Goal: Task Accomplishment & Management: Complete application form

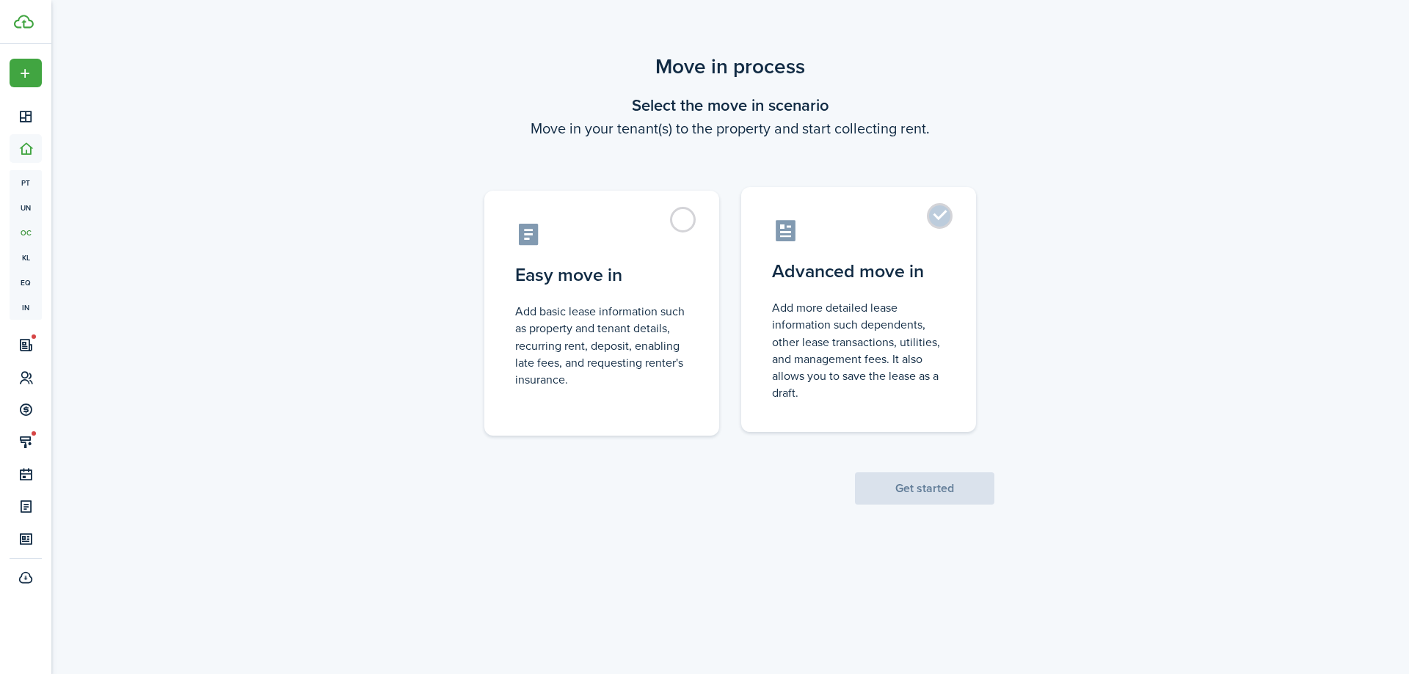
click at [919, 242] on control-radio-card-icon at bounding box center [858, 231] width 173 height 26
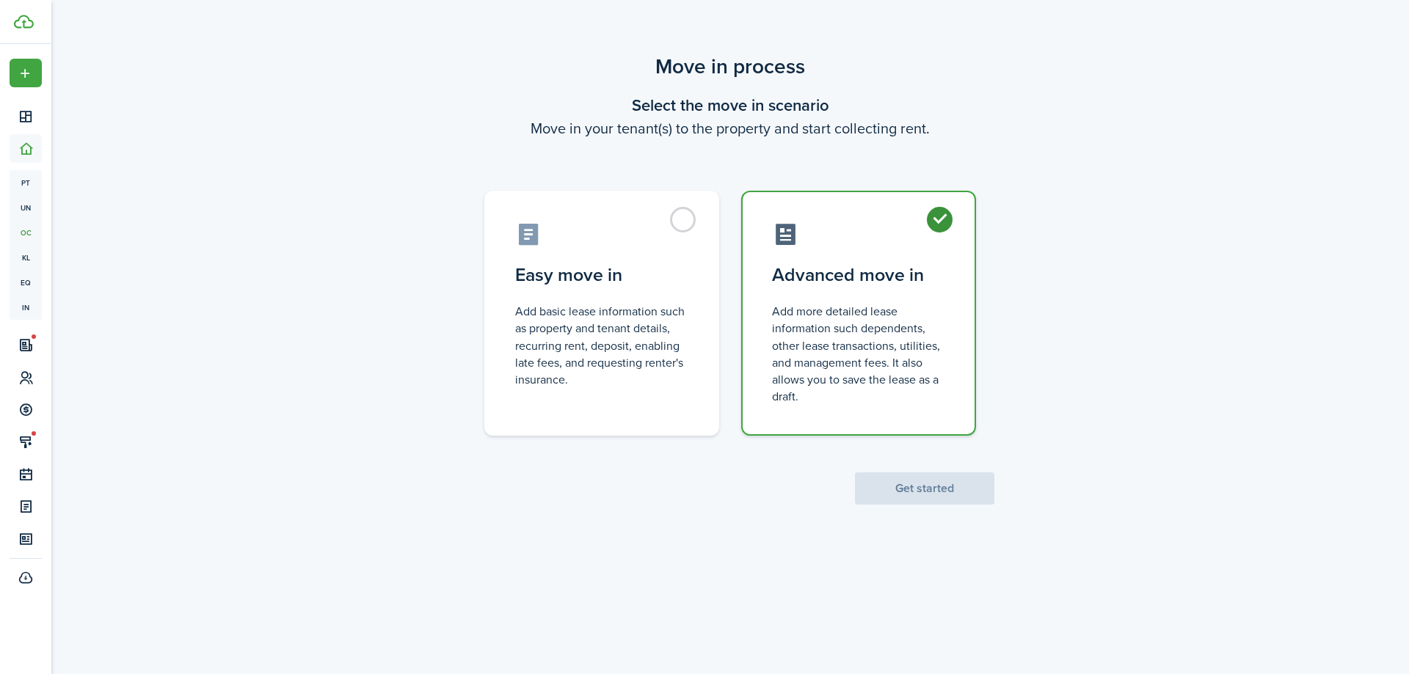
radio input "true"
click at [906, 502] on button "Get started" at bounding box center [924, 489] width 139 height 32
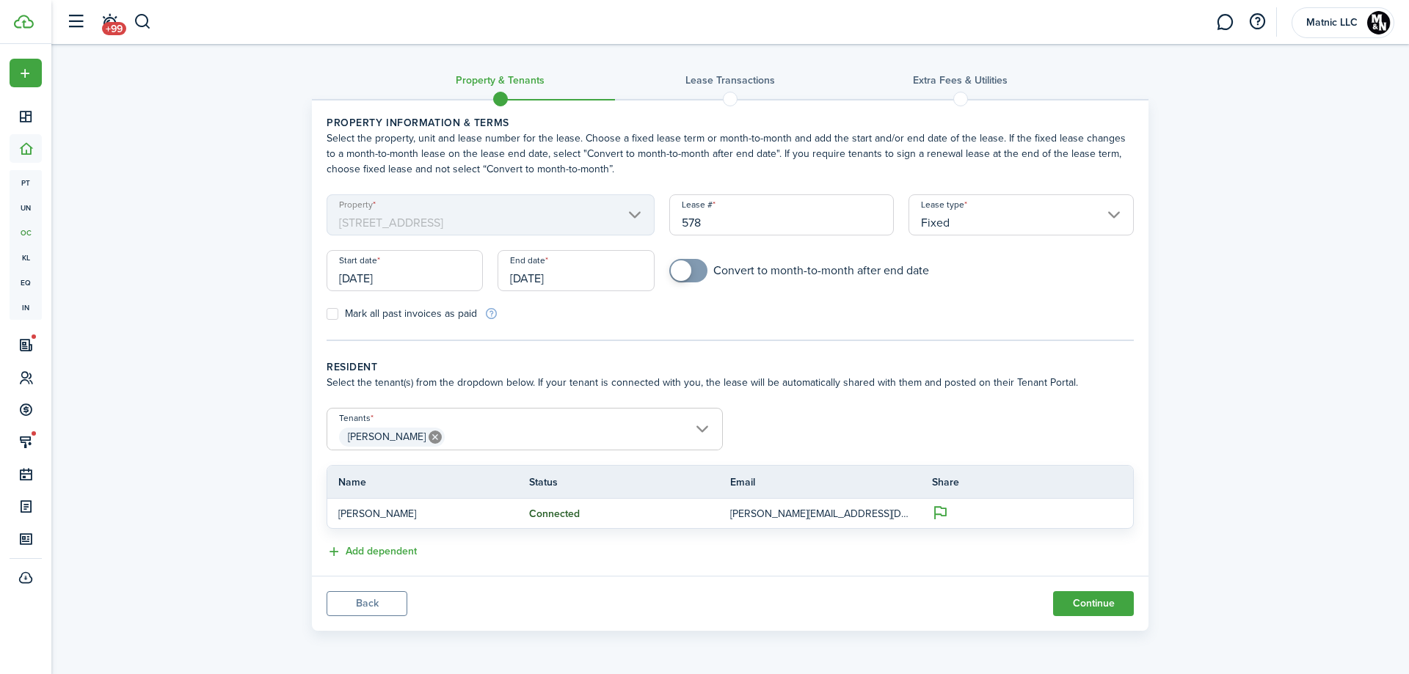
click at [579, 269] on input "09/19/2026" at bounding box center [576, 270] width 156 height 41
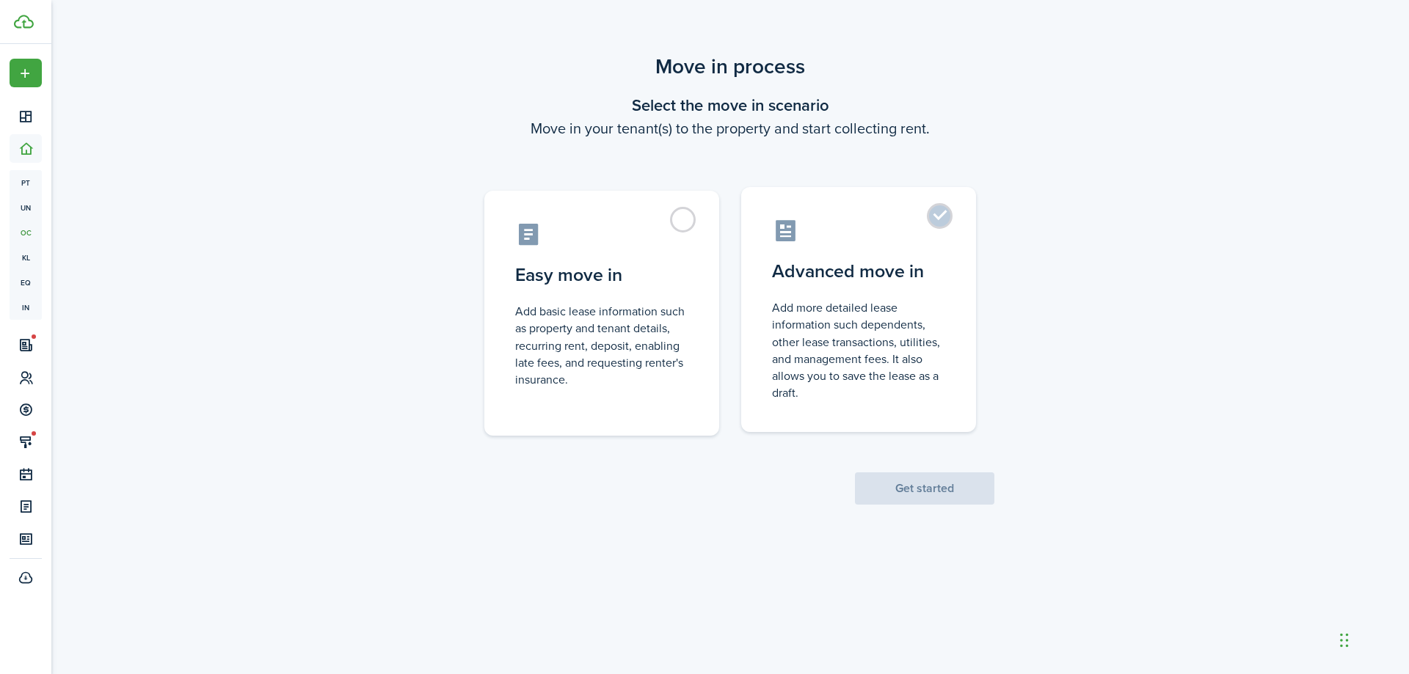
click at [933, 237] on control-radio-card-icon at bounding box center [858, 231] width 173 height 26
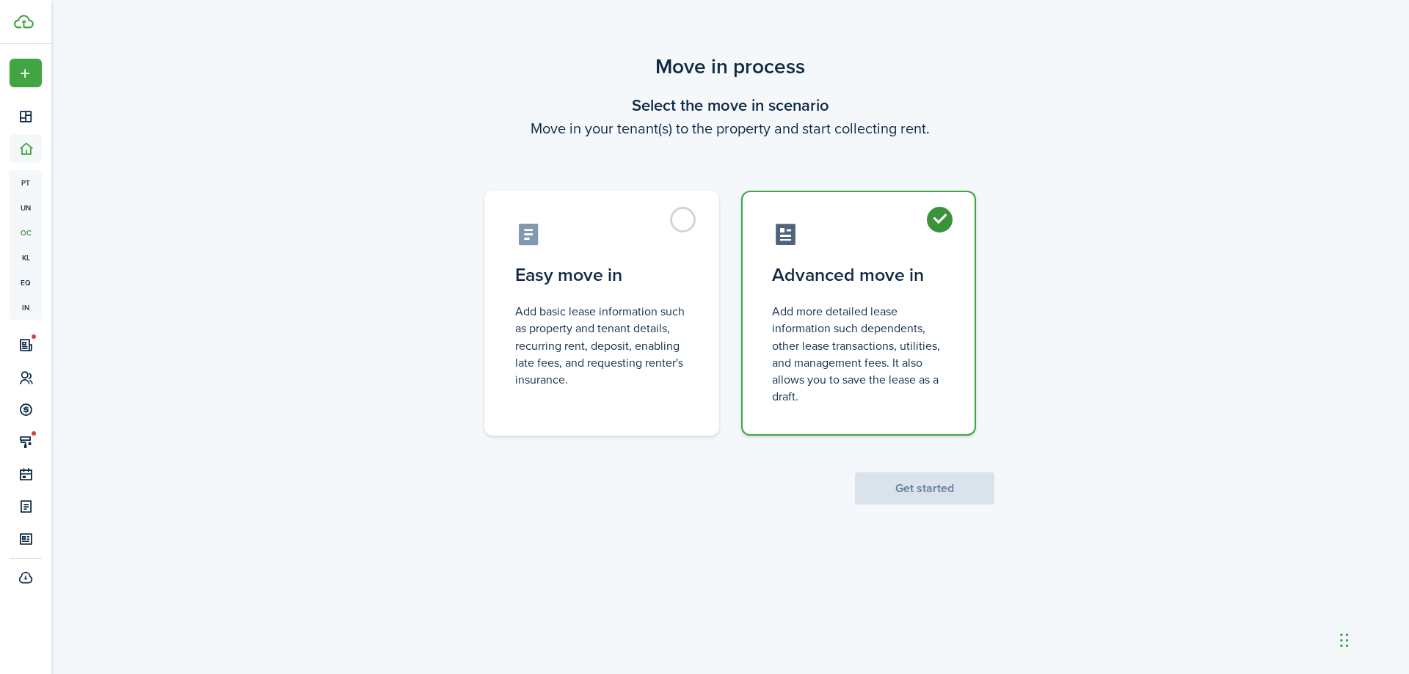
radio input "true"
click at [920, 498] on button "Get started" at bounding box center [924, 489] width 139 height 32
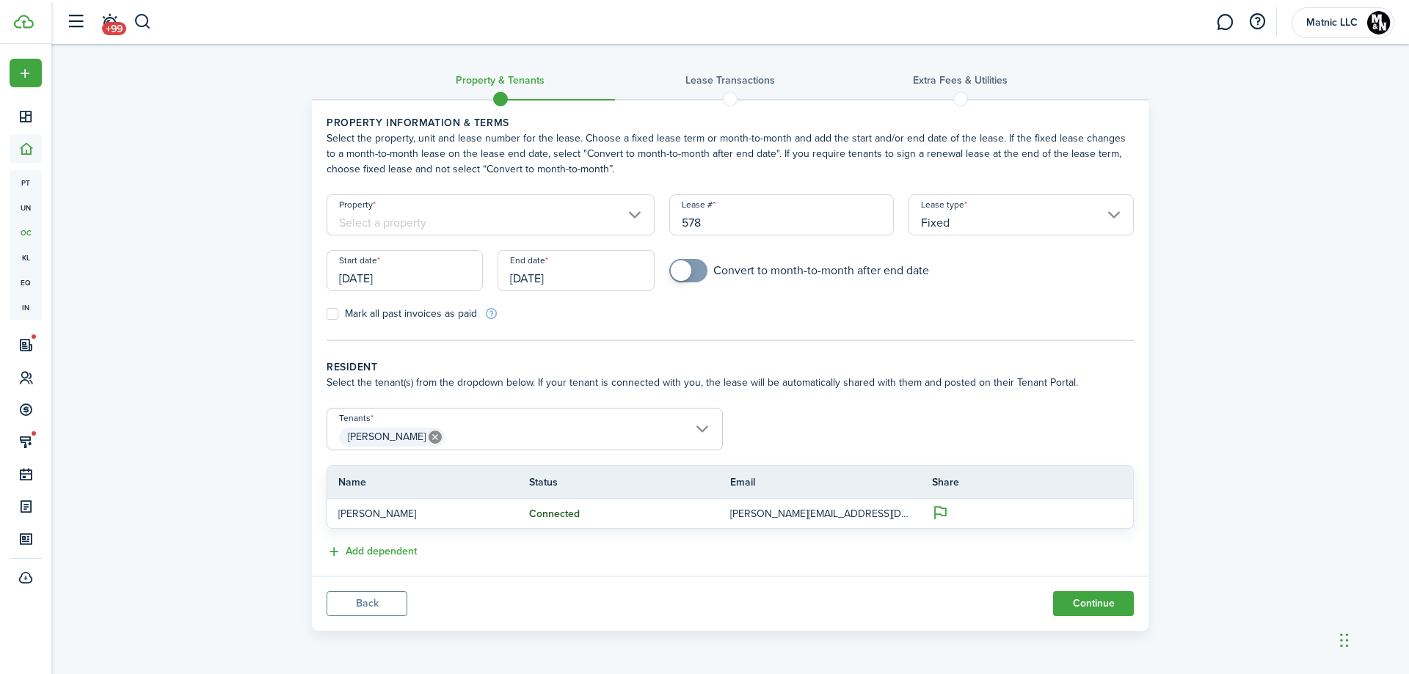
click at [496, 215] on input "Property" at bounding box center [491, 214] width 328 height 41
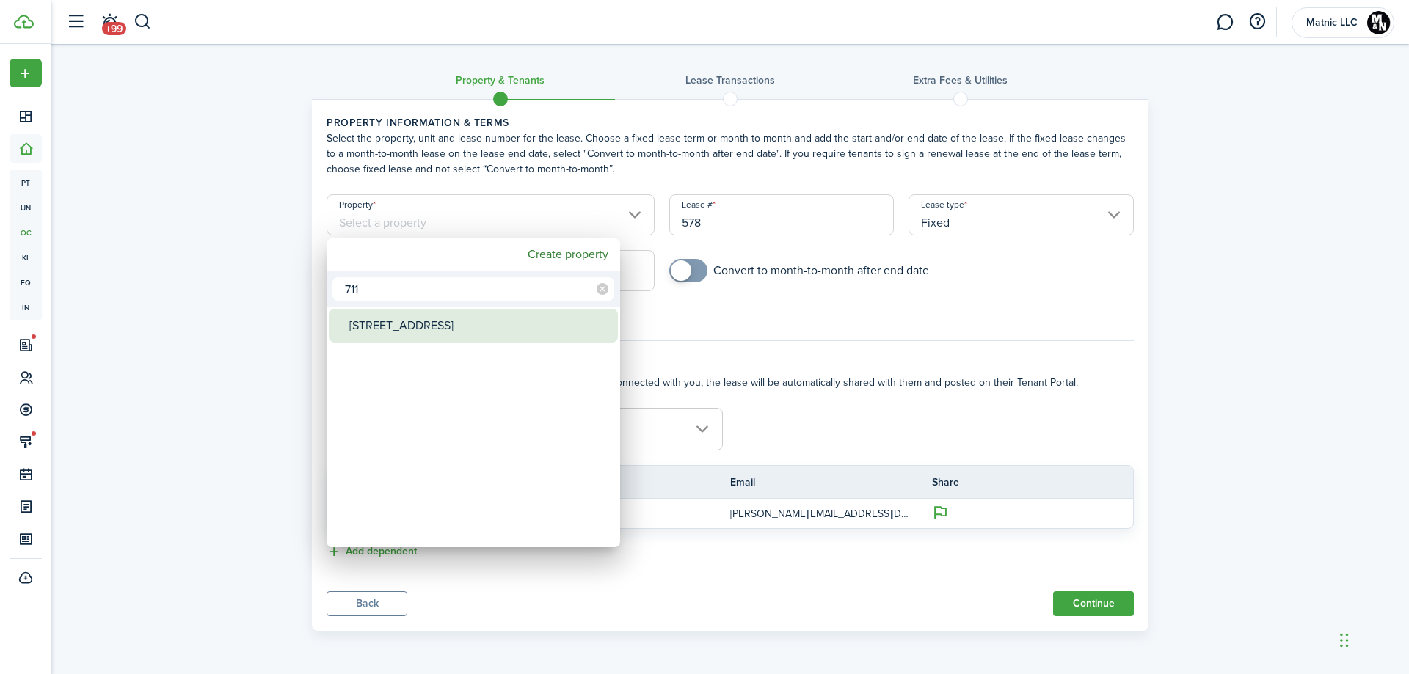
type input "711"
click at [459, 321] on div "[STREET_ADDRESS]" at bounding box center [479, 326] width 260 height 34
type input "[STREET_ADDRESS]"
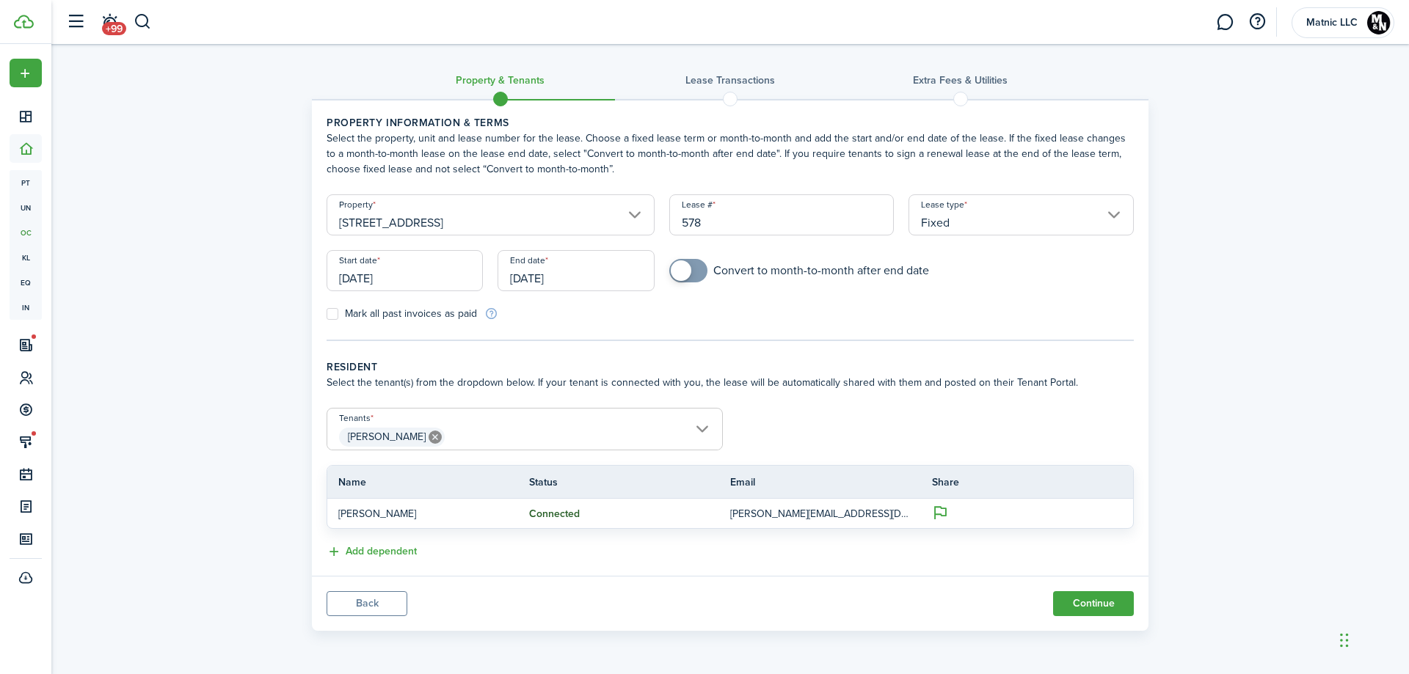
click at [606, 273] on input "[DATE]" at bounding box center [576, 270] width 156 height 41
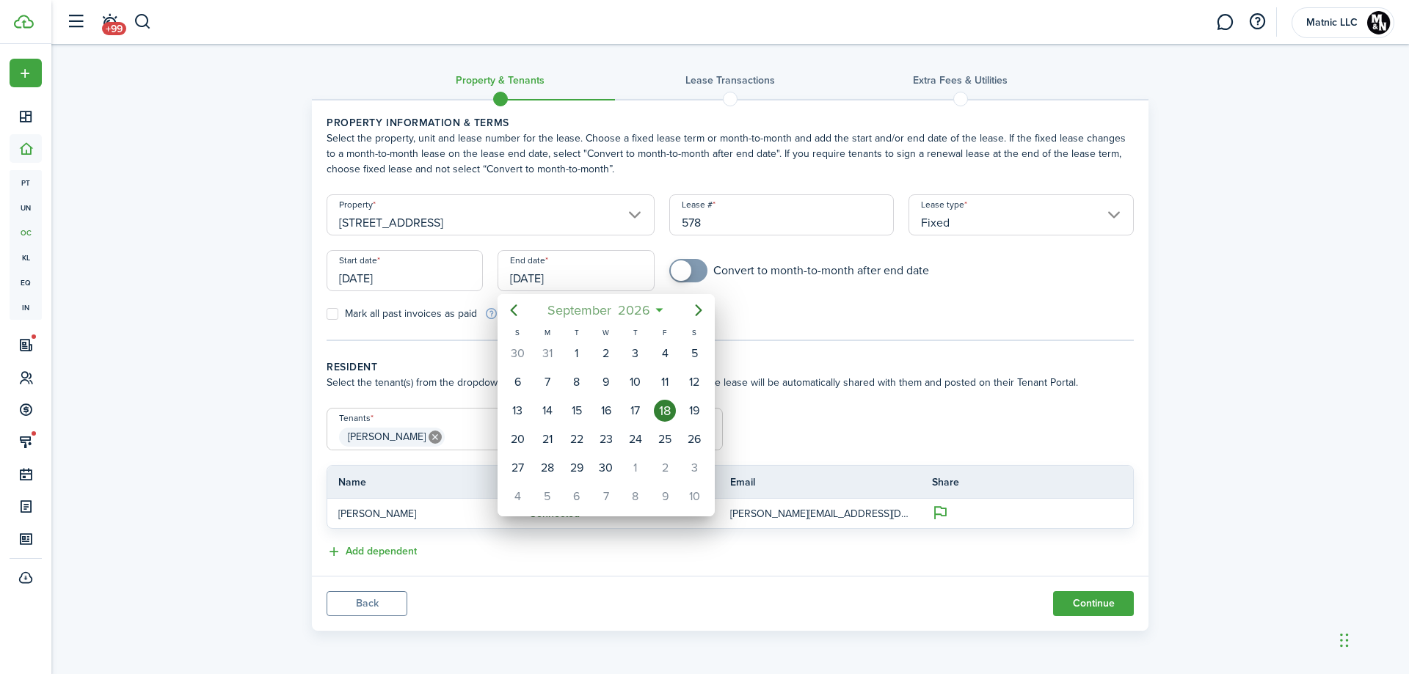
click at [630, 310] on span "2026" at bounding box center [633, 310] width 39 height 26
click at [533, 353] on div "Jan" at bounding box center [537, 349] width 53 height 23
click at [610, 378] on div "7" at bounding box center [606, 382] width 22 height 22
type input "[DATE]"
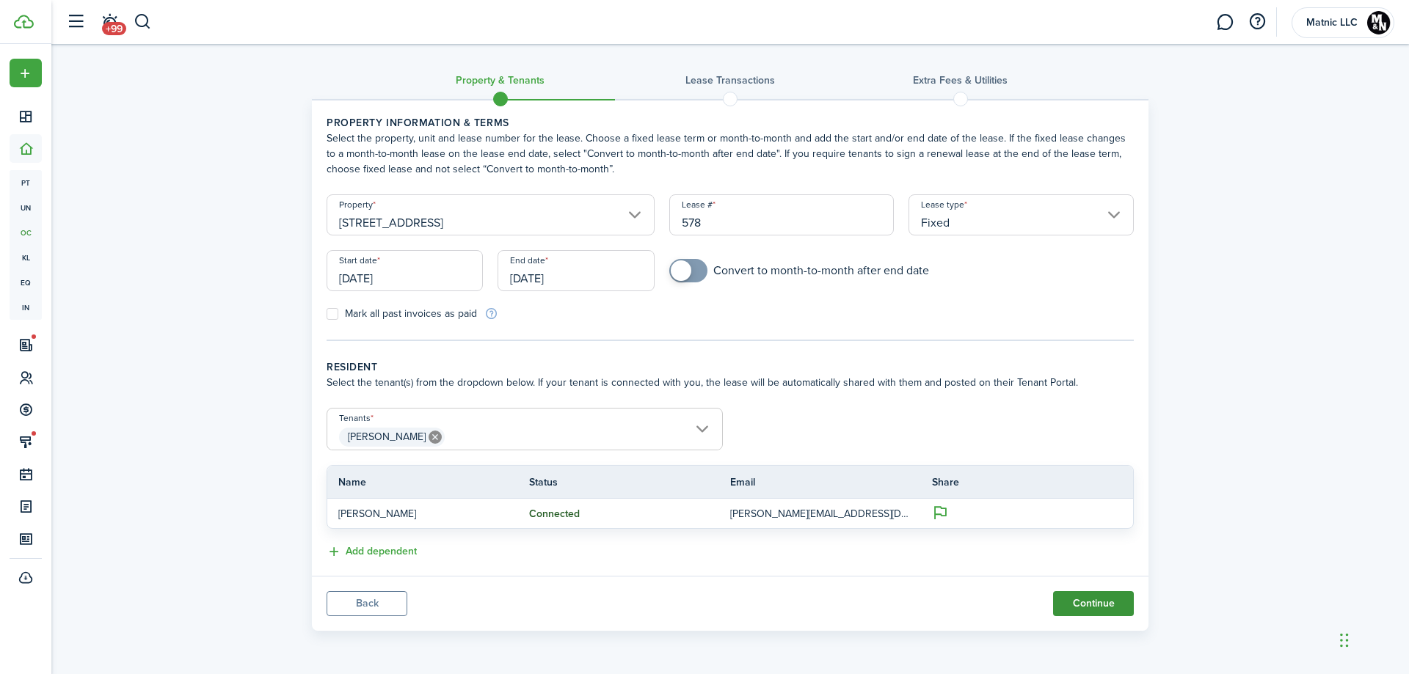
click at [1119, 600] on button "Continue" at bounding box center [1093, 604] width 81 height 25
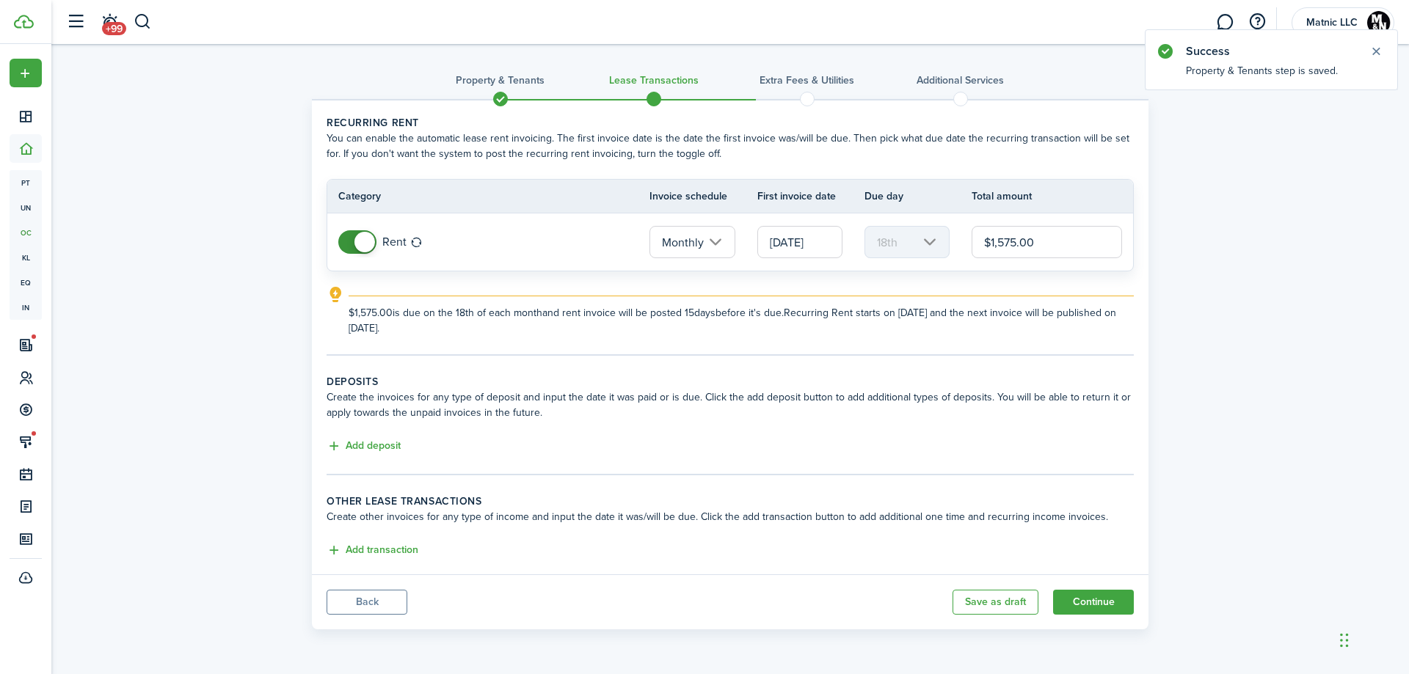
click at [351, 597] on button "Back" at bounding box center [367, 602] width 81 height 25
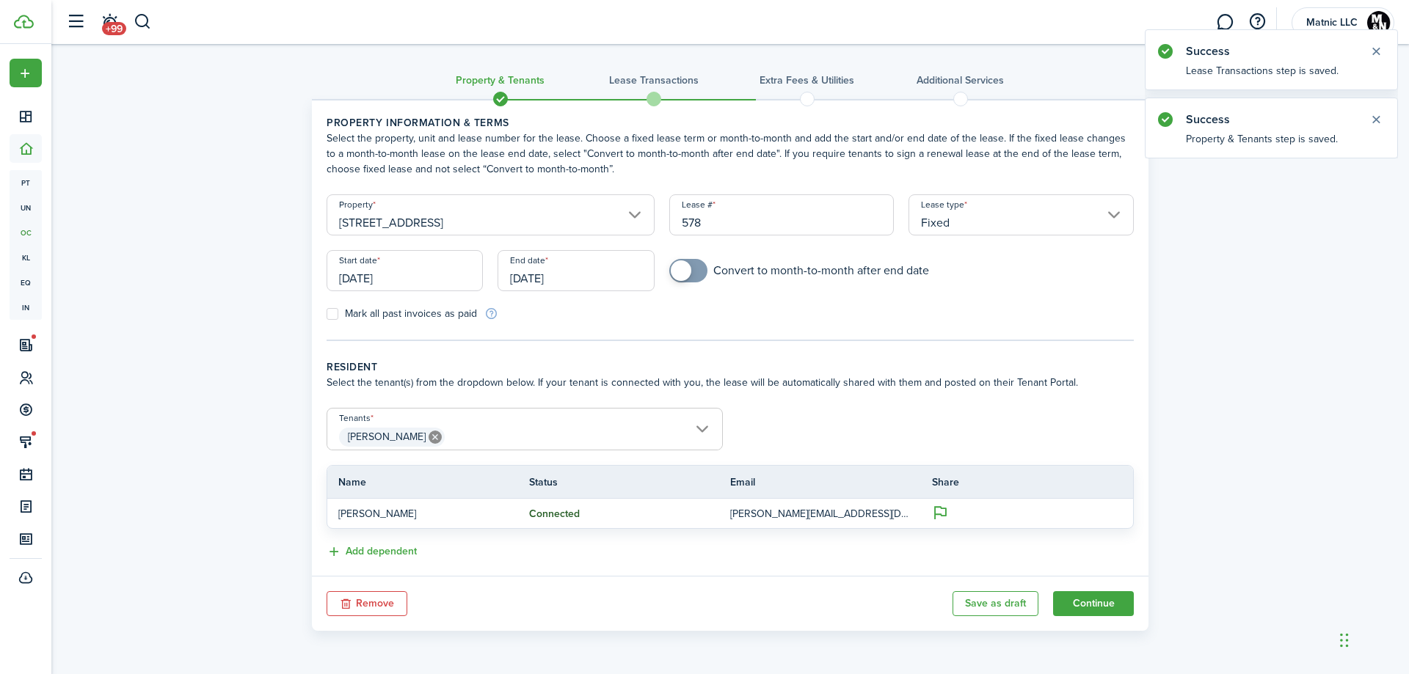
click at [438, 271] on input "[DATE]" at bounding box center [405, 270] width 156 height 41
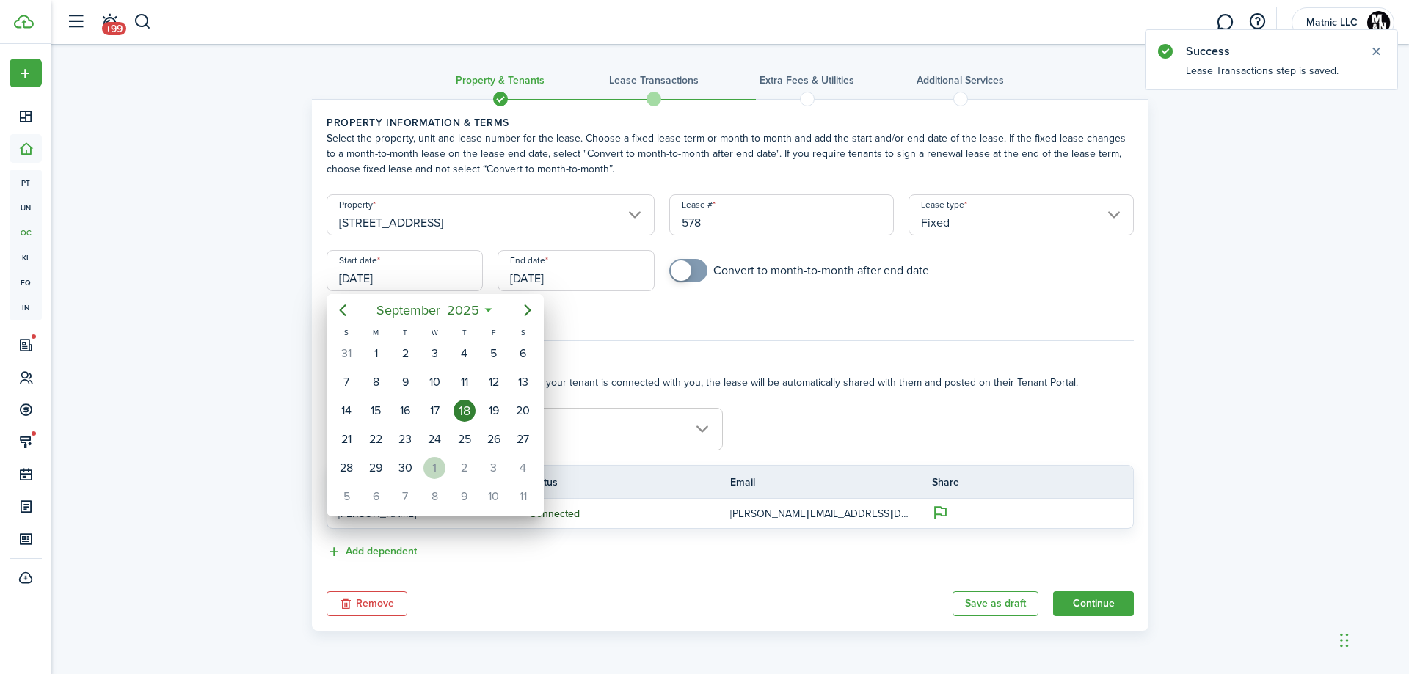
click at [426, 465] on div "1" at bounding box center [434, 468] width 22 height 22
type input "[DATE]"
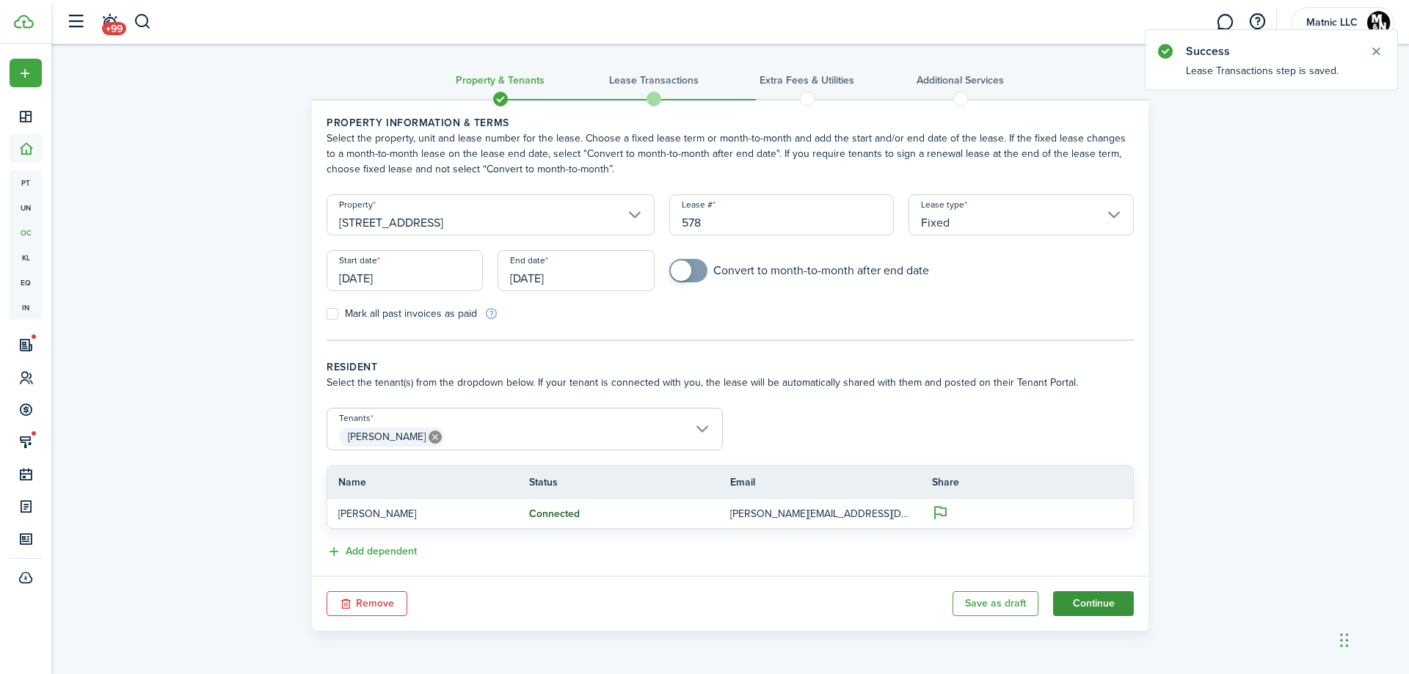
click at [1107, 602] on button "Continue" at bounding box center [1093, 604] width 81 height 25
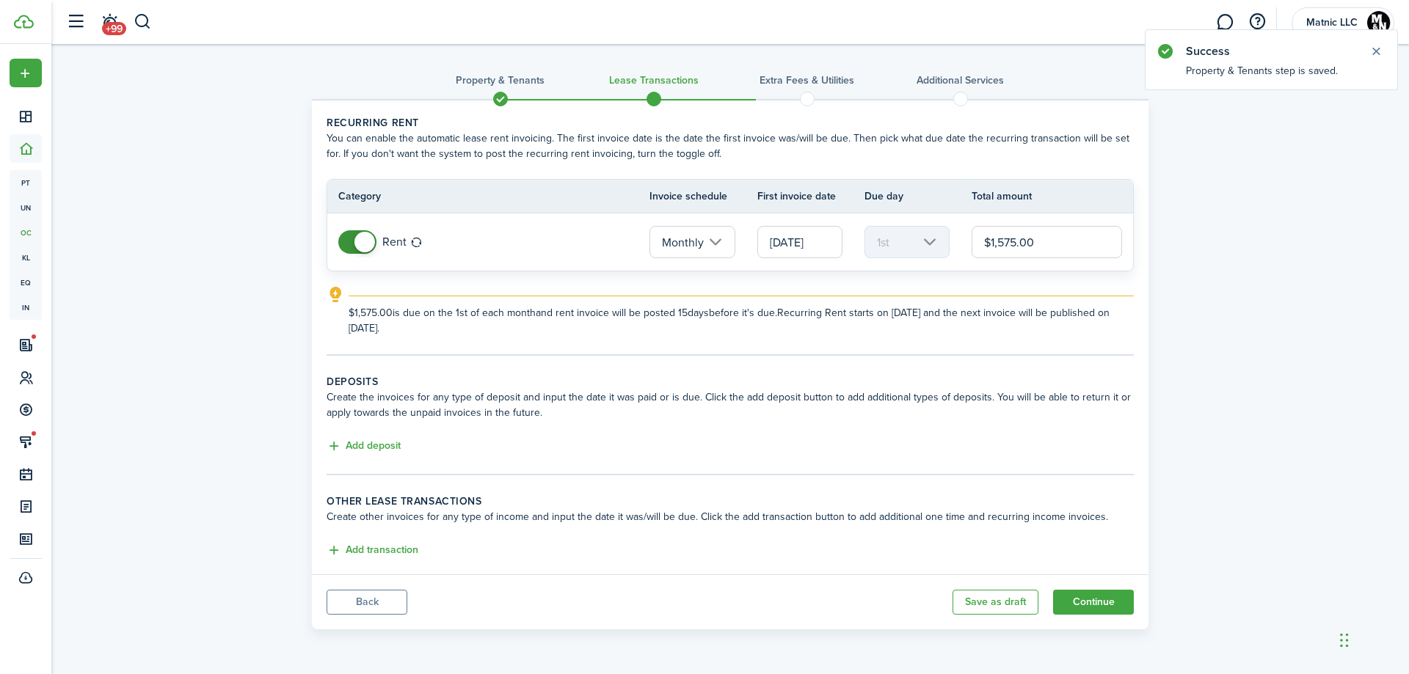
drag, startPoint x: 1041, startPoint y: 242, endPoint x: 815, endPoint y: 245, distance: 226.1
click at [815, 245] on tr "Rent Monthly [DATE] 1st $1,575.00" at bounding box center [730, 242] width 806 height 57
type input "$2,150.00"
click at [393, 449] on button "Add deposit" at bounding box center [364, 446] width 74 height 17
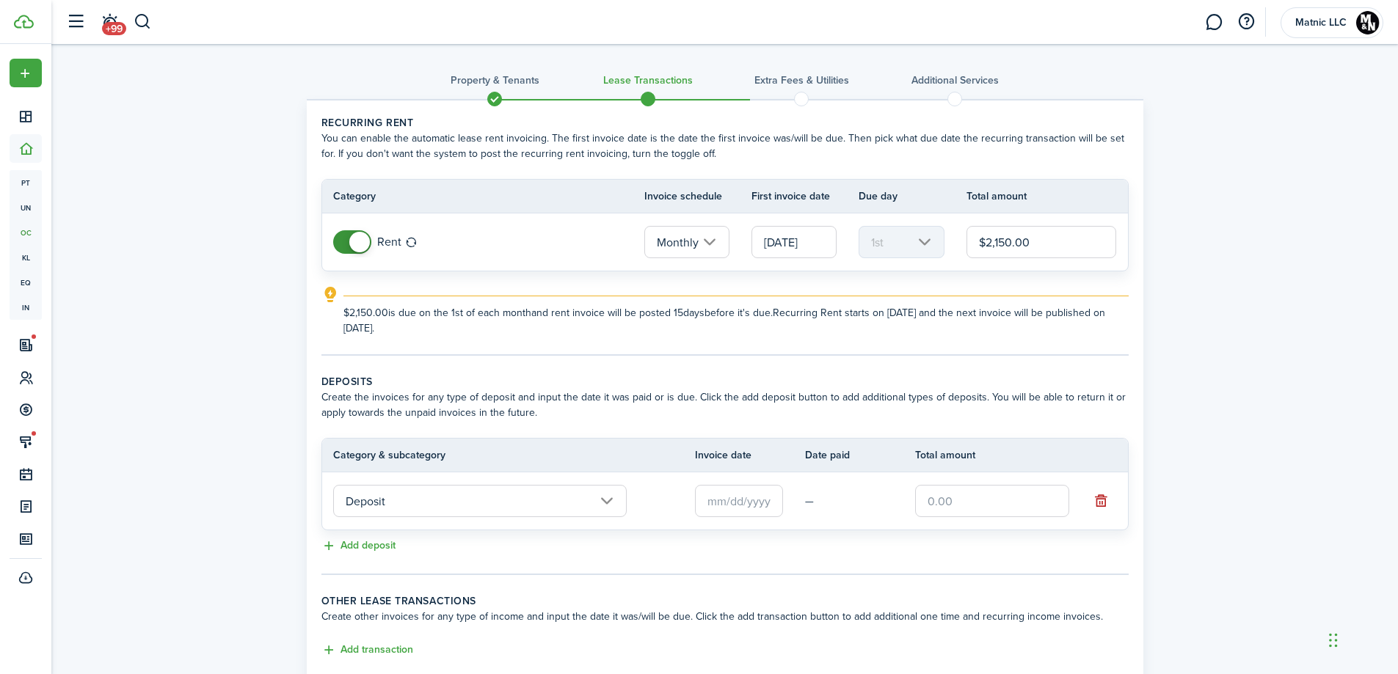
click at [734, 502] on input "text" at bounding box center [739, 501] width 88 height 32
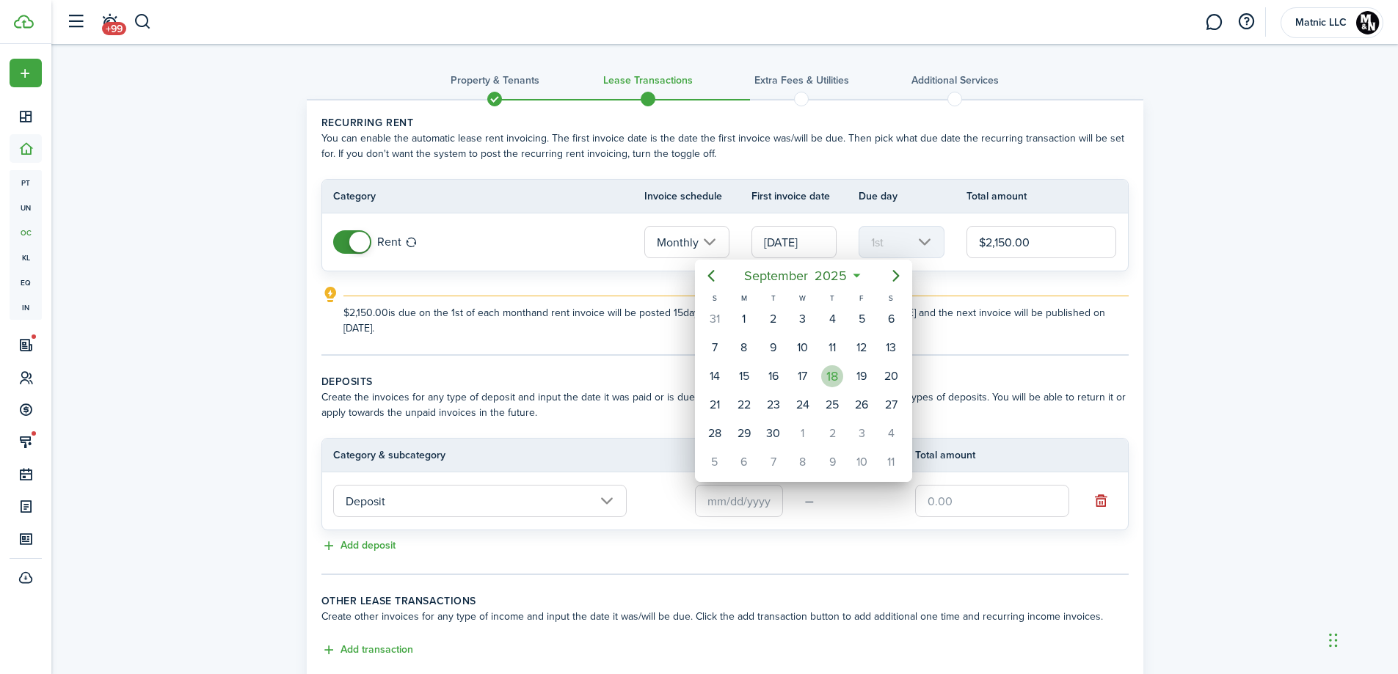
click at [832, 371] on div "18" at bounding box center [832, 376] width 22 height 22
type input "[DATE]"
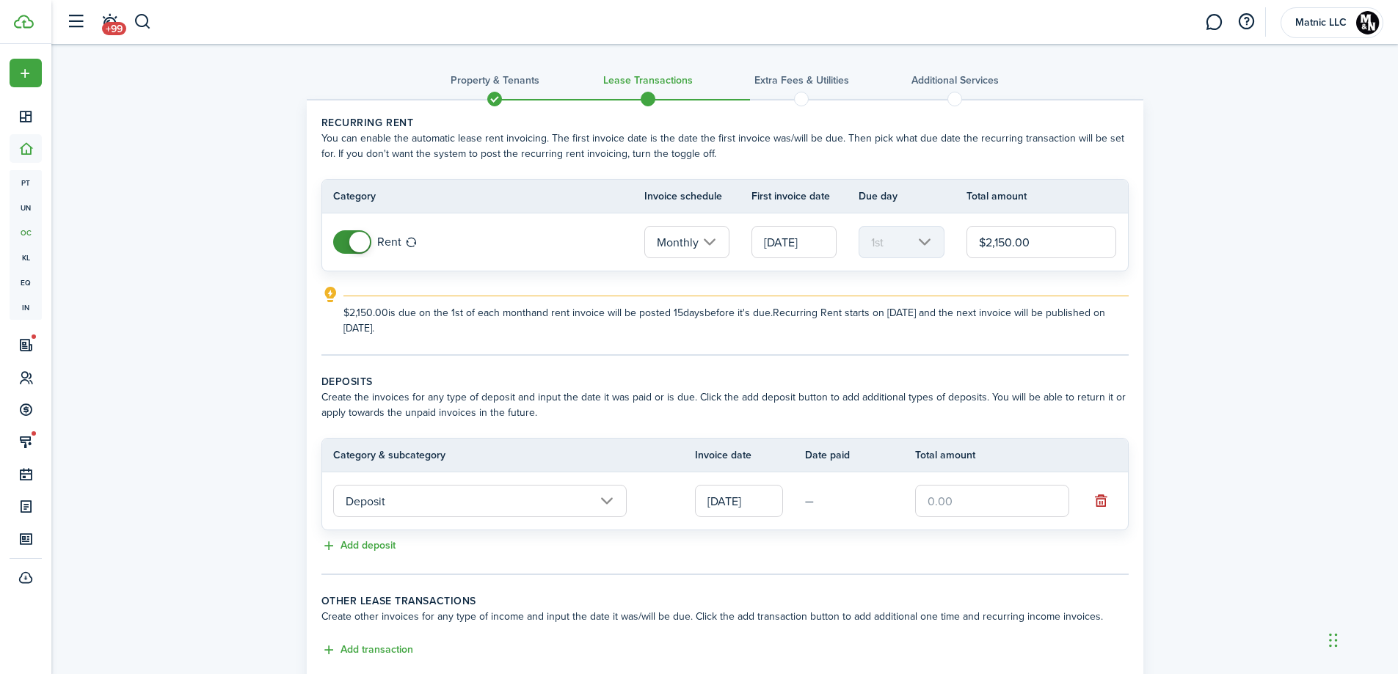
click at [997, 501] on input "text" at bounding box center [992, 501] width 154 height 32
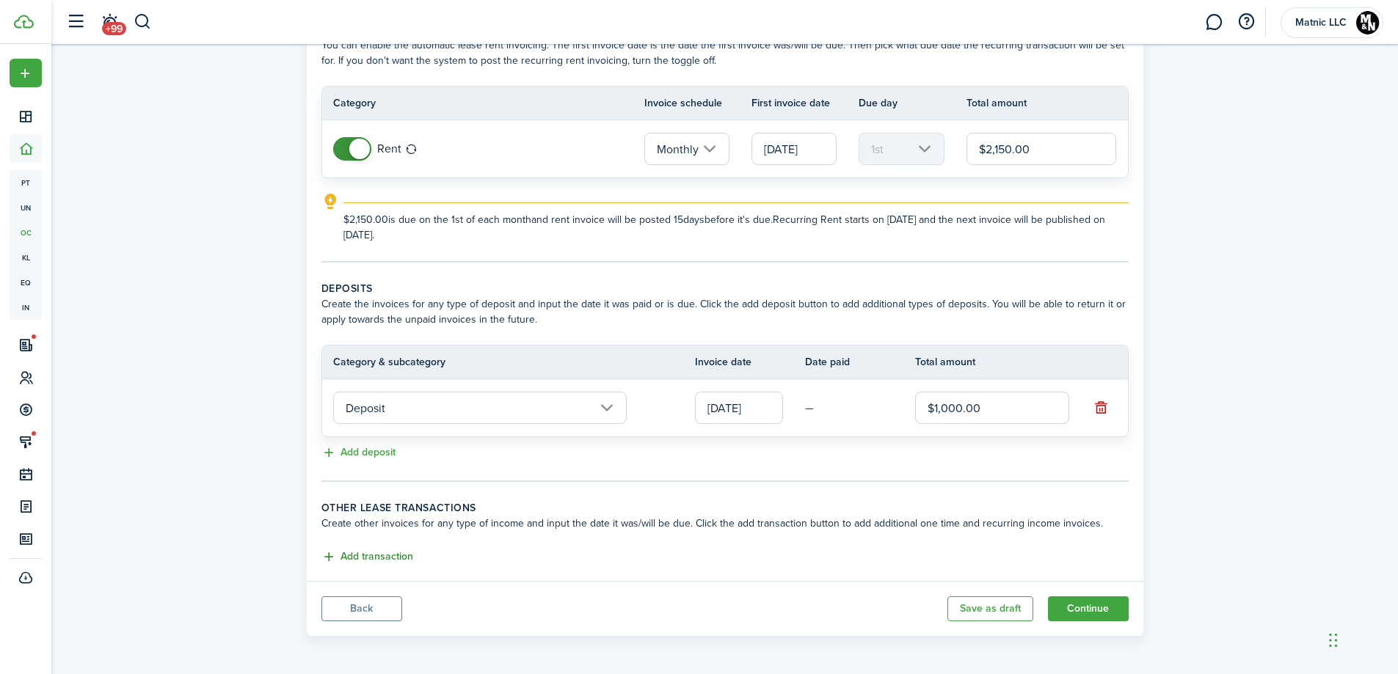
scroll to position [95, 0]
type input "$1,000.00"
click at [403, 555] on button "Add transaction" at bounding box center [367, 555] width 92 height 17
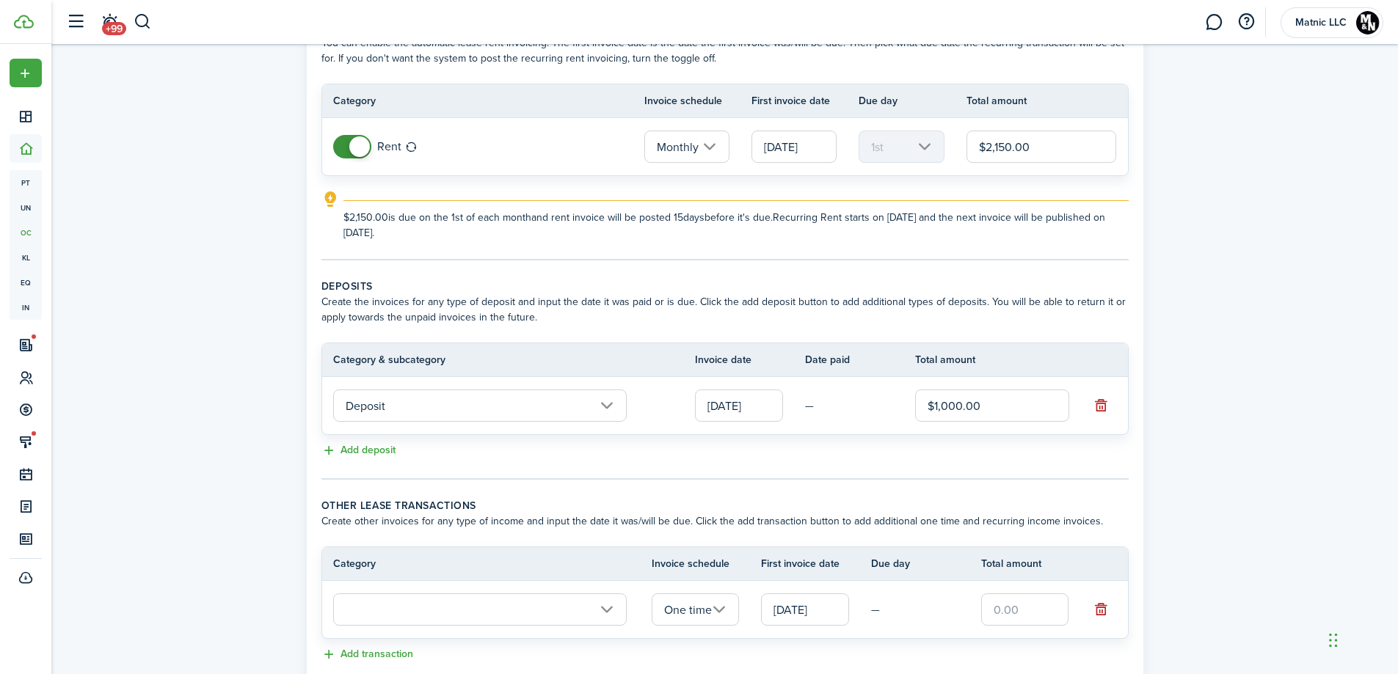
click at [565, 611] on input "text" at bounding box center [480, 610] width 294 height 32
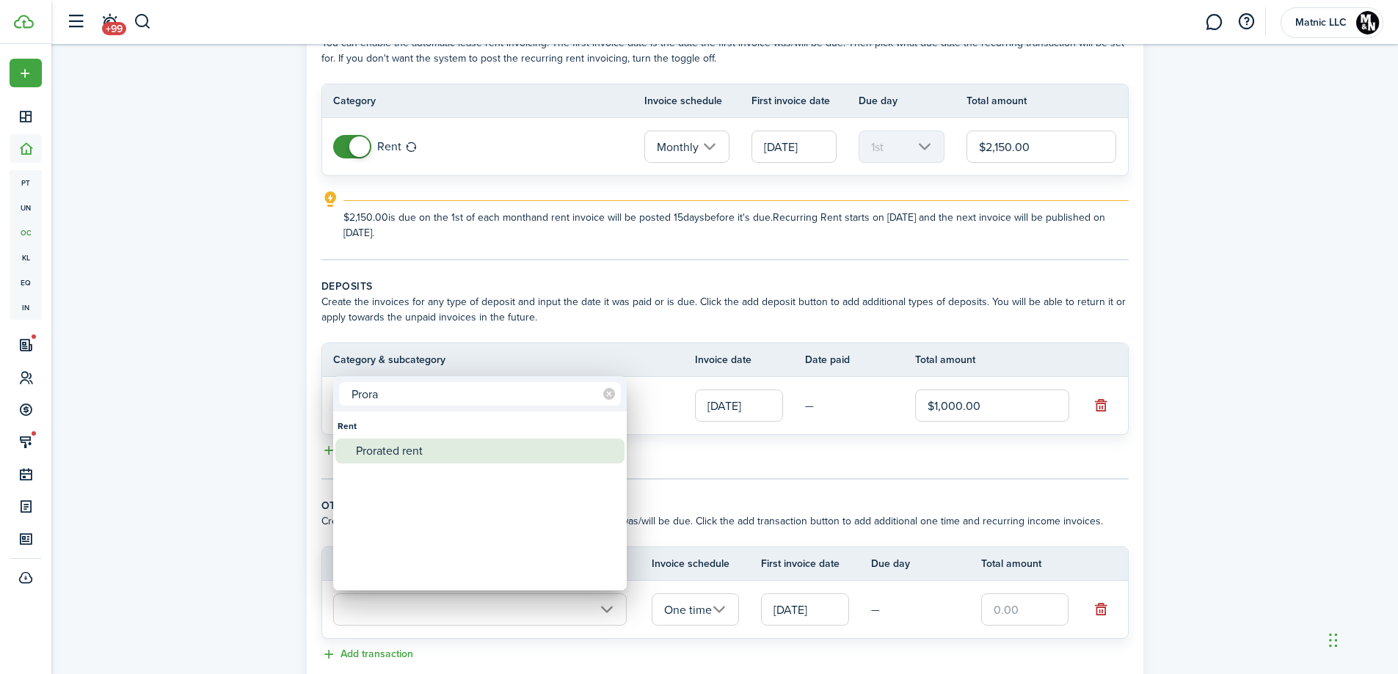
type input "Prora"
click at [476, 451] on div "Prorated rent" at bounding box center [486, 451] width 260 height 25
type input "Rent / Prorated rent"
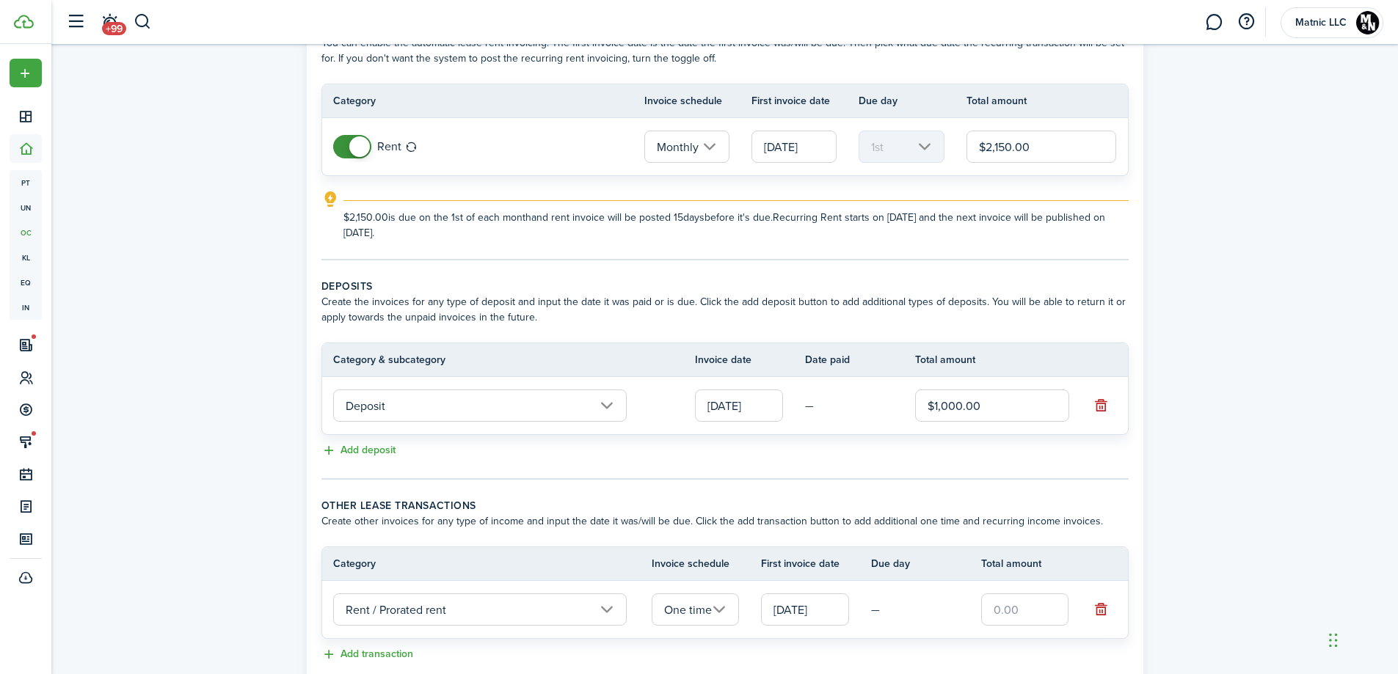
scroll to position [169, 0]
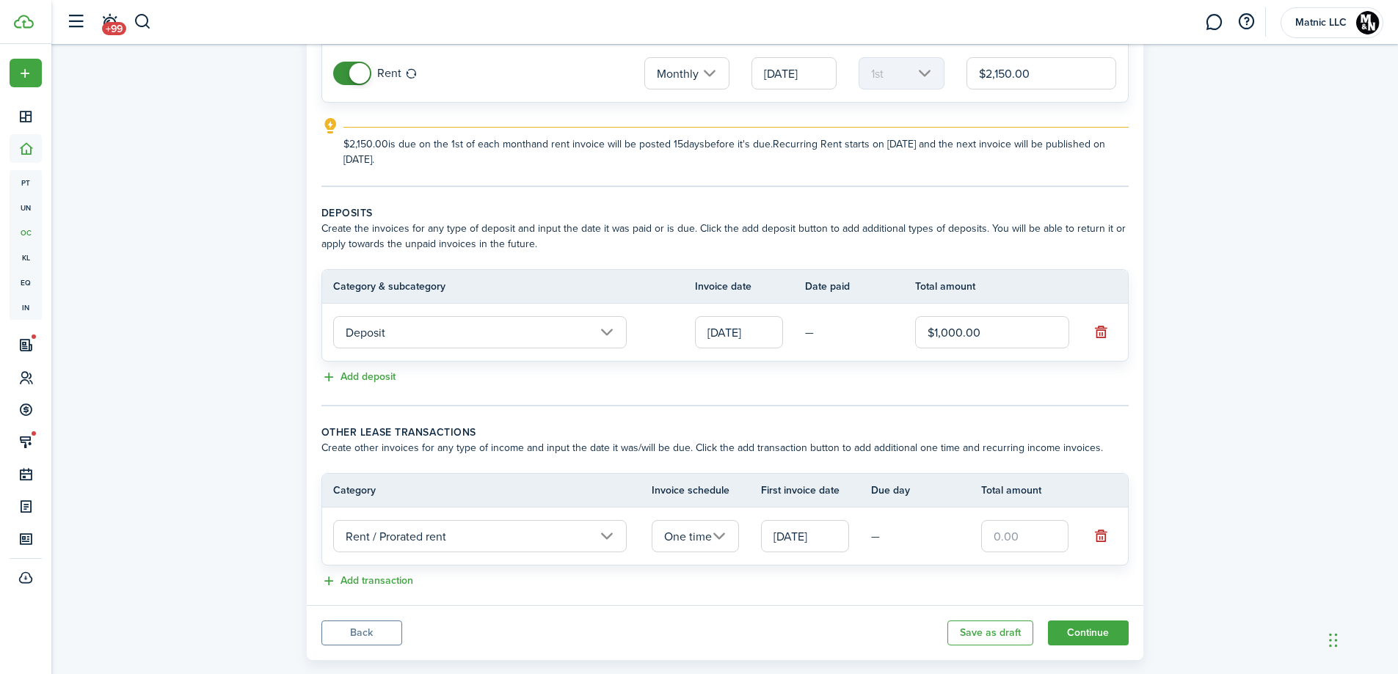
click at [1017, 537] on input "text" at bounding box center [1025, 536] width 88 height 32
type input "$860.00"
click at [382, 578] on button "Add transaction" at bounding box center [367, 581] width 92 height 17
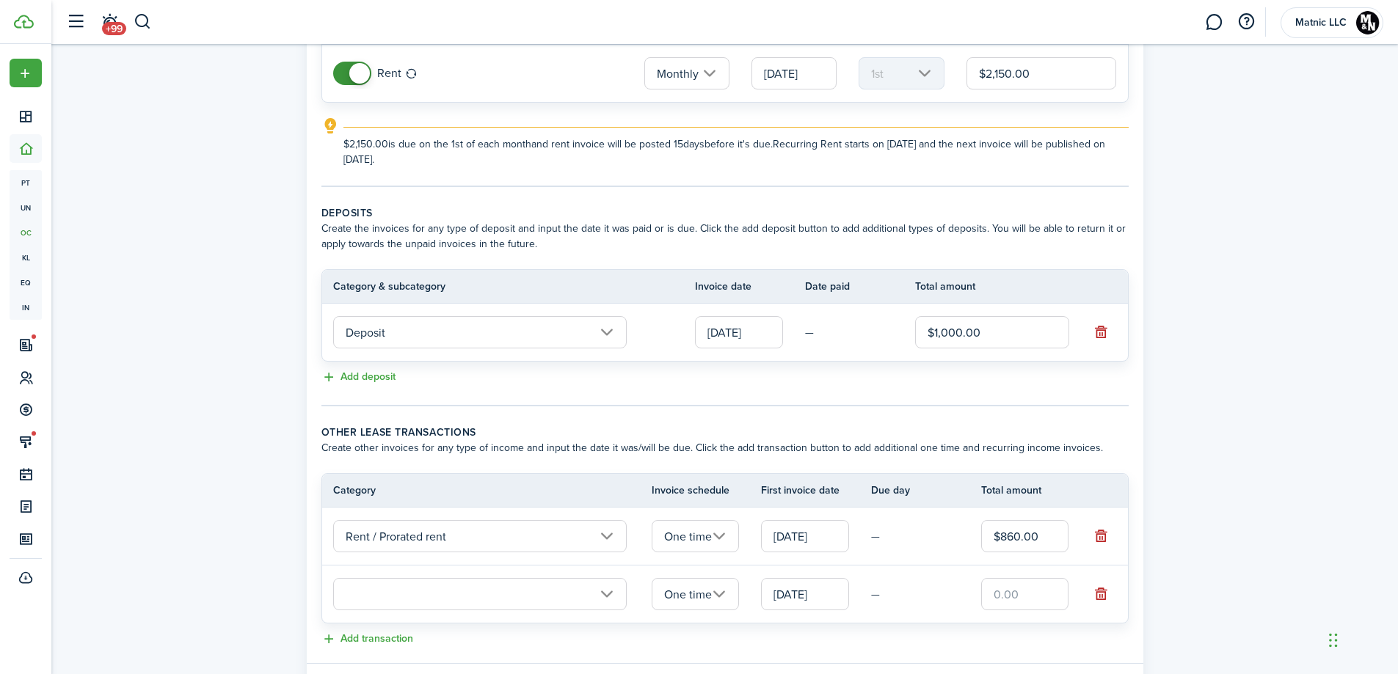
click at [395, 594] on input "text" at bounding box center [480, 594] width 294 height 32
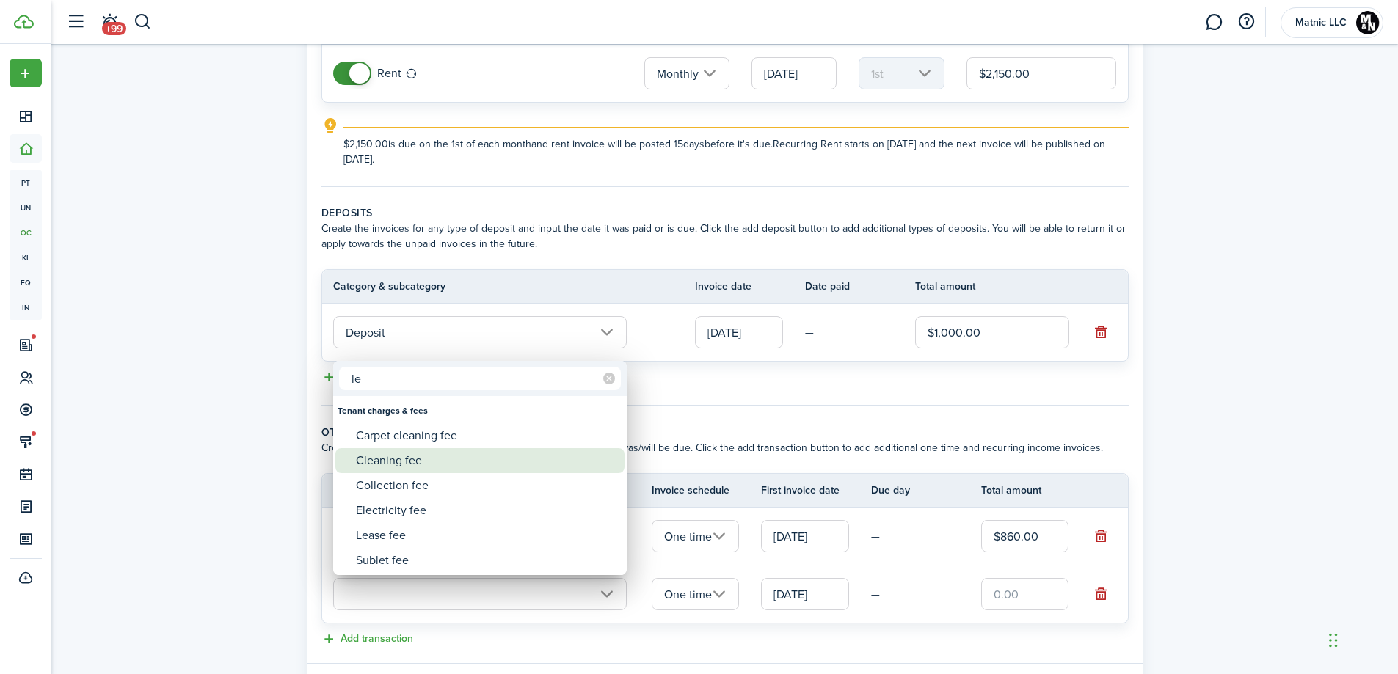
type input "le"
click at [465, 462] on div "Cleaning fee" at bounding box center [486, 460] width 260 height 25
type input "Tenant charges & fees / Cleaning fee"
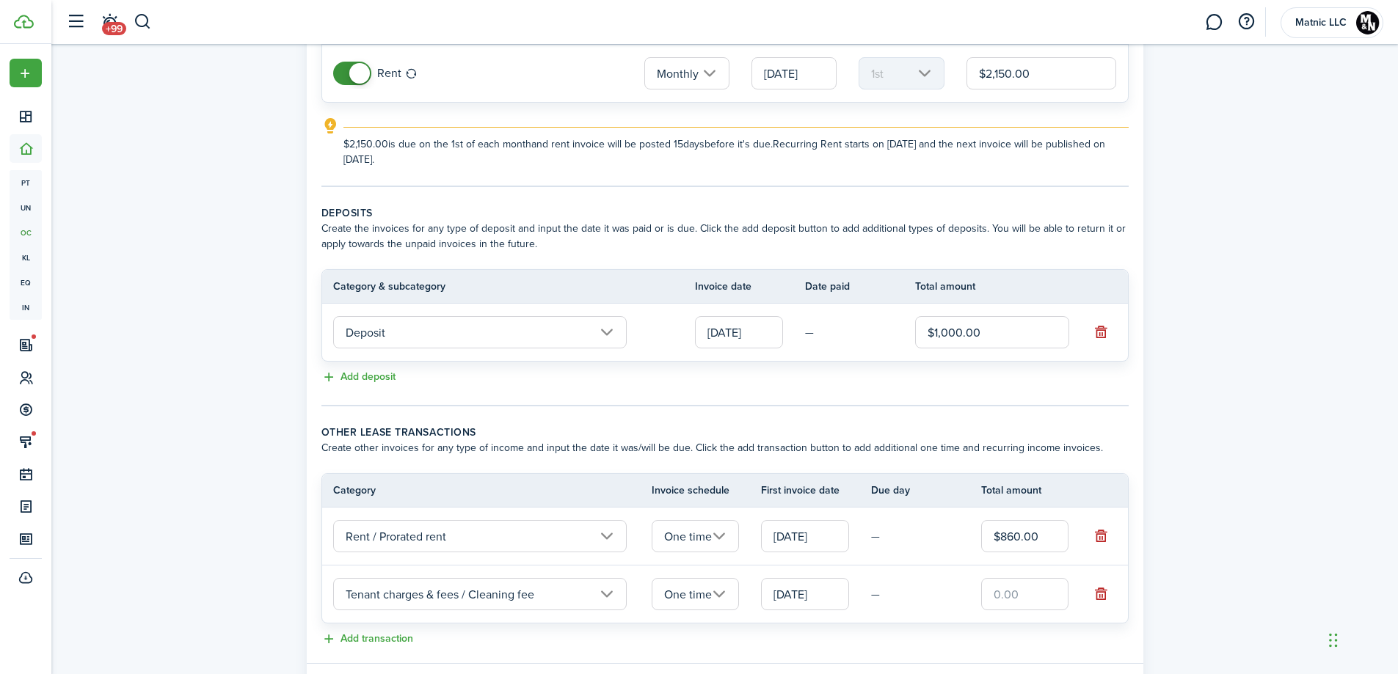
drag, startPoint x: 1052, startPoint y: 597, endPoint x: 1046, endPoint y: 578, distance: 19.3
click at [1046, 578] on input "text" at bounding box center [1025, 594] width 88 height 32
type input "$150.00"
click at [780, 413] on panel-main-body "Recurring rent You can enable the automatic lease rent invoicing. The first inv…" at bounding box center [725, 298] width 837 height 732
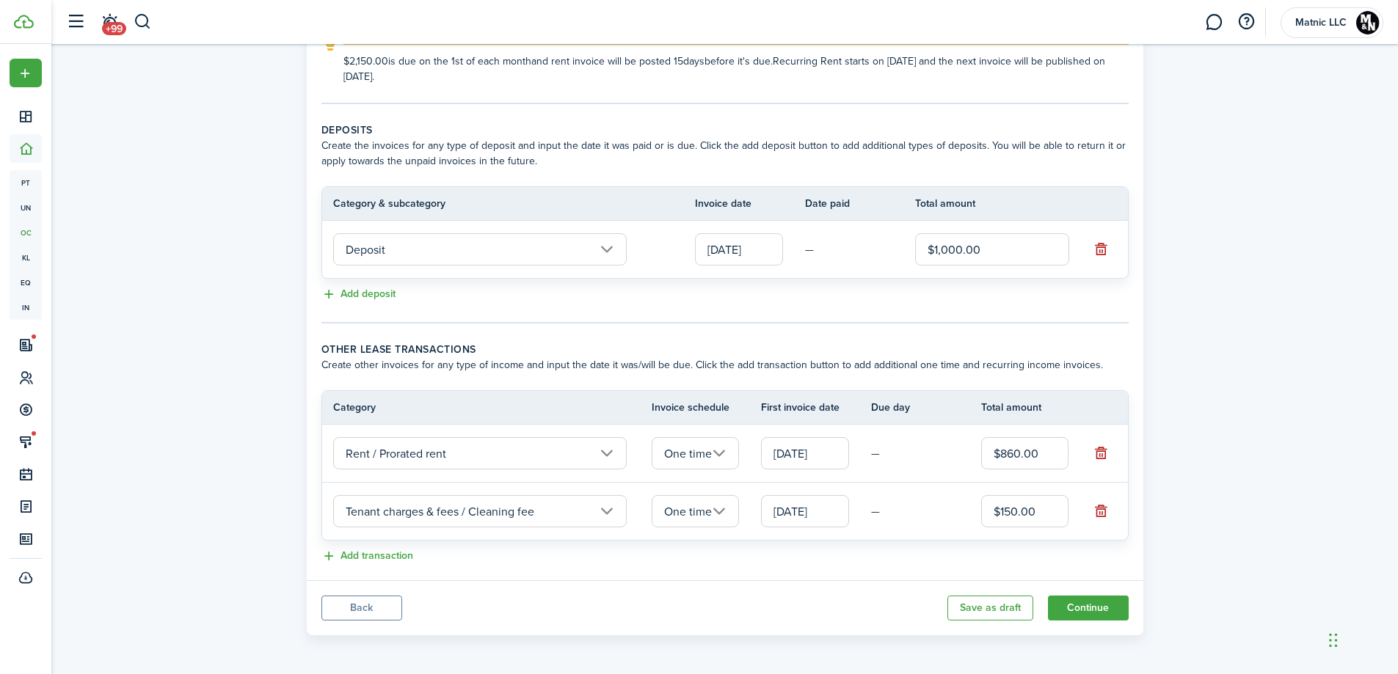
scroll to position [253, 0]
click at [828, 457] on input "[DATE]" at bounding box center [805, 452] width 88 height 32
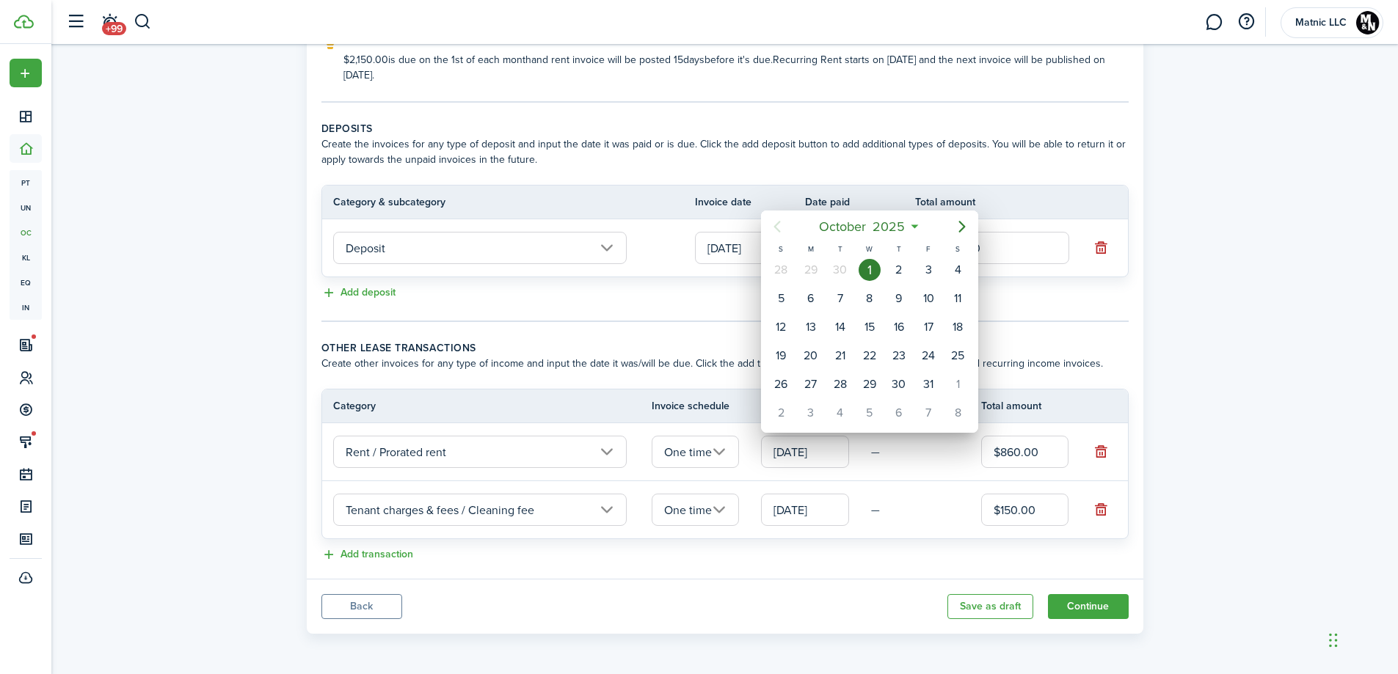
click at [934, 450] on div at bounding box center [699, 337] width 1633 height 909
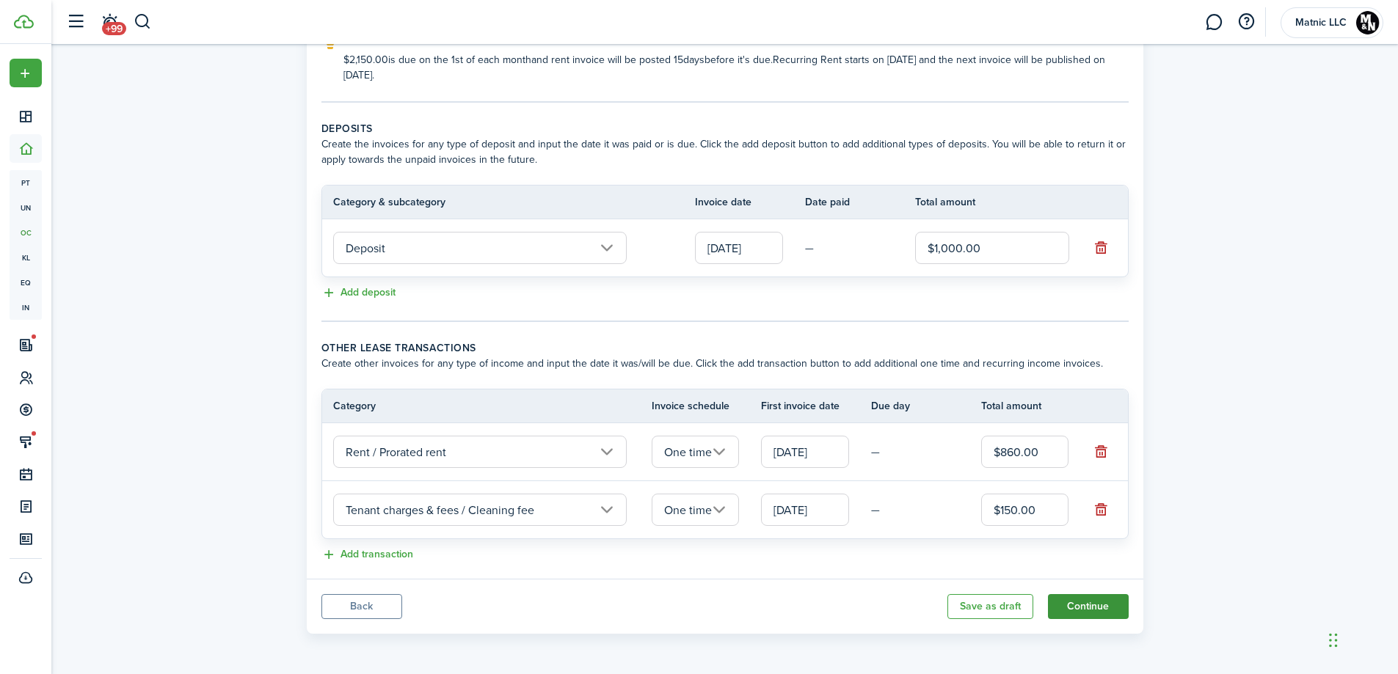
click at [1101, 606] on button "Continue" at bounding box center [1088, 606] width 81 height 25
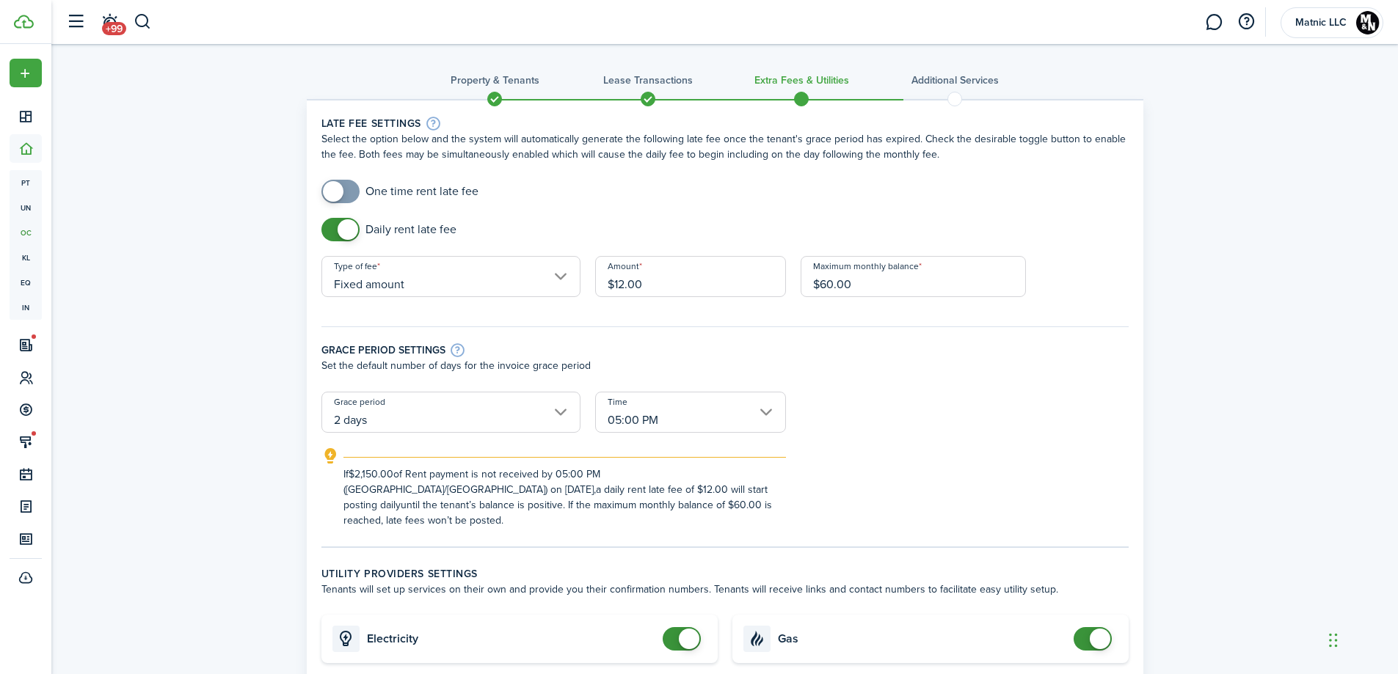
drag, startPoint x: 644, startPoint y: 281, endPoint x: 525, endPoint y: 278, distance: 118.9
click at [525, 278] on form "One time rent late fee Daily rent late fee Type of fee Fixed amount Amount $12.…" at bounding box center [725, 354] width 822 height 349
type input "$20.00"
type input "$100.00"
click at [841, 390] on div "Grace period settings Set the default number of days for the invoice grace peri…" at bounding box center [725, 352] width 822 height 80
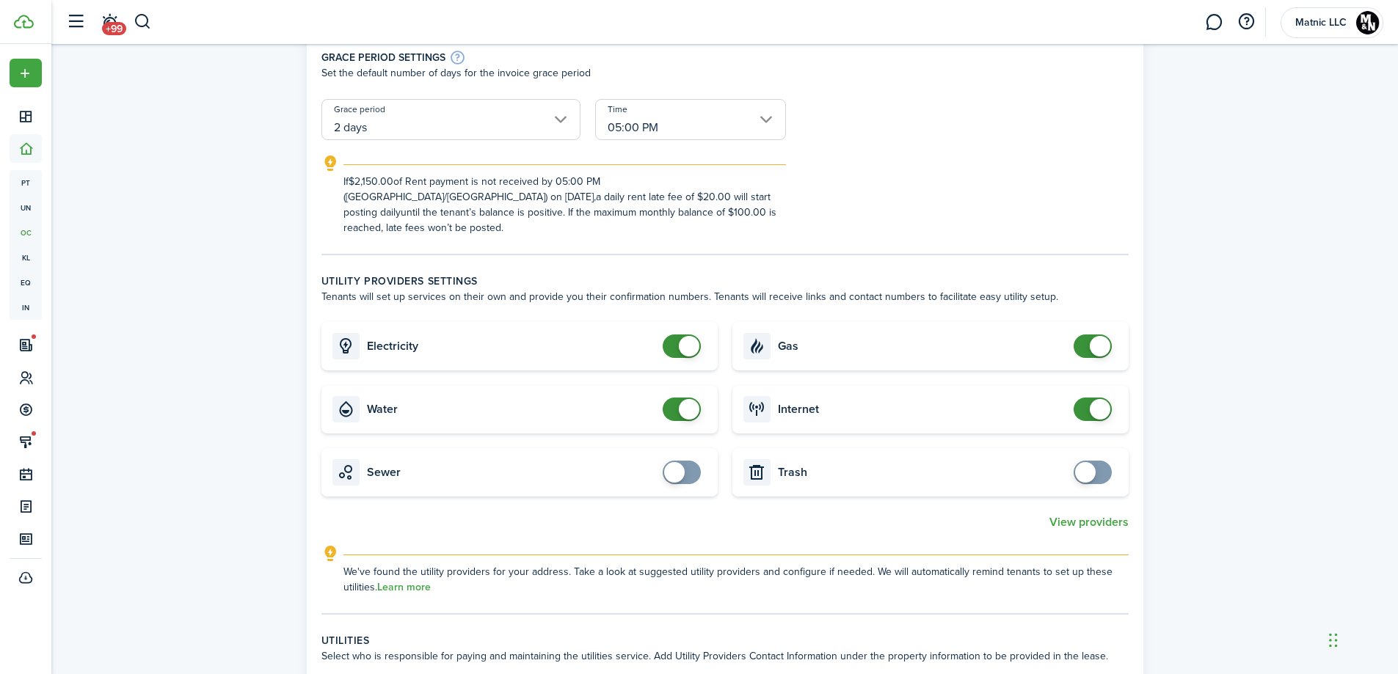
scroll to position [294, 0]
checkbox input "false"
click at [677, 334] on span at bounding box center [681, 345] width 15 height 23
checkbox input "false"
click at [675, 397] on span at bounding box center [681, 408] width 15 height 23
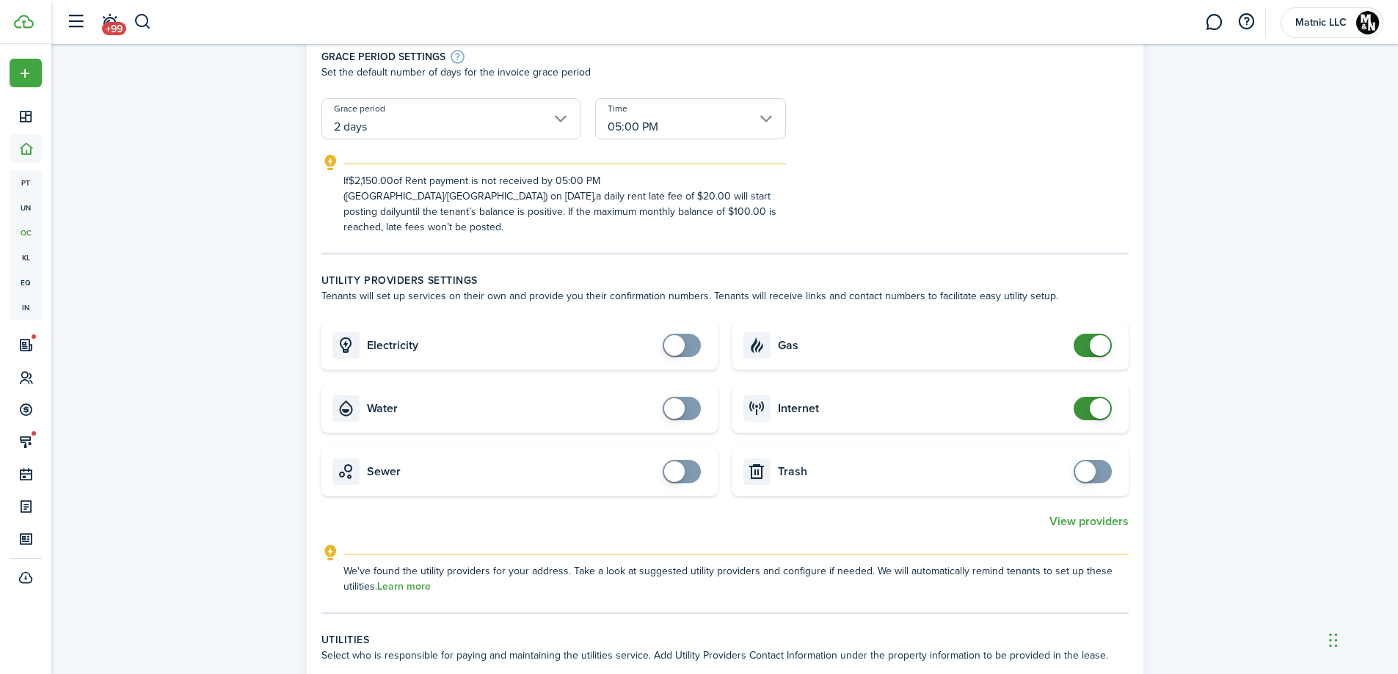
checkbox input "false"
click at [1085, 341] on span at bounding box center [1092, 345] width 15 height 23
checkbox input "false"
click at [1087, 399] on span at bounding box center [1092, 408] width 15 height 23
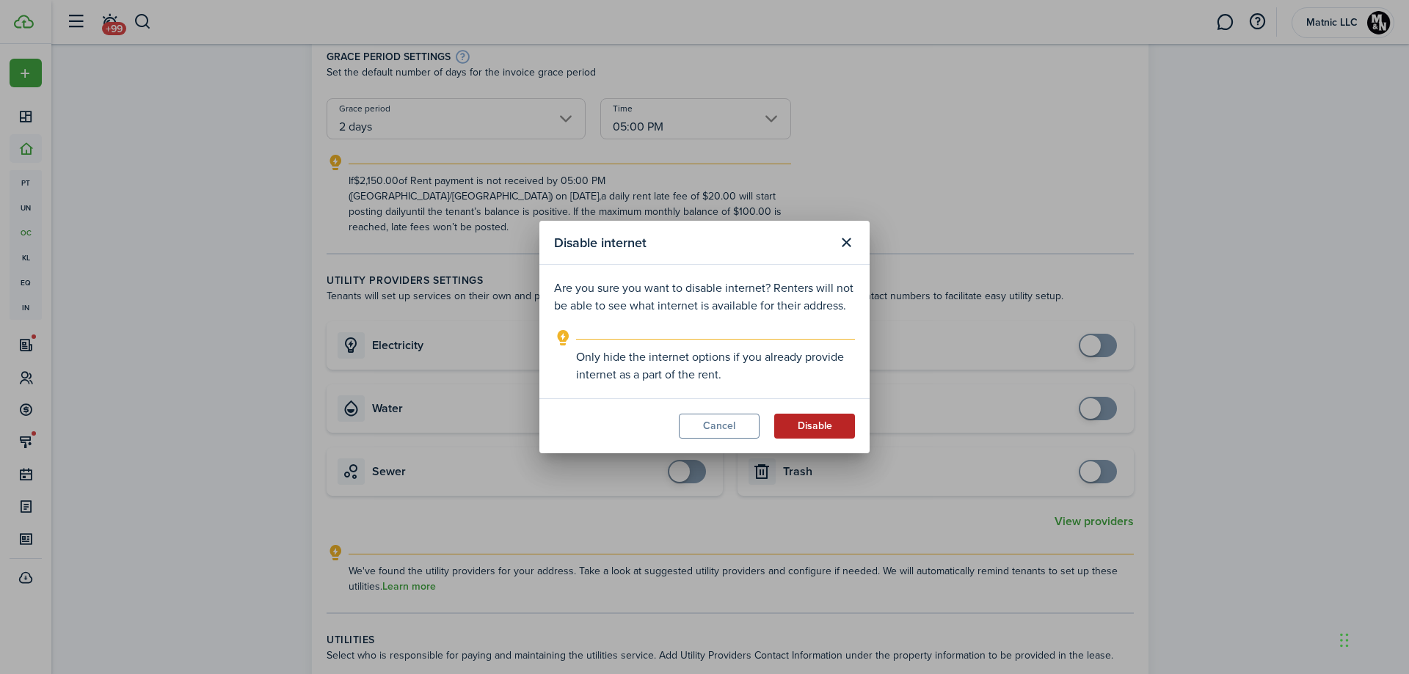
click at [821, 423] on button "Disable" at bounding box center [814, 426] width 81 height 25
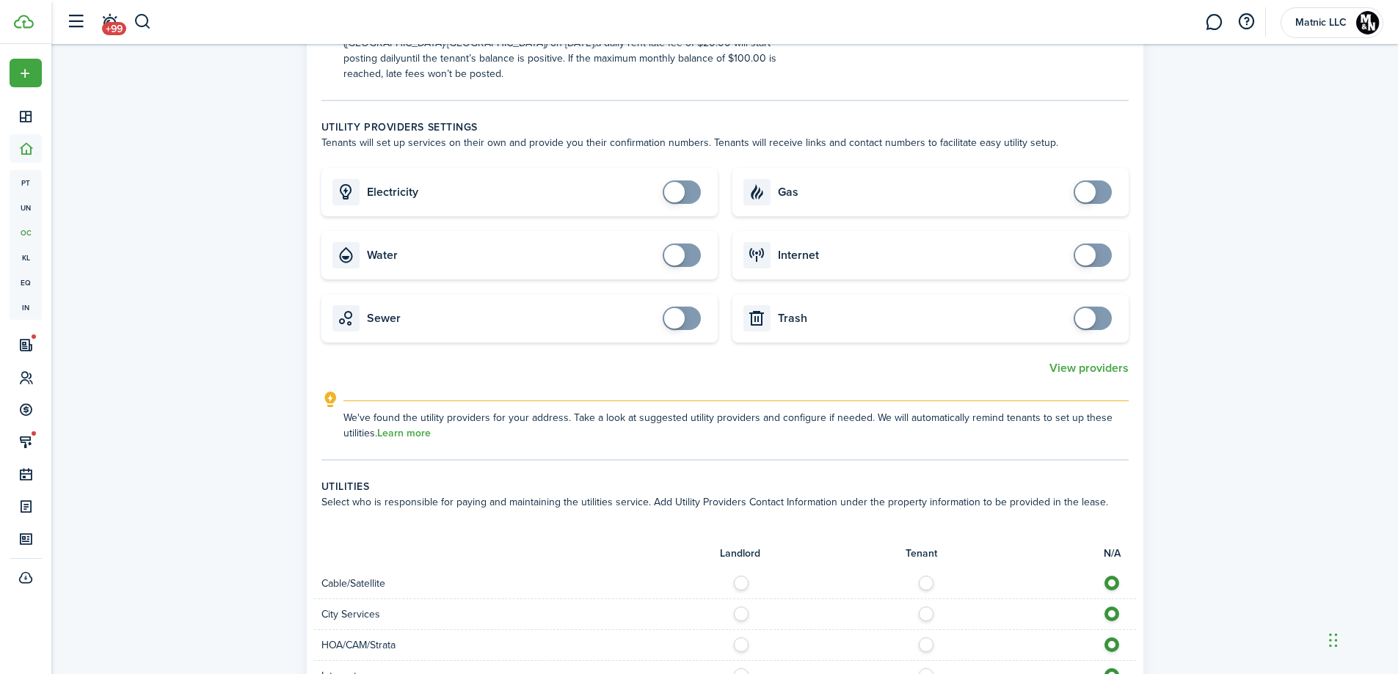
scroll to position [734, 0]
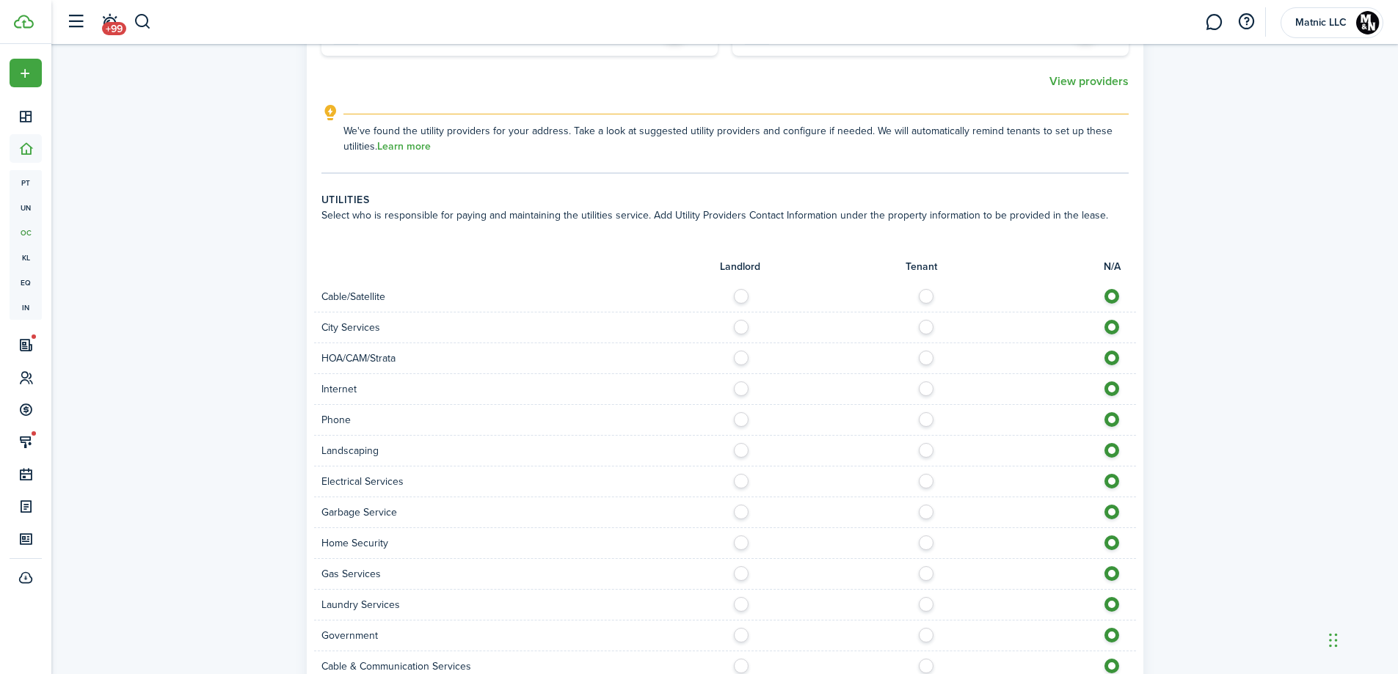
click at [744, 289] on label at bounding box center [745, 292] width 26 height 7
click at [1115, 289] on label at bounding box center [1116, 292] width 26 height 7
radio input "false"
radio input "true"
click at [741, 320] on label at bounding box center [745, 323] width 26 height 7
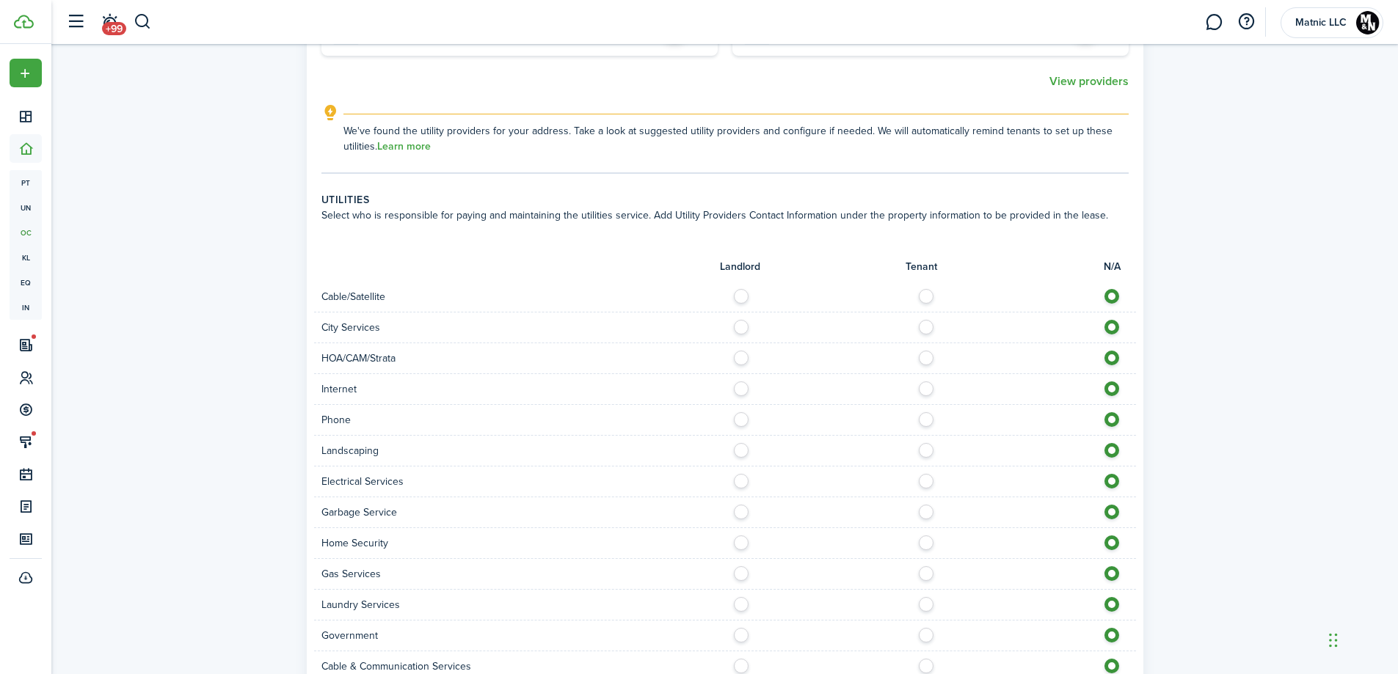
radio input "true"
click at [753, 382] on label at bounding box center [745, 385] width 26 height 7
radio input "true"
click at [745, 443] on label at bounding box center [745, 446] width 26 height 7
radio input "true"
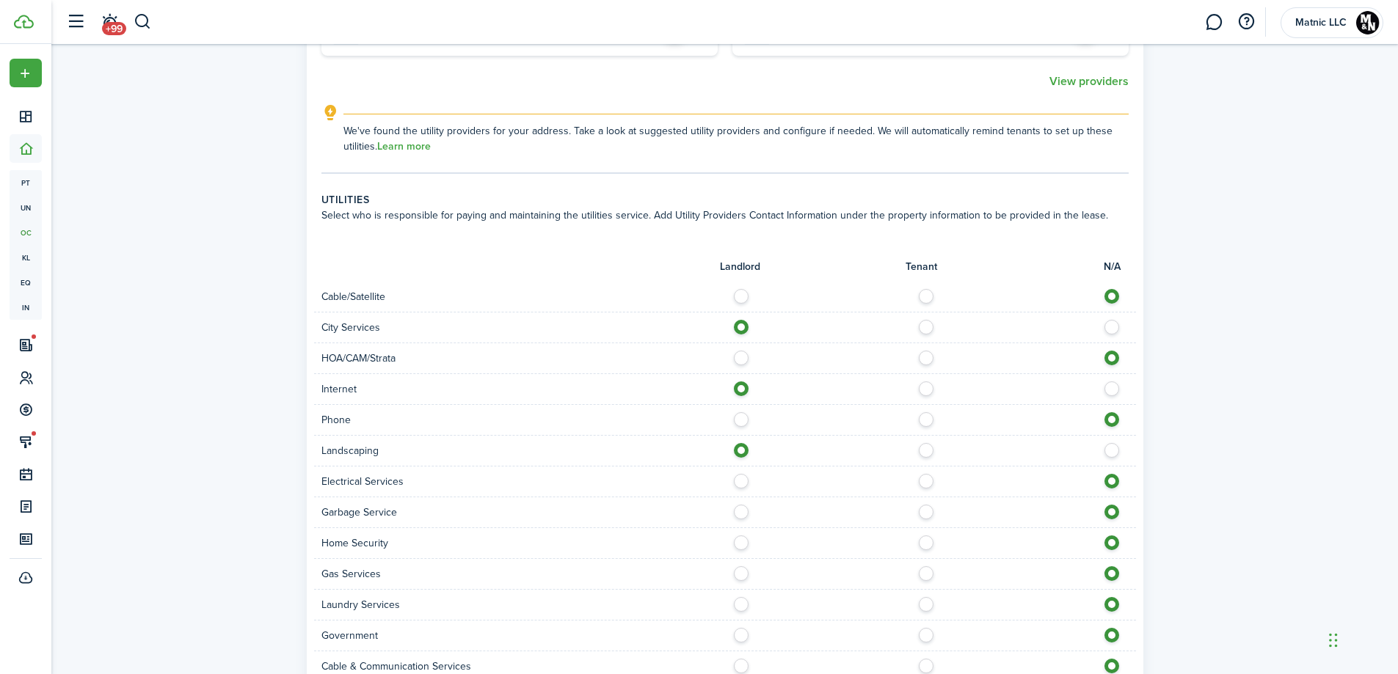
click at [742, 474] on label at bounding box center [745, 477] width 26 height 7
radio input "true"
click at [752, 505] on div at bounding box center [930, 512] width 411 height 15
click at [742, 505] on label at bounding box center [745, 508] width 26 height 7
radio input "true"
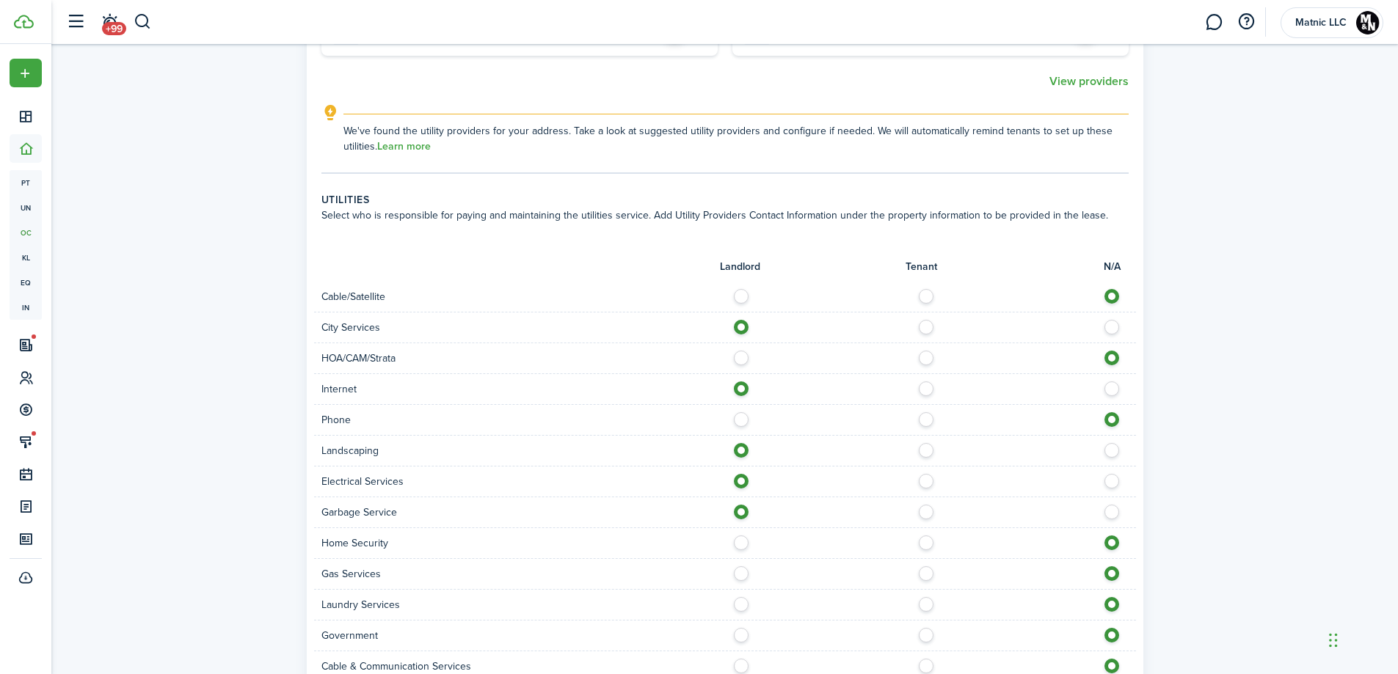
click at [746, 567] on label at bounding box center [745, 570] width 26 height 7
radio input "true"
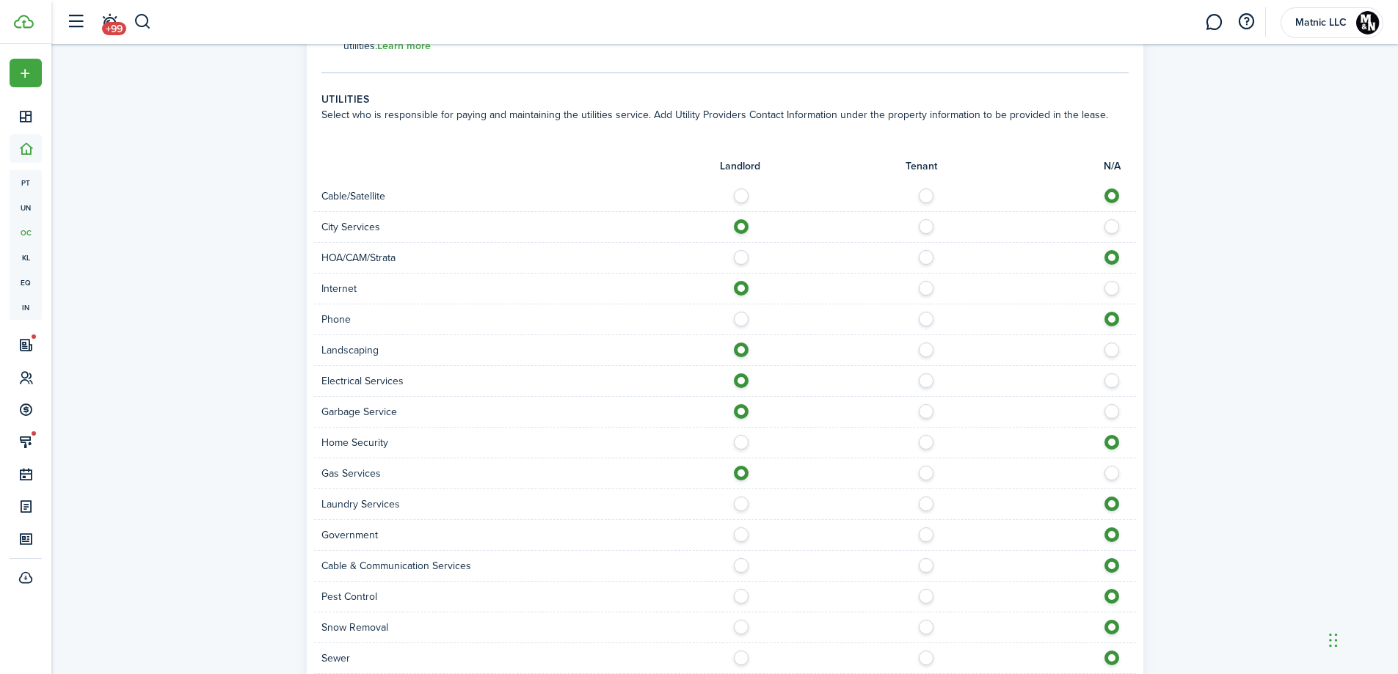
scroll to position [954, 0]
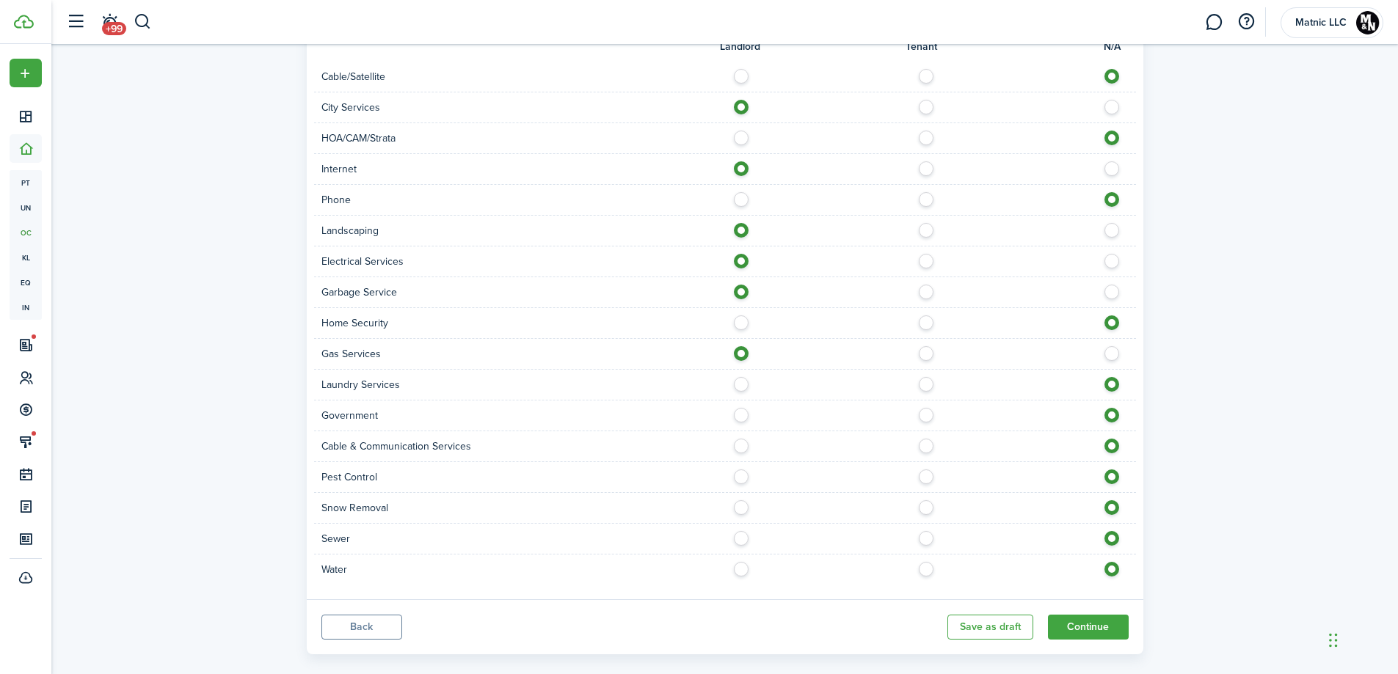
click at [746, 377] on label at bounding box center [745, 380] width 26 height 7
radio input "true"
click at [743, 408] on label at bounding box center [745, 411] width 26 height 7
radio input "true"
click at [733, 470] on label at bounding box center [745, 473] width 26 height 7
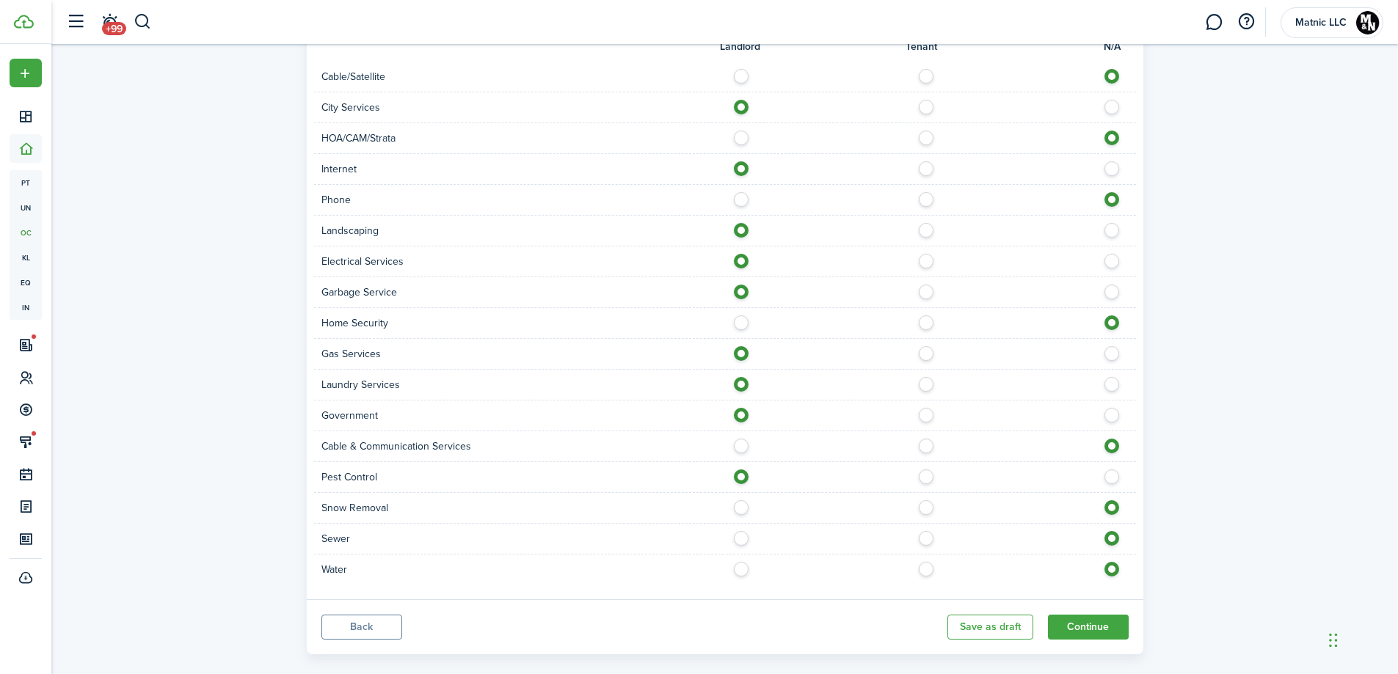
click at [923, 470] on label at bounding box center [930, 473] width 26 height 7
radio input "false"
radio input "true"
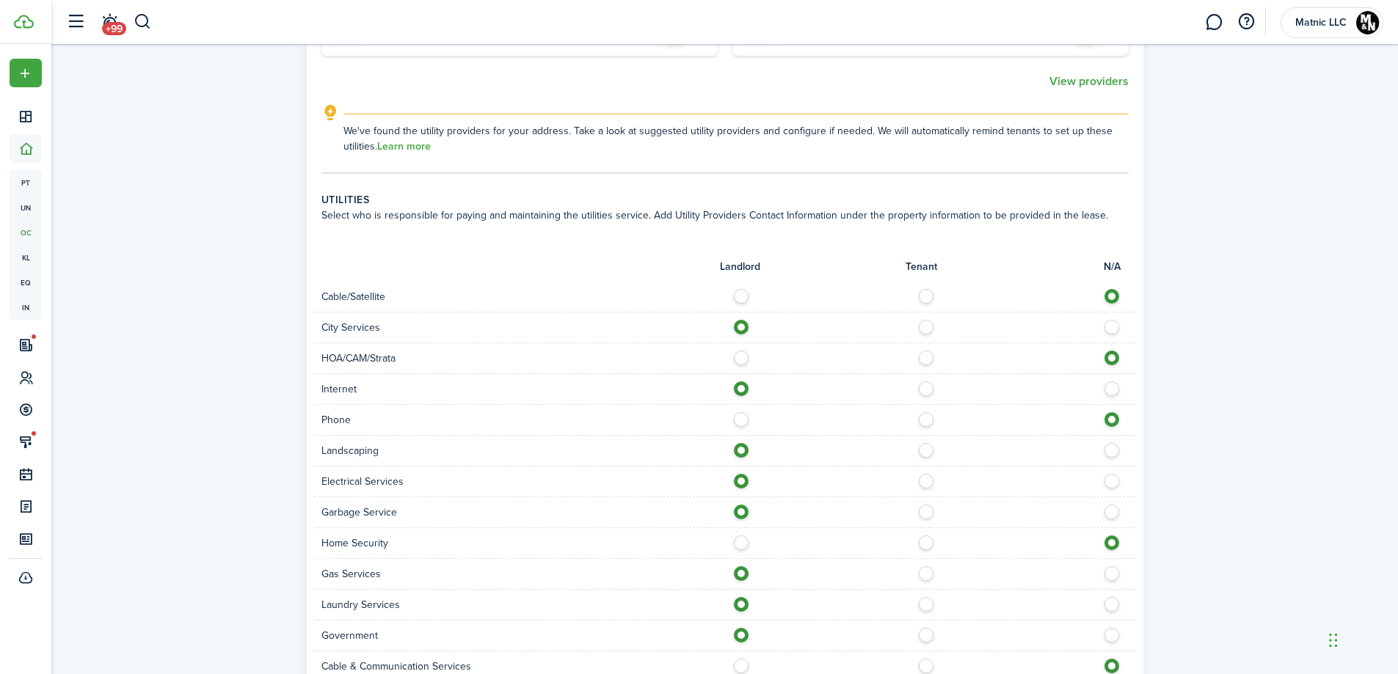
scroll to position [959, 0]
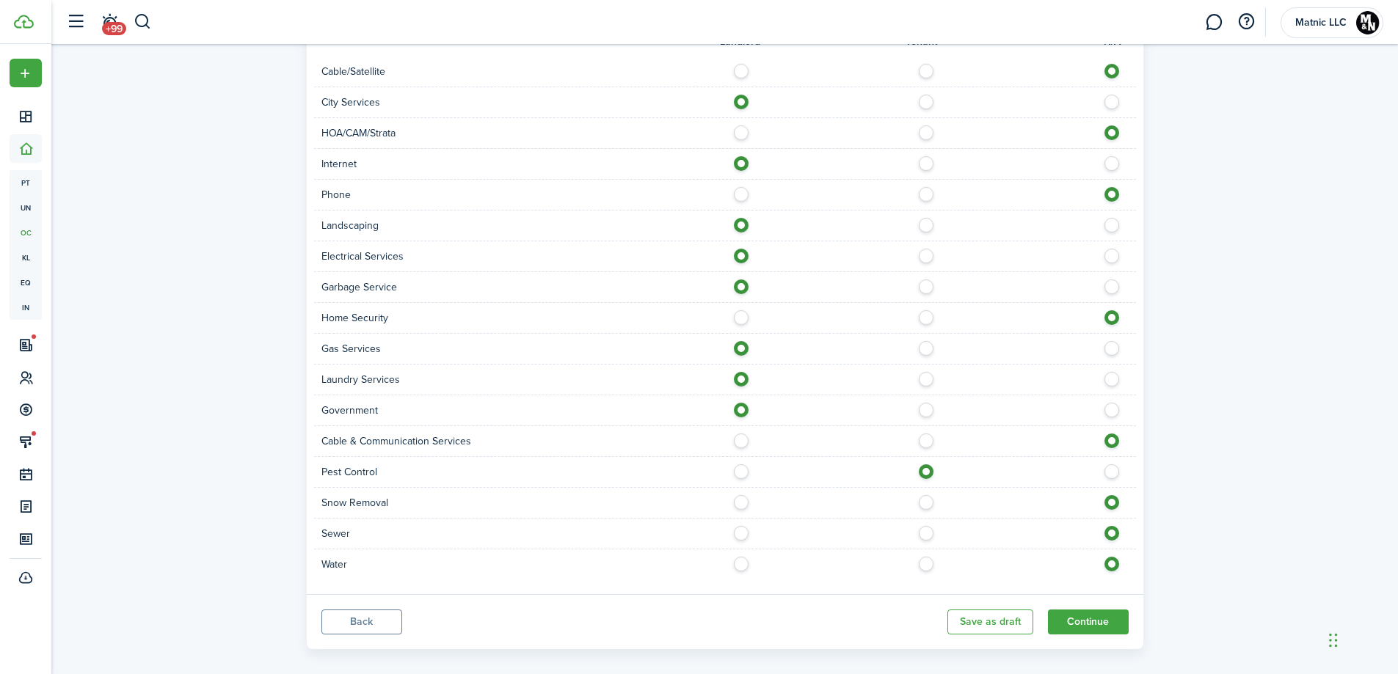
click at [746, 495] on label at bounding box center [745, 498] width 26 height 7
radio input "true"
click at [739, 519] on div "Sewer" at bounding box center [725, 534] width 822 height 31
click at [743, 526] on label at bounding box center [745, 529] width 26 height 7
radio input "true"
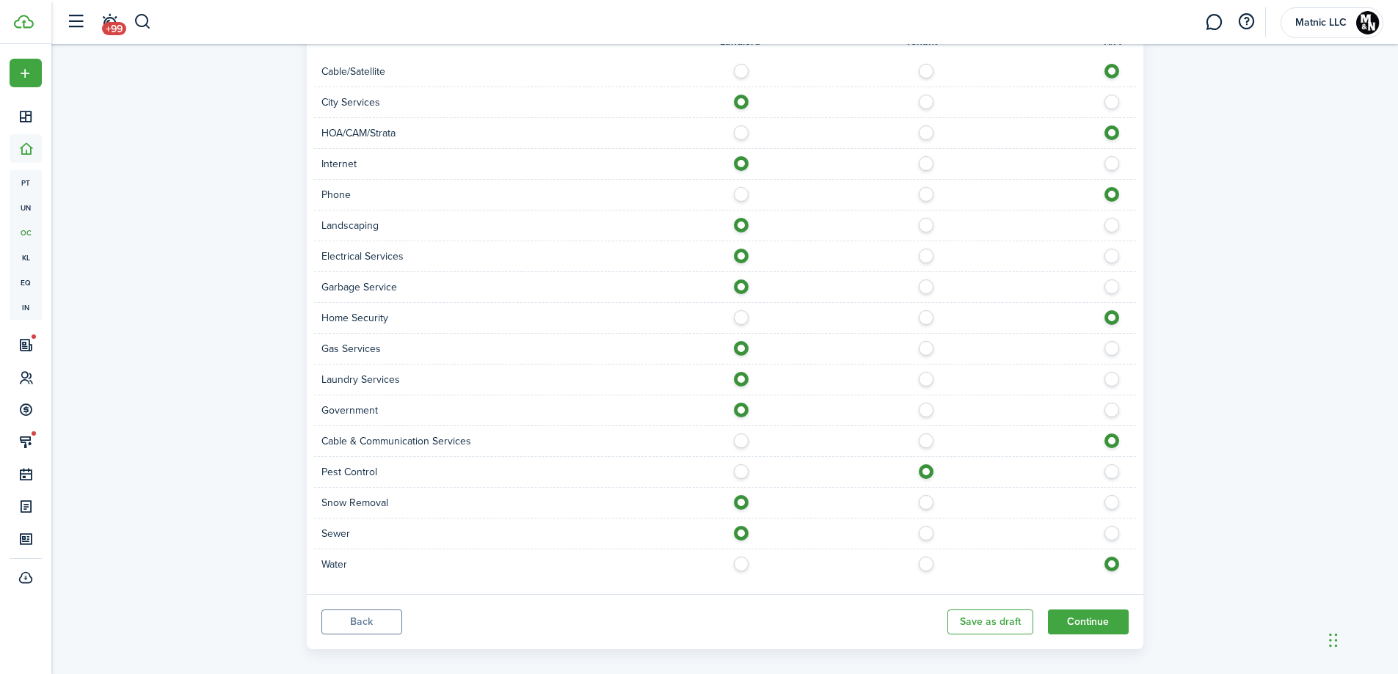
click at [738, 557] on label at bounding box center [745, 560] width 26 height 7
radio input "true"
click at [1075, 610] on button "Continue" at bounding box center [1088, 622] width 81 height 25
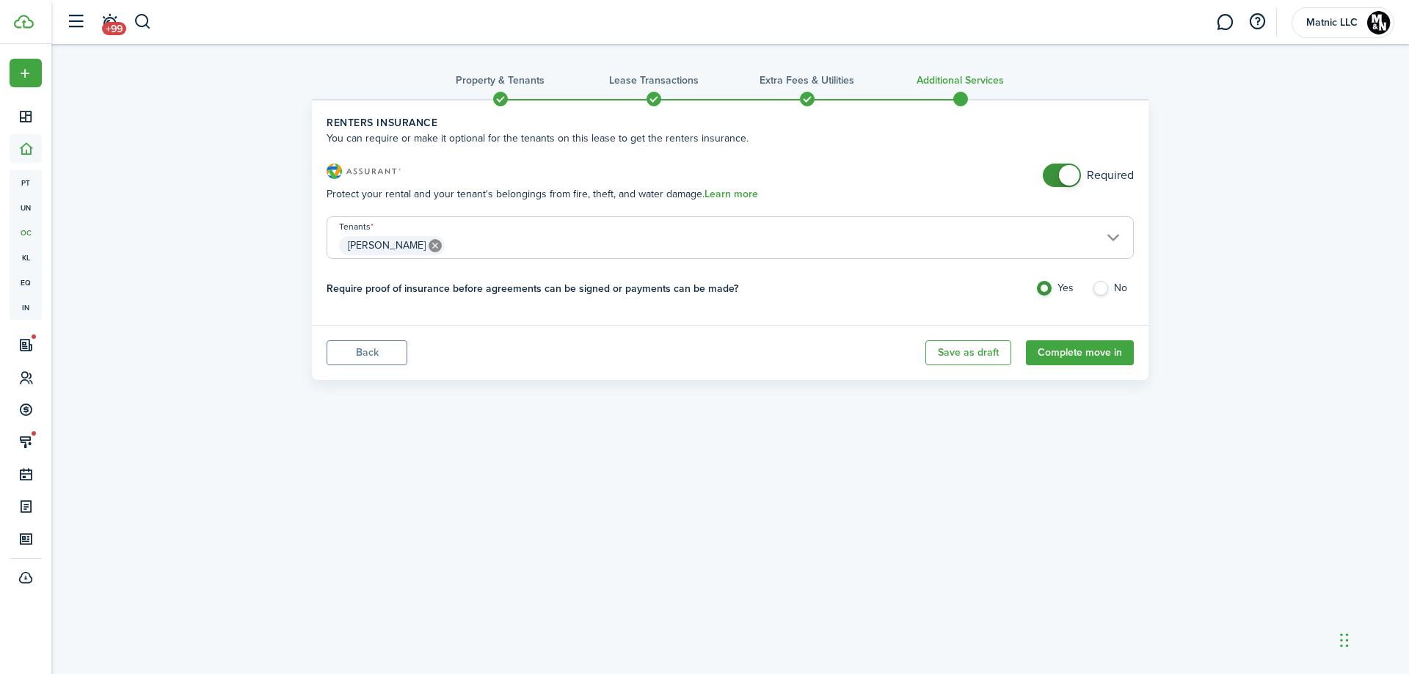
click at [1107, 291] on label "No" at bounding box center [1113, 292] width 42 height 22
radio input "false"
radio input "true"
click at [1093, 350] on button "Complete move in" at bounding box center [1080, 353] width 108 height 25
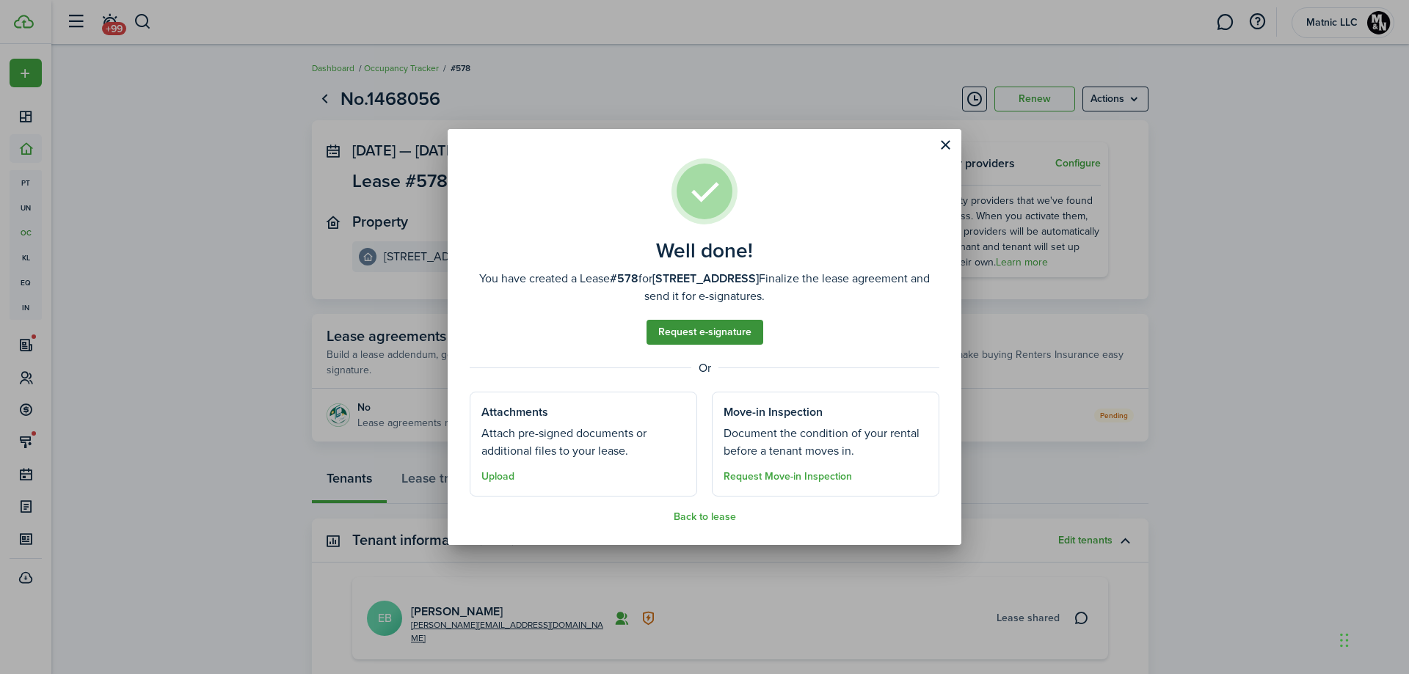
click at [721, 332] on link "Request e-signature" at bounding box center [705, 332] width 117 height 25
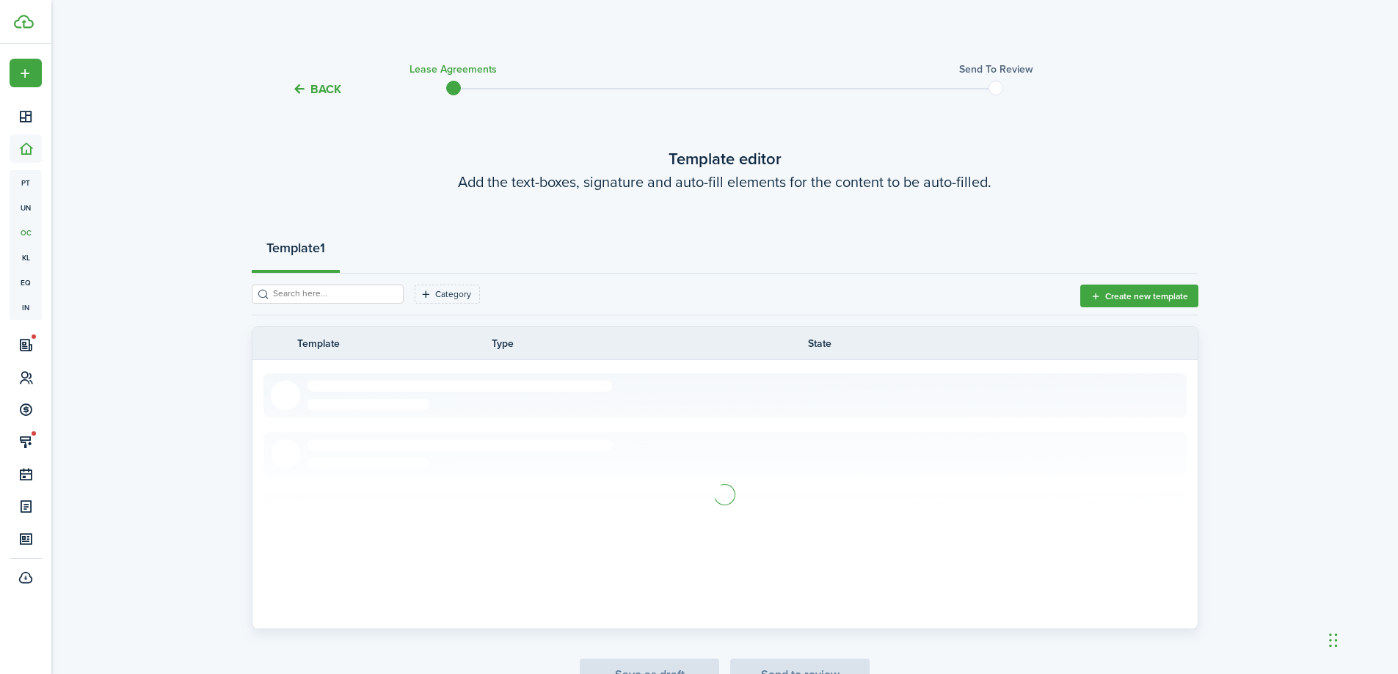
click at [331, 88] on button "Back" at bounding box center [316, 88] width 49 height 15
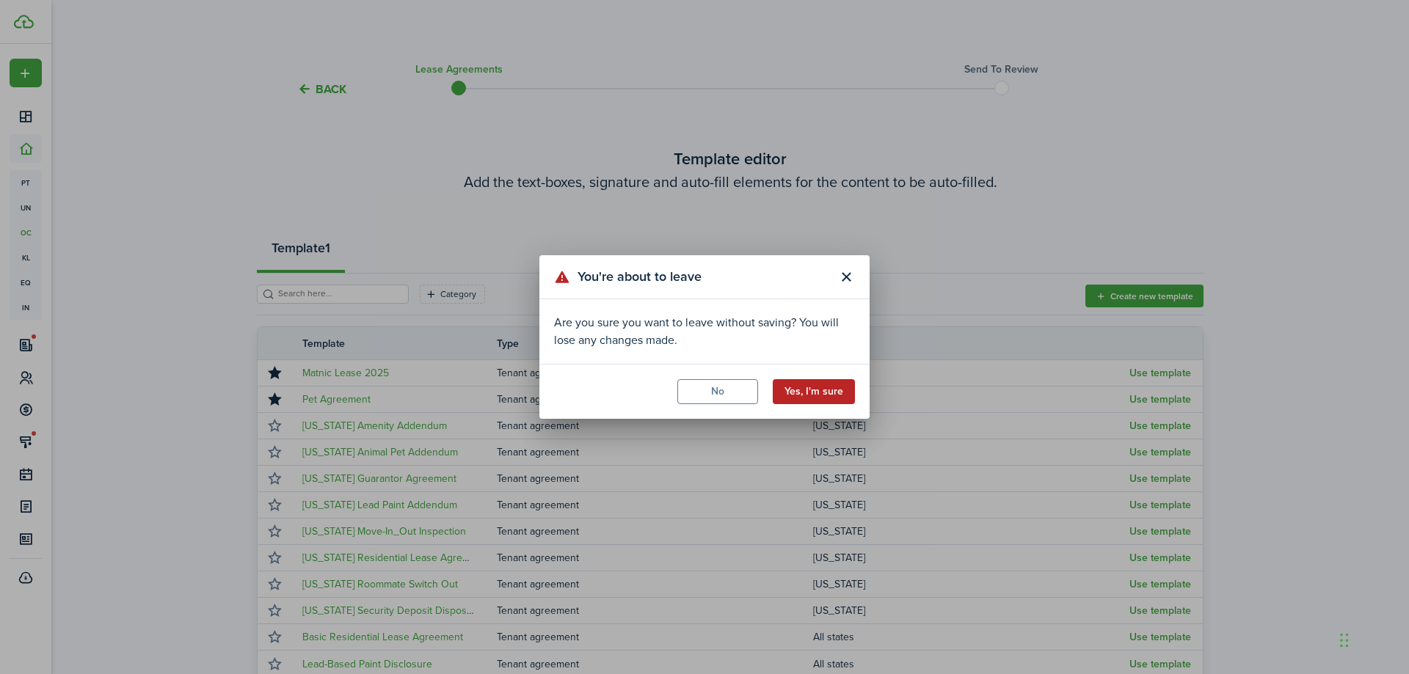
click at [811, 399] on button "Yes, I'm sure" at bounding box center [814, 391] width 82 height 25
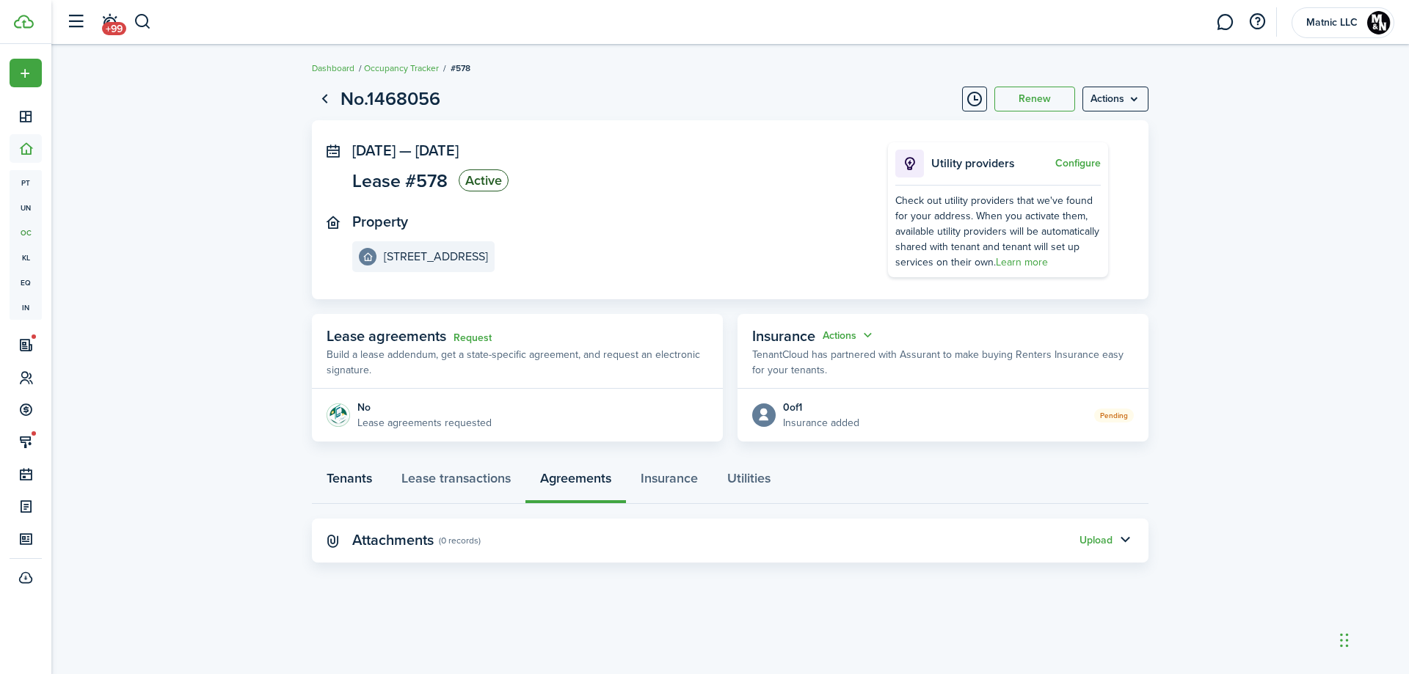
click at [365, 476] on link "Tenants" at bounding box center [349, 482] width 75 height 44
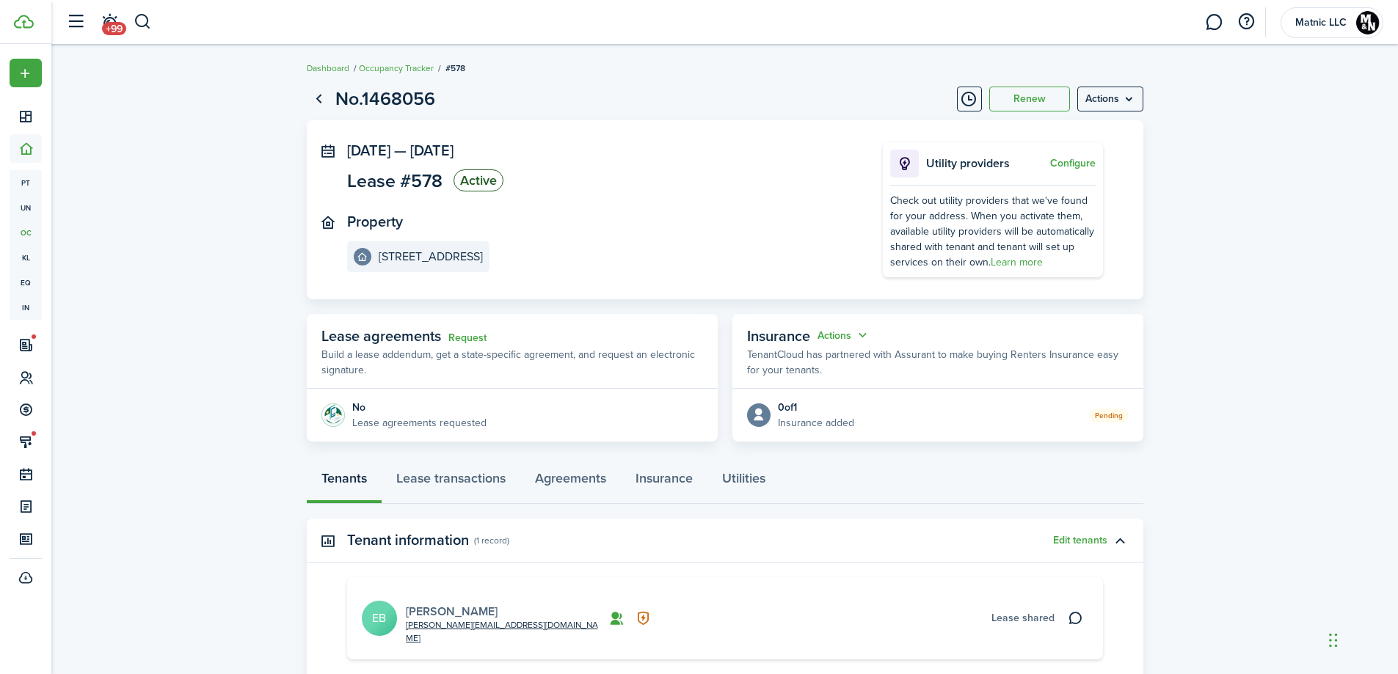
click at [434, 603] on link "[PERSON_NAME]" at bounding box center [452, 611] width 92 height 17
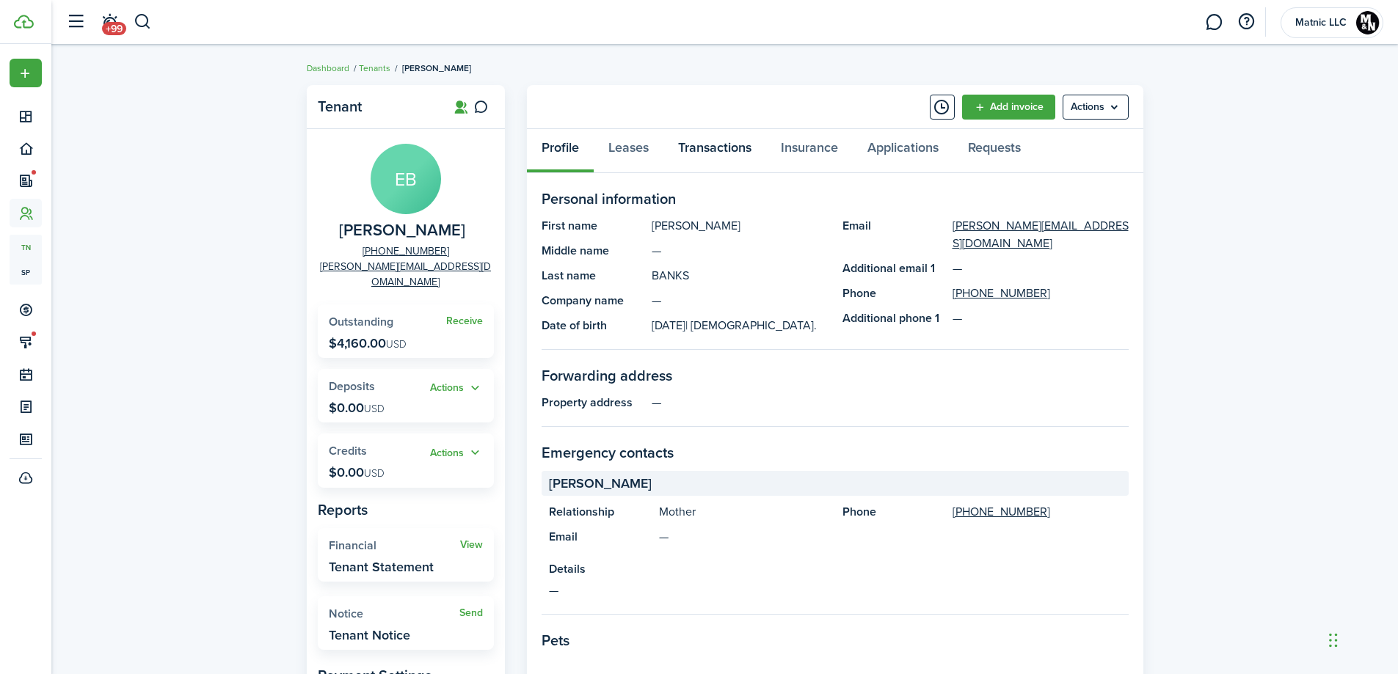
click at [732, 148] on link "Transactions" at bounding box center [714, 151] width 103 height 44
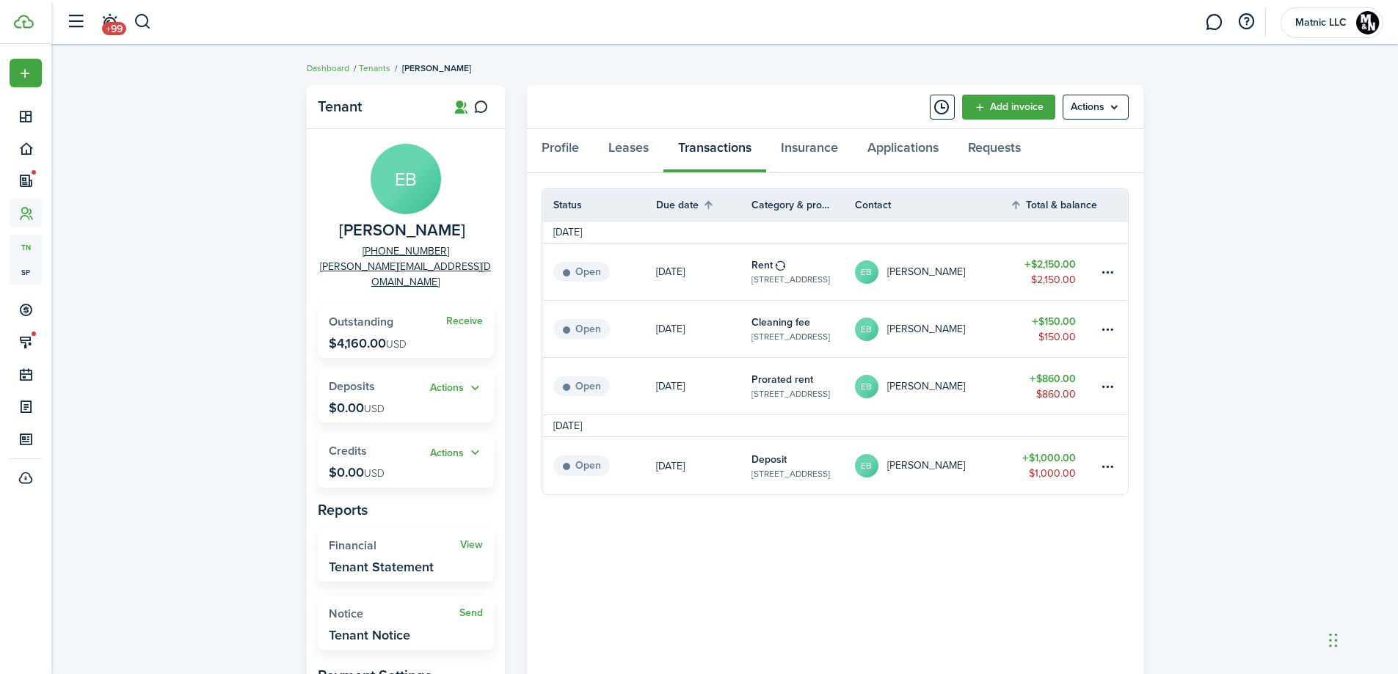
click at [1098, 329] on link at bounding box center [1112, 329] width 29 height 57
click at [1107, 329] on table-menu-btn-icon at bounding box center [1108, 330] width 18 height 18
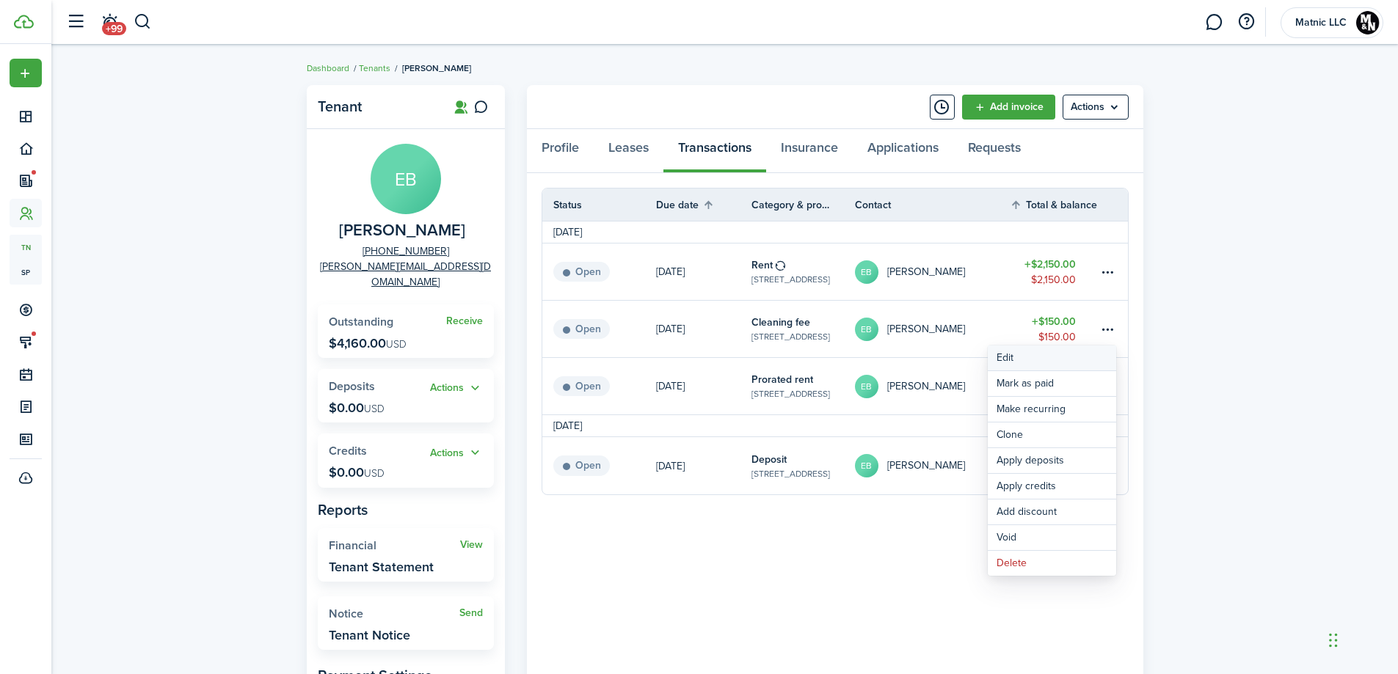
click at [1030, 358] on button "Edit" at bounding box center [1052, 358] width 128 height 25
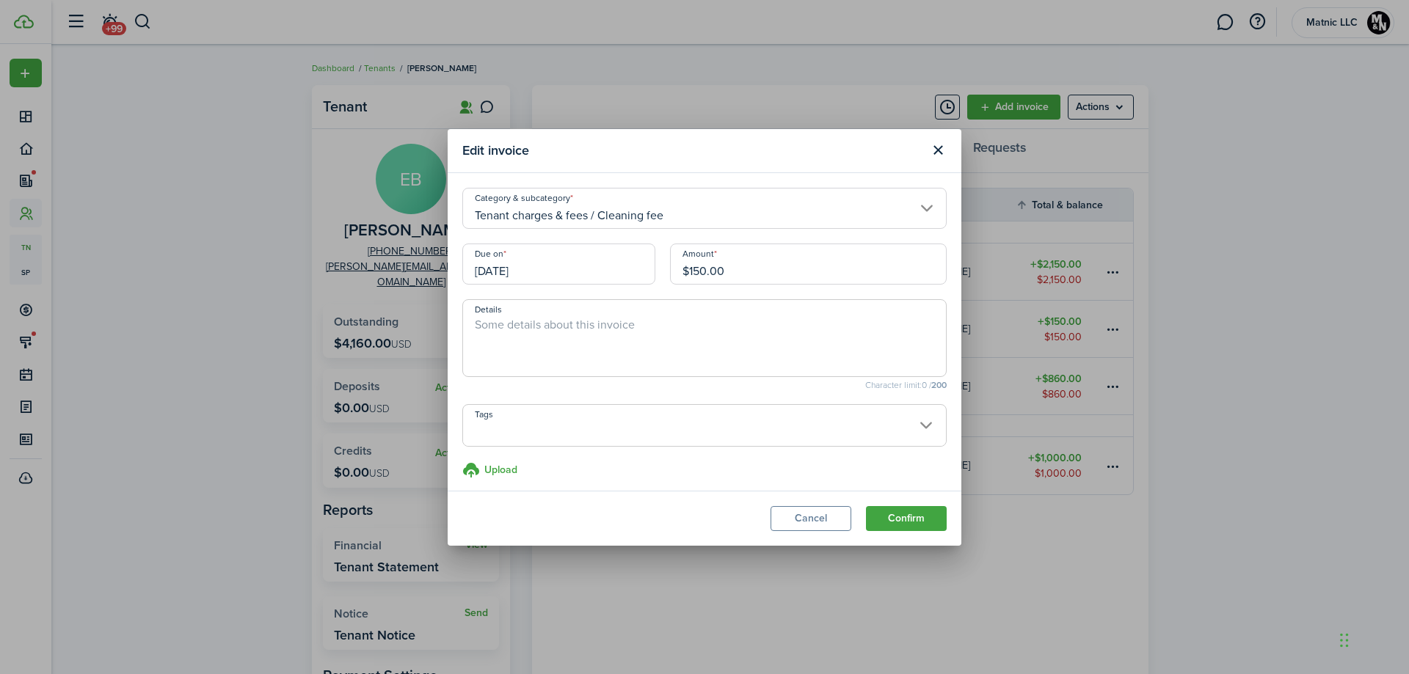
click at [561, 277] on input "[DATE]" at bounding box center [558, 264] width 193 height 41
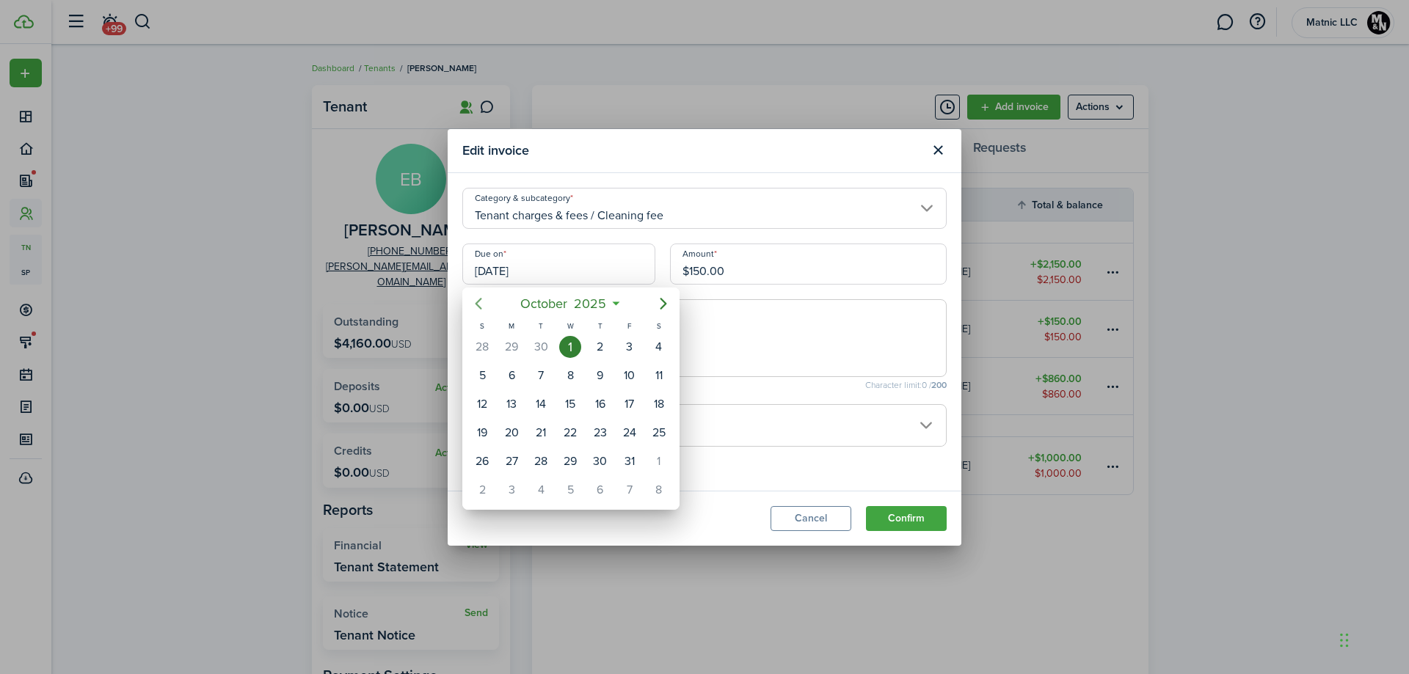
click at [485, 308] on icon "Previous page" at bounding box center [479, 304] width 18 height 18
click at [599, 403] on div "18" at bounding box center [600, 404] width 22 height 22
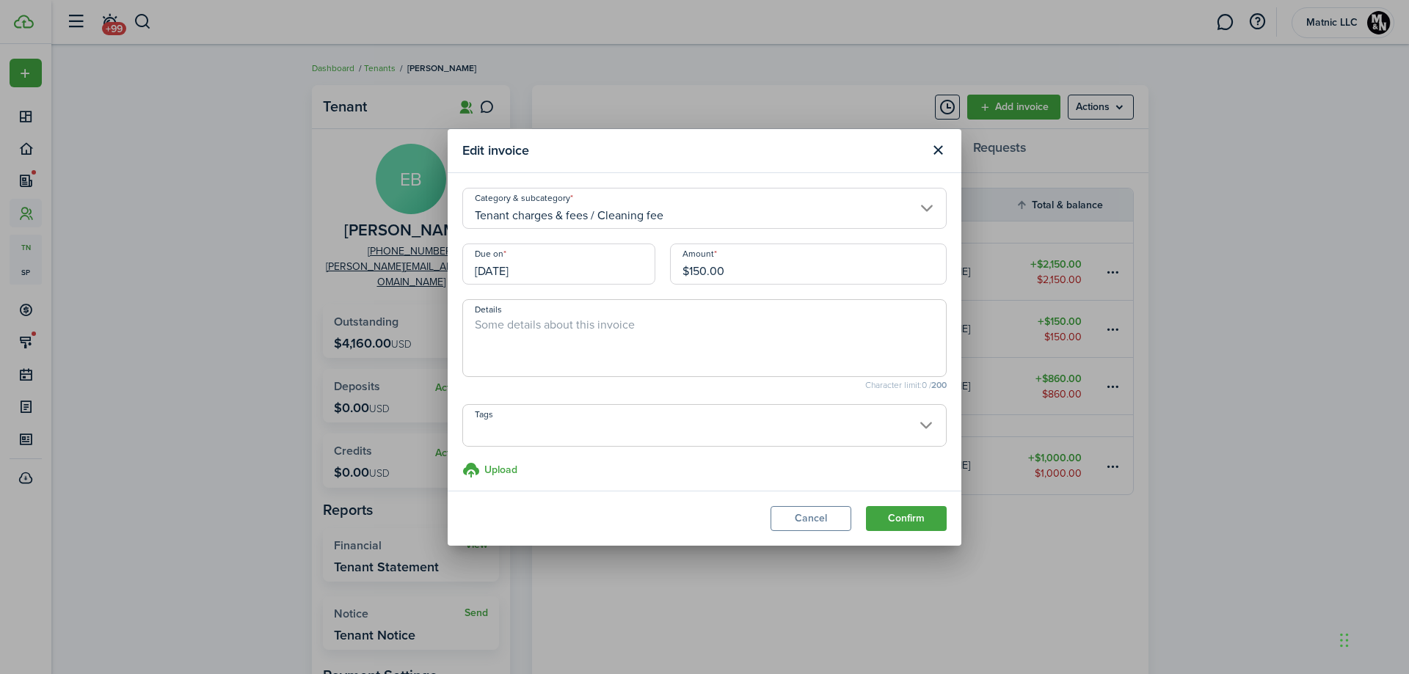
click at [540, 274] on input "[DATE]" at bounding box center [558, 264] width 193 height 41
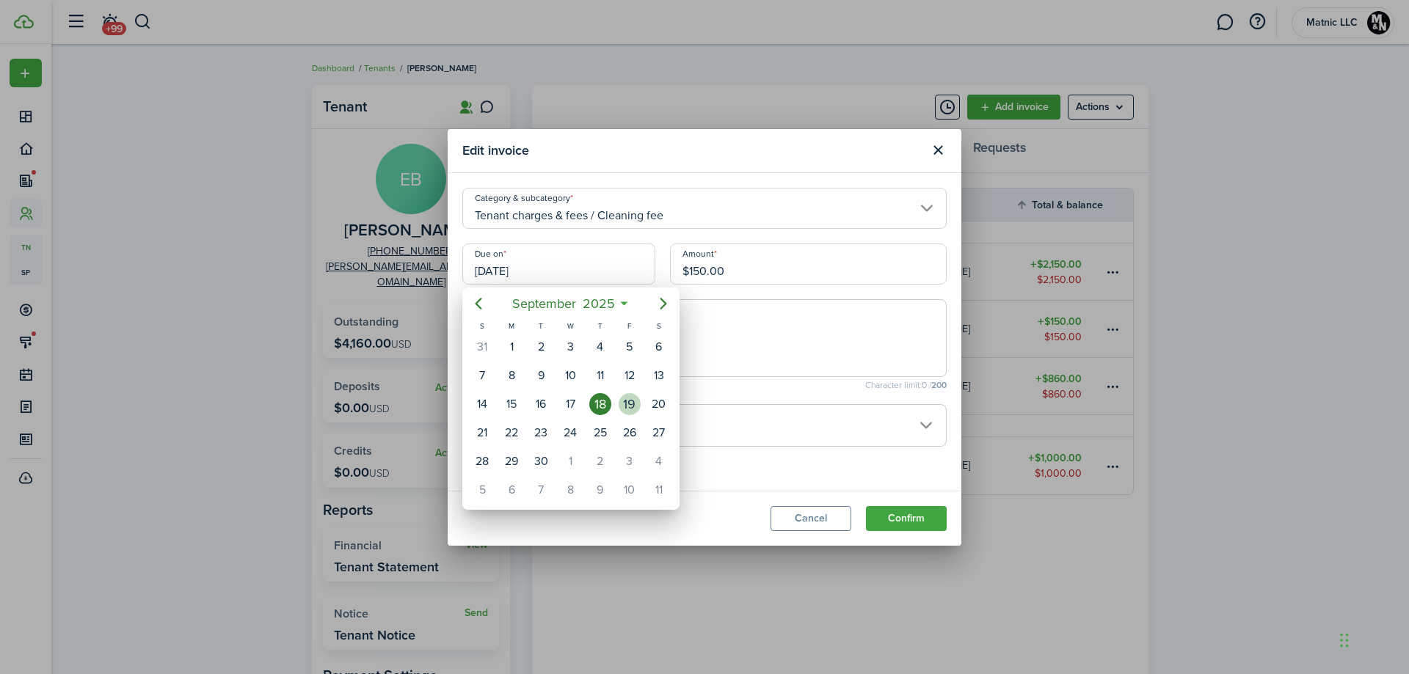
click at [626, 394] on div "19" at bounding box center [630, 404] width 22 height 22
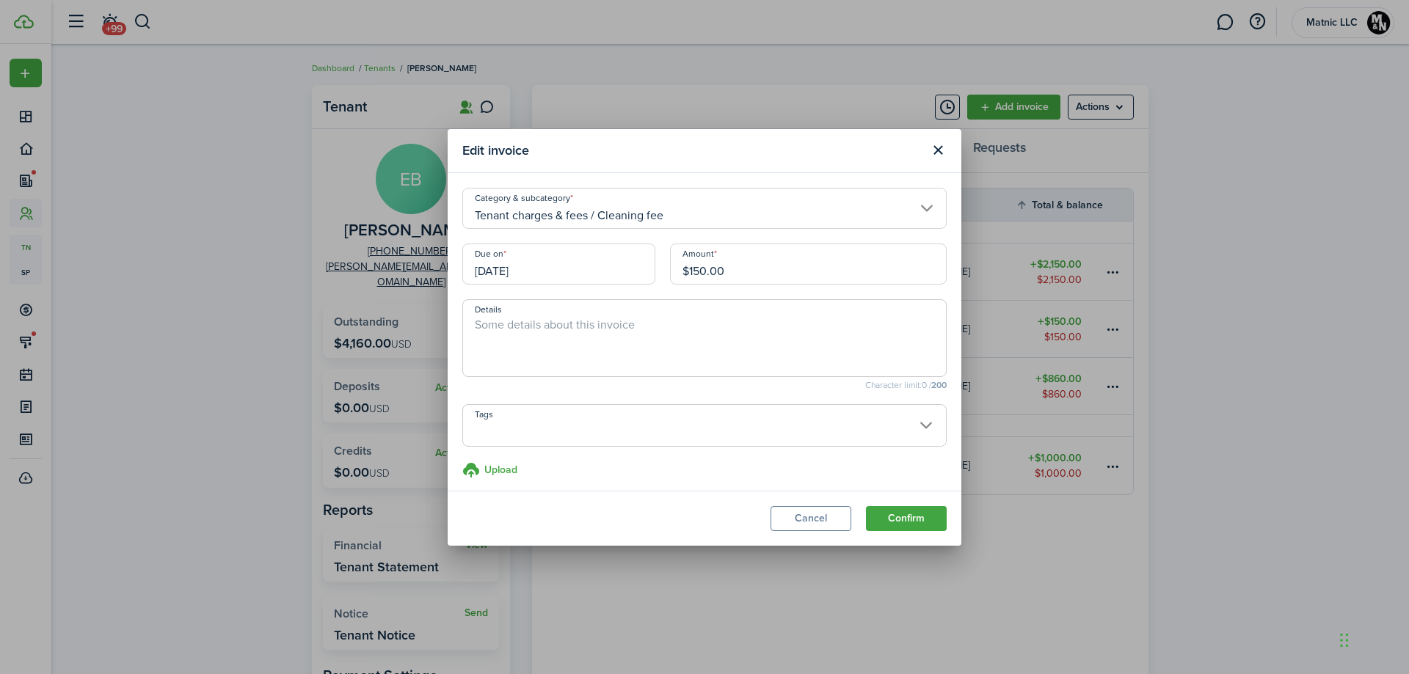
click at [591, 271] on input "[DATE]" at bounding box center [558, 264] width 193 height 41
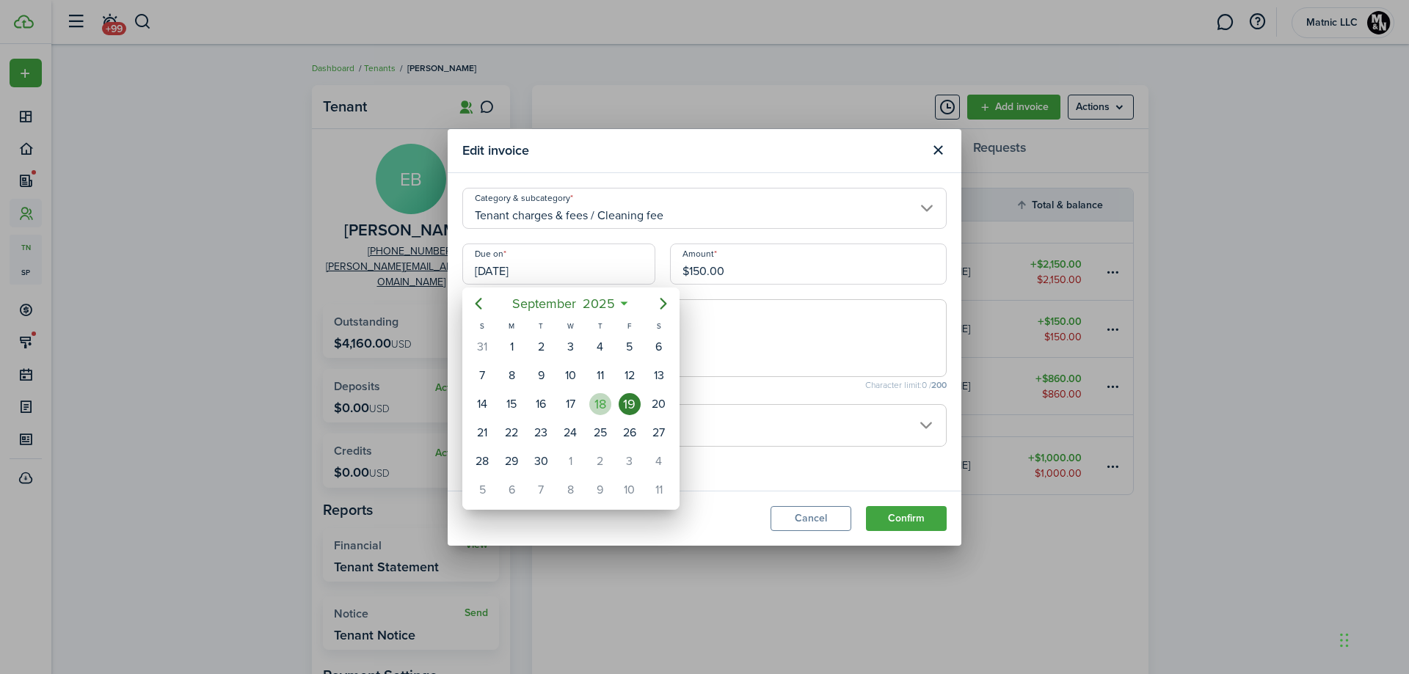
click at [603, 397] on div "18" at bounding box center [600, 404] width 22 height 22
type input "[DATE]"
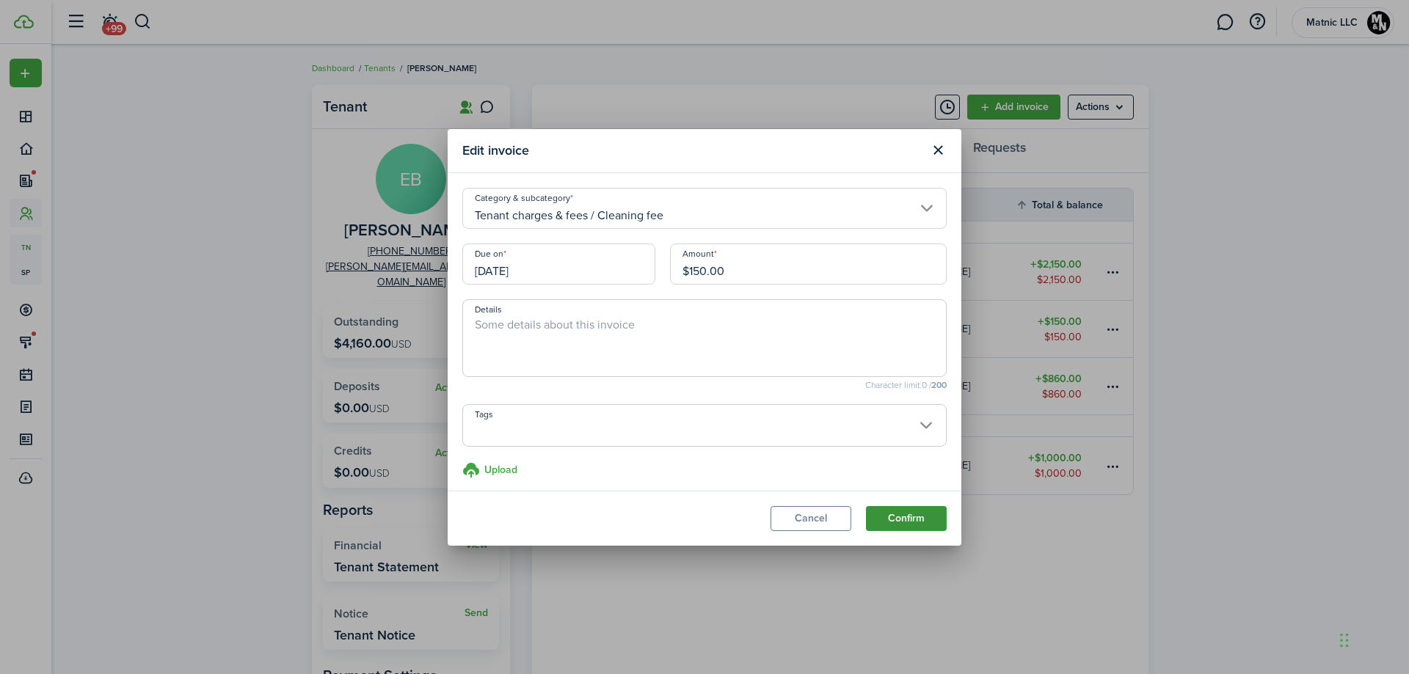
click at [925, 516] on button "Confirm" at bounding box center [906, 518] width 81 height 25
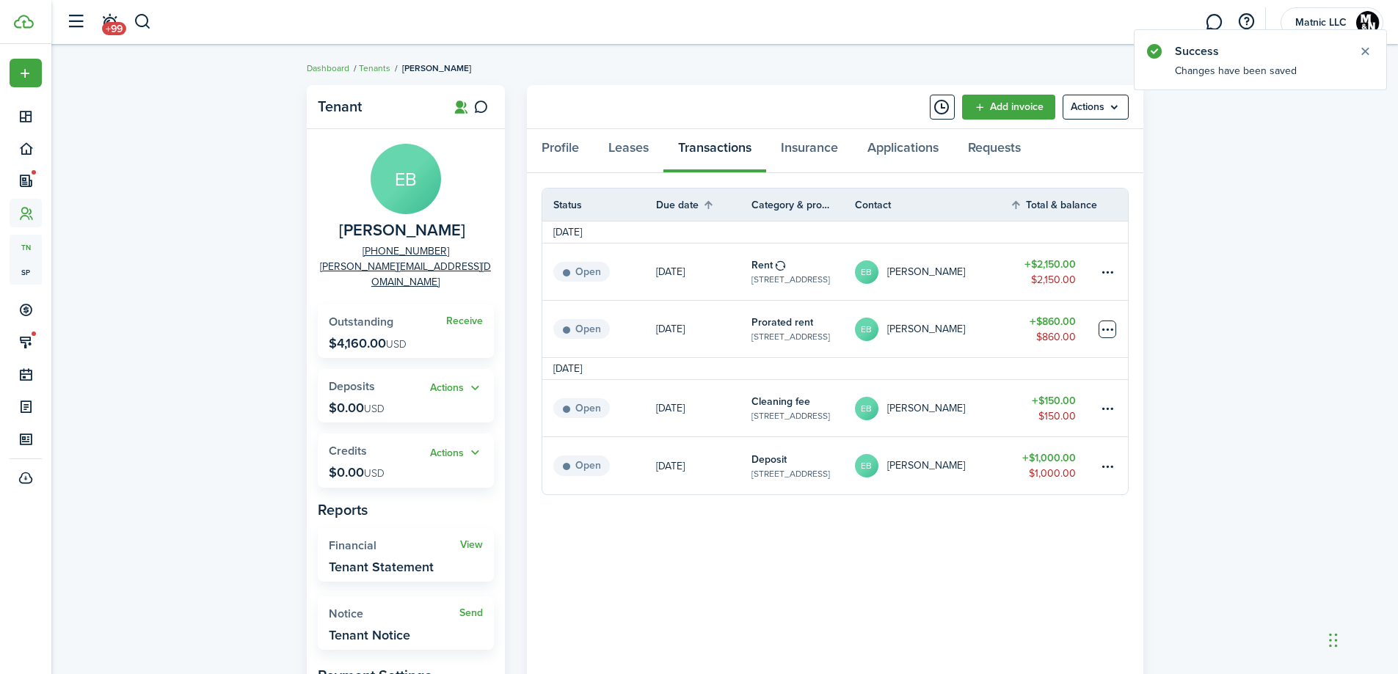
click at [1112, 329] on table-menu-btn-icon at bounding box center [1108, 330] width 18 height 18
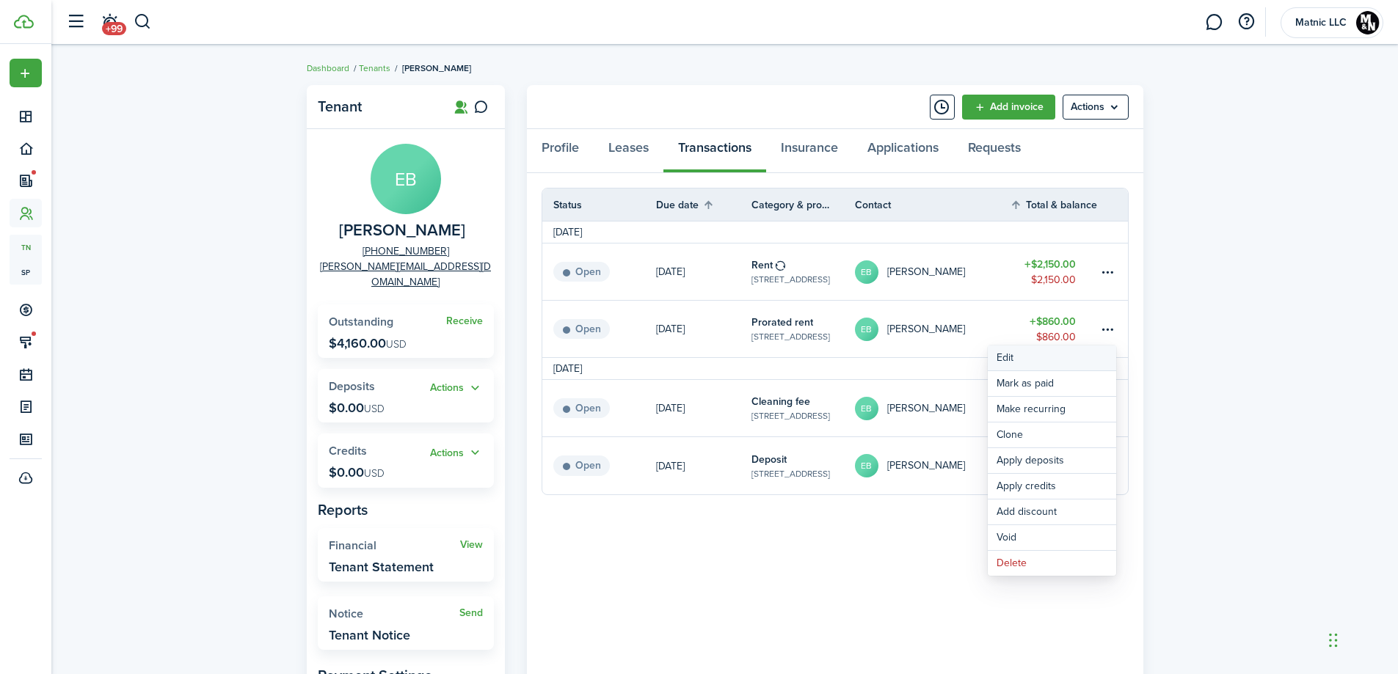
click at [1084, 357] on button "Edit" at bounding box center [1052, 358] width 128 height 25
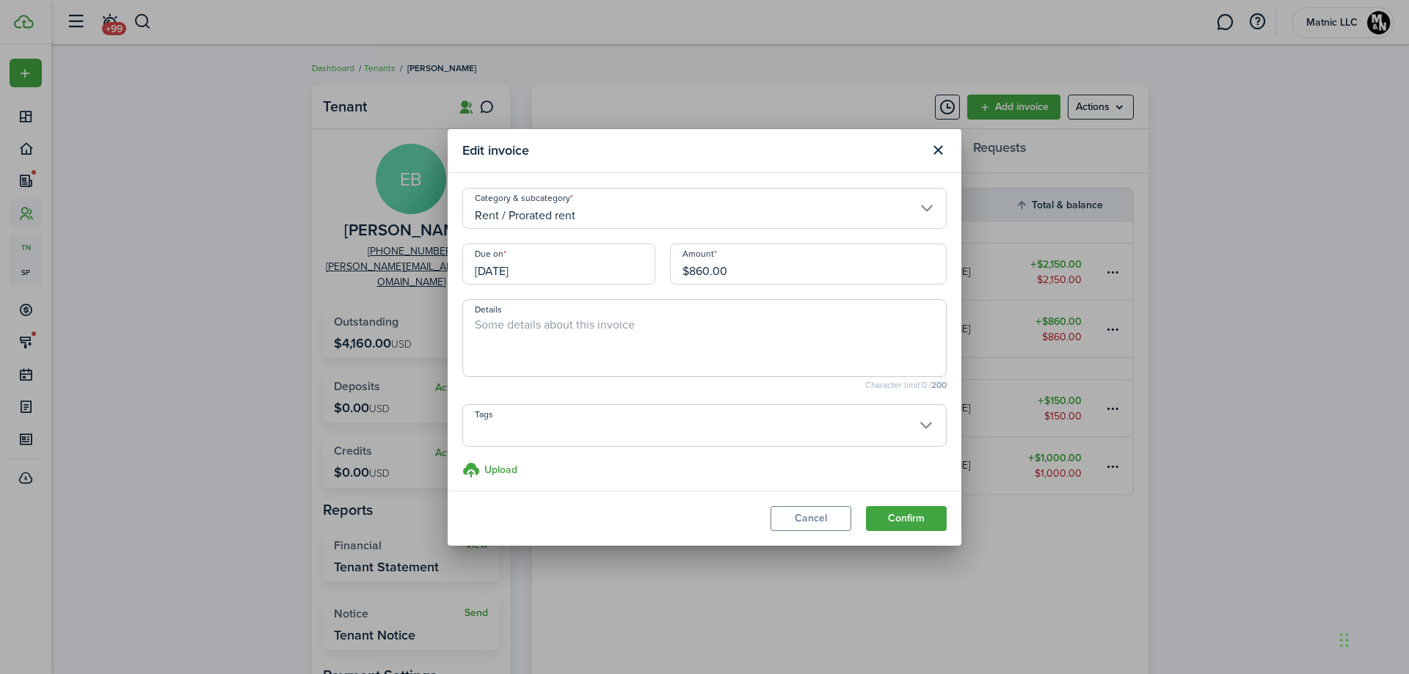
click at [585, 270] on input "[DATE]" at bounding box center [558, 264] width 193 height 41
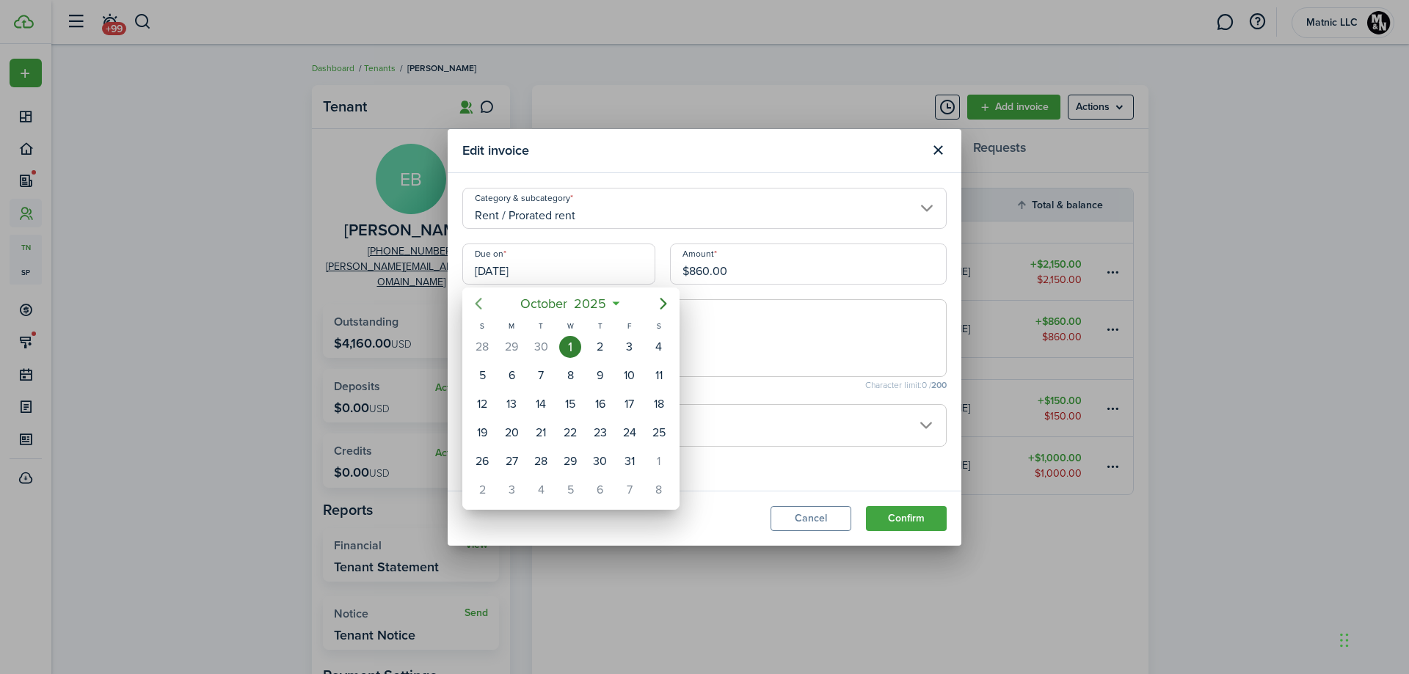
click at [473, 302] on icon "Previous page" at bounding box center [479, 304] width 18 height 18
click at [603, 406] on div "18" at bounding box center [600, 404] width 22 height 22
type input "[DATE]"
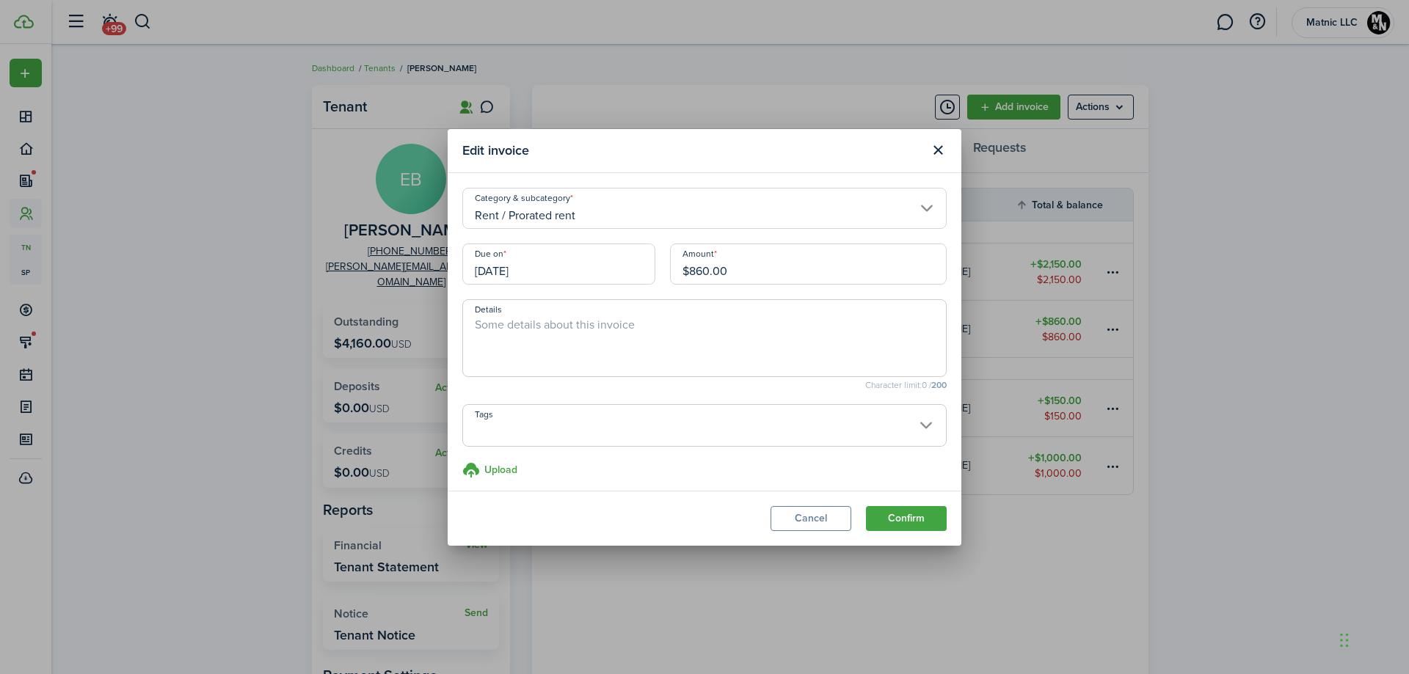
drag, startPoint x: 928, startPoint y: 525, endPoint x: 774, endPoint y: 367, distance: 220.6
click at [774, 367] on section "Edit invoice Category & subcategory Rent / Prorated rent Due on [DATE] Amount $…" at bounding box center [705, 337] width 514 height 417
click at [676, 326] on textarea "Details" at bounding box center [704, 342] width 483 height 53
type textarea "Prorated September rent"
click at [927, 519] on button "Confirm" at bounding box center [906, 518] width 81 height 25
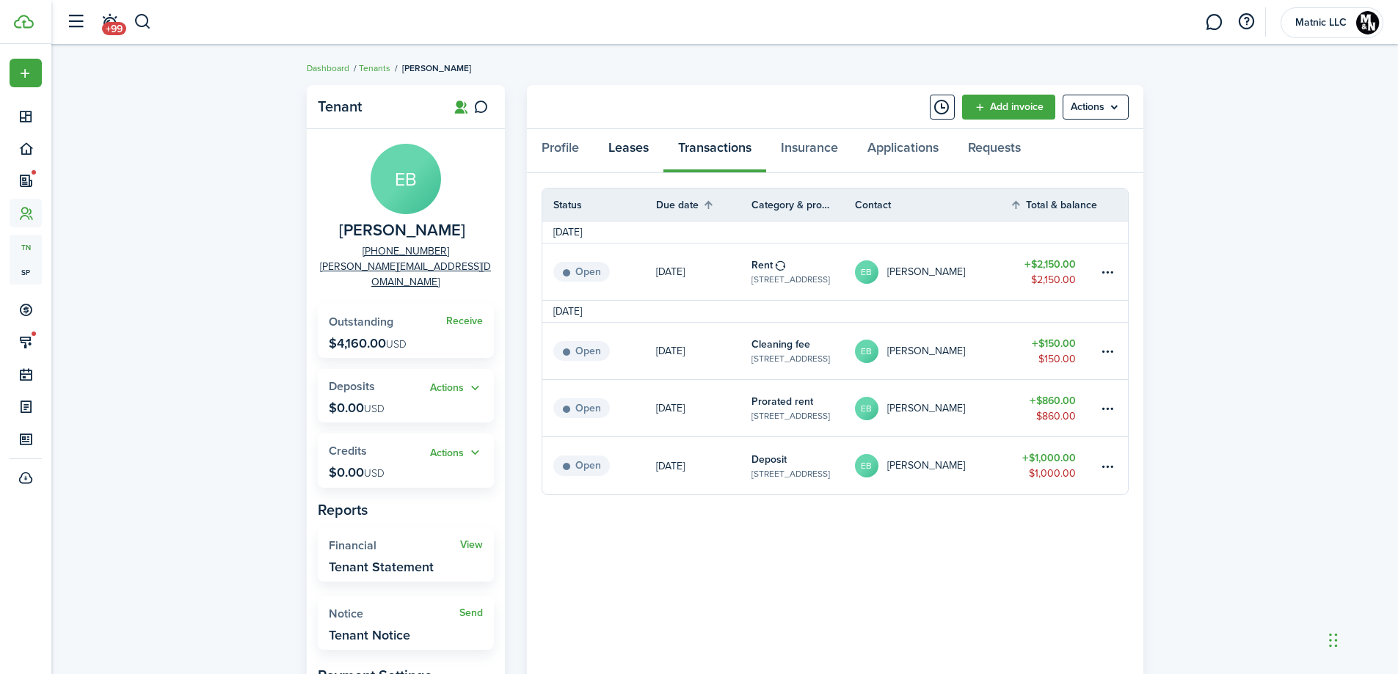
click at [647, 150] on link "Leases" at bounding box center [629, 151] width 70 height 44
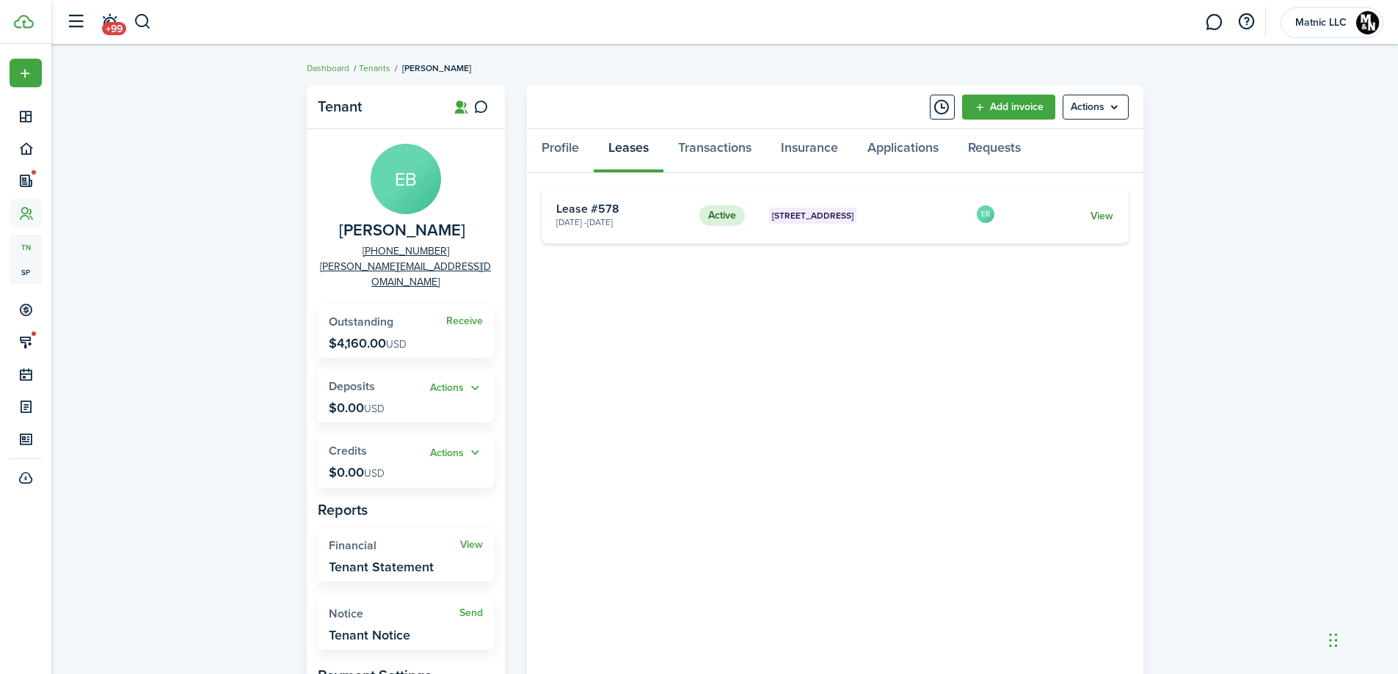
click at [1092, 214] on link "View" at bounding box center [1102, 215] width 23 height 15
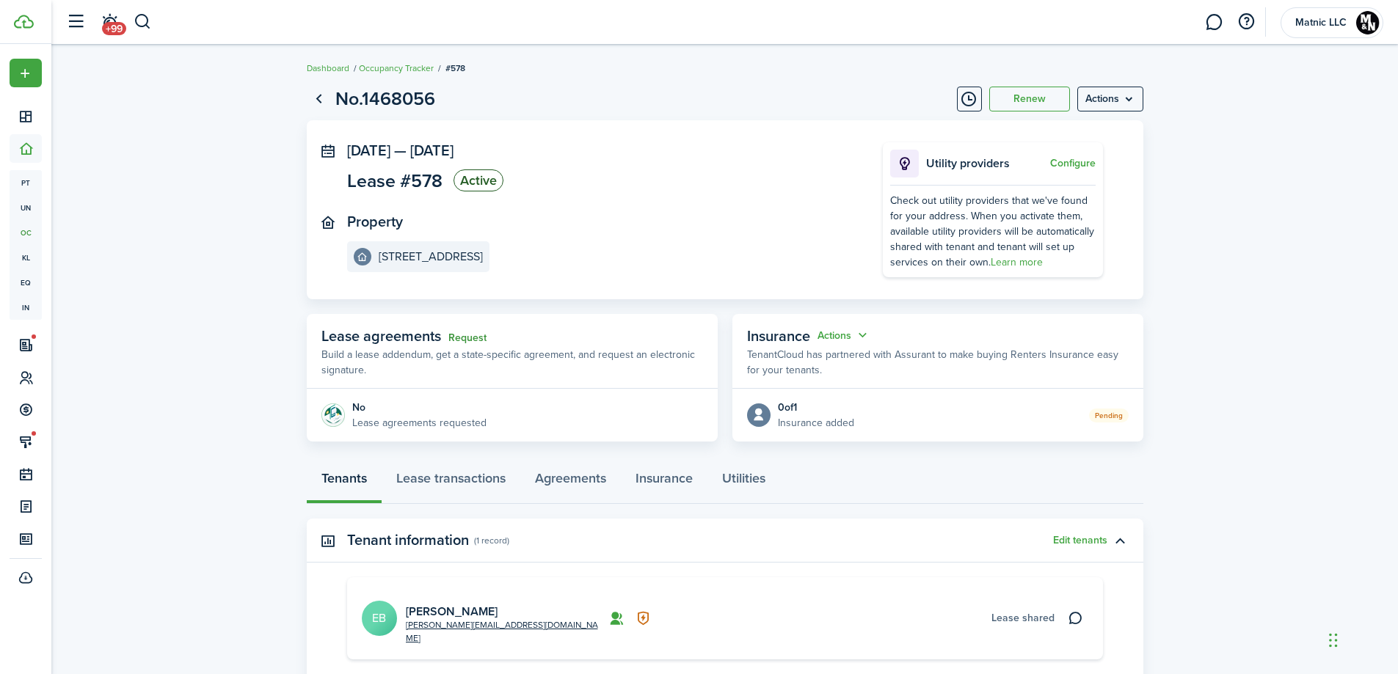
click at [468, 335] on link "Request" at bounding box center [467, 338] width 38 height 12
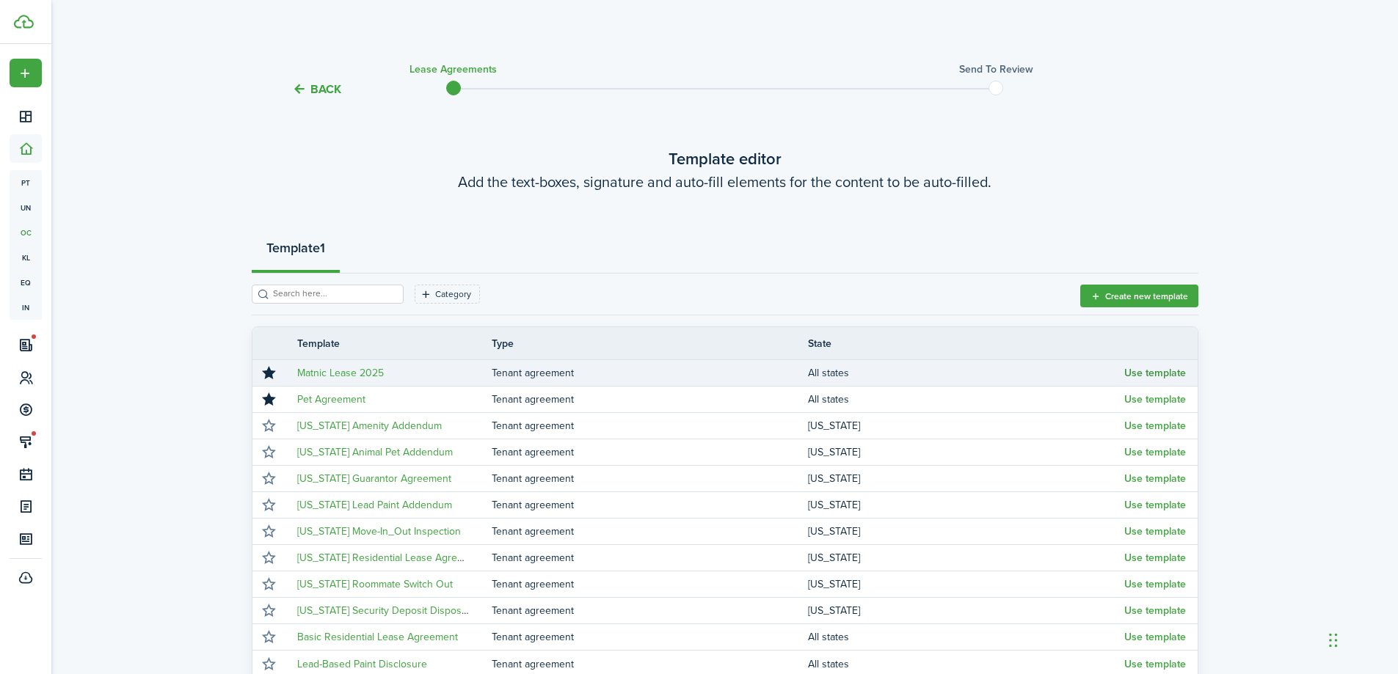
click at [1151, 368] on button "Use template" at bounding box center [1155, 374] width 62 height 12
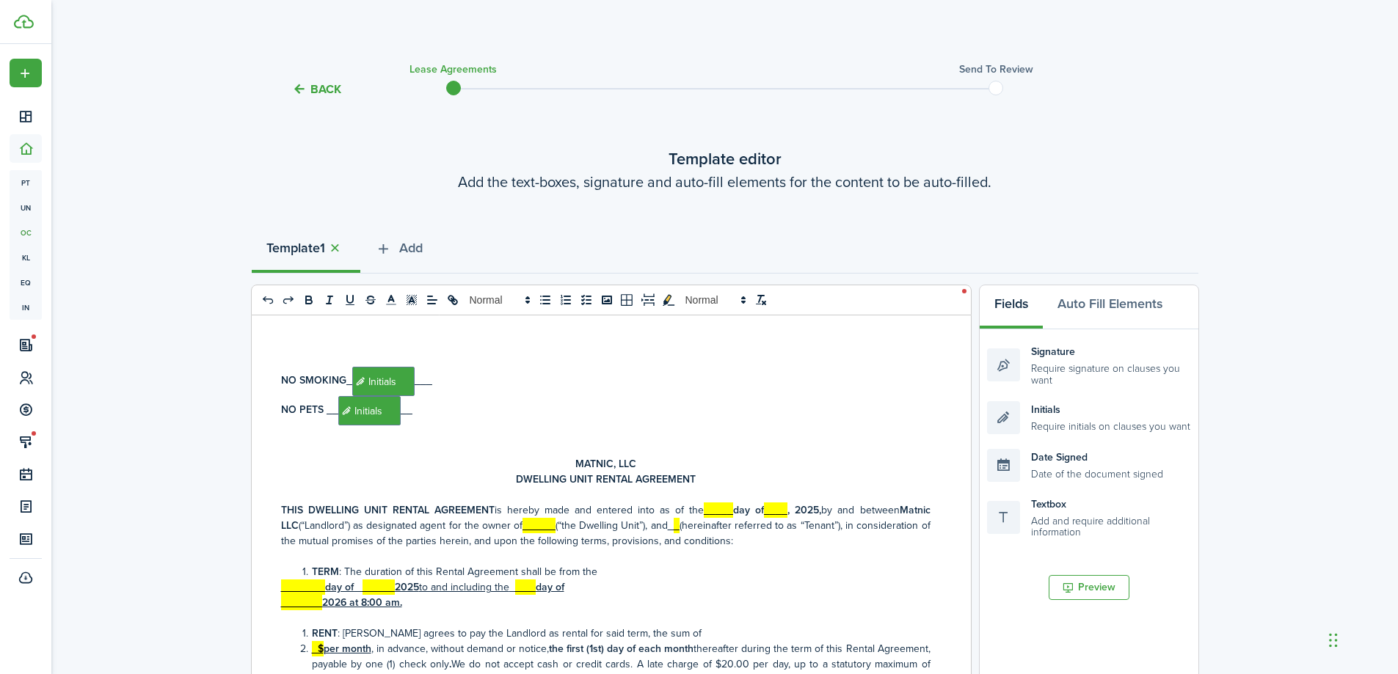
click at [705, 509] on strong "_____" at bounding box center [718, 510] width 29 height 15
click at [791, 513] on strong "____" at bounding box center [779, 510] width 23 height 15
click at [628, 525] on u "___ __" at bounding box center [614, 525] width 33 height 15
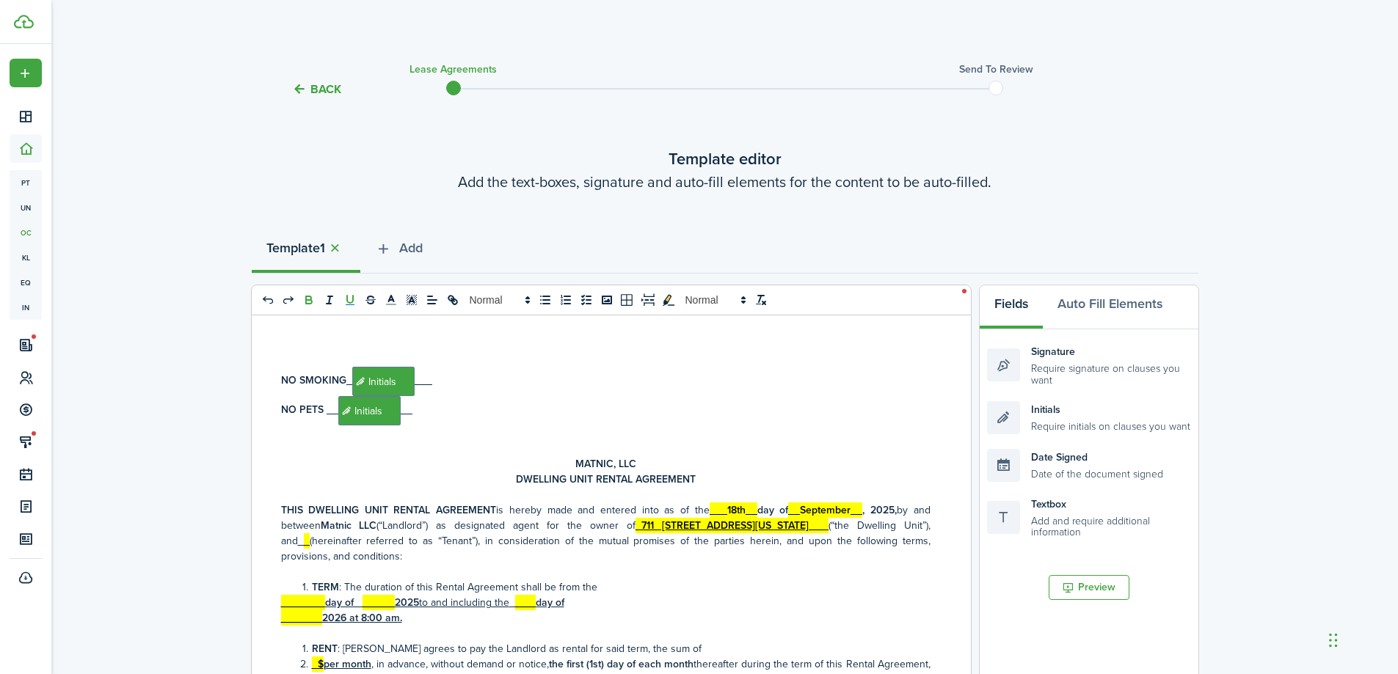
click at [304, 541] on u "_" at bounding box center [307, 541] width 6 height 15
click at [298, 597] on u "____ ___" at bounding box center [303, 602] width 44 height 15
click at [393, 607] on u "_ ____" at bounding box center [397, 602] width 32 height 15
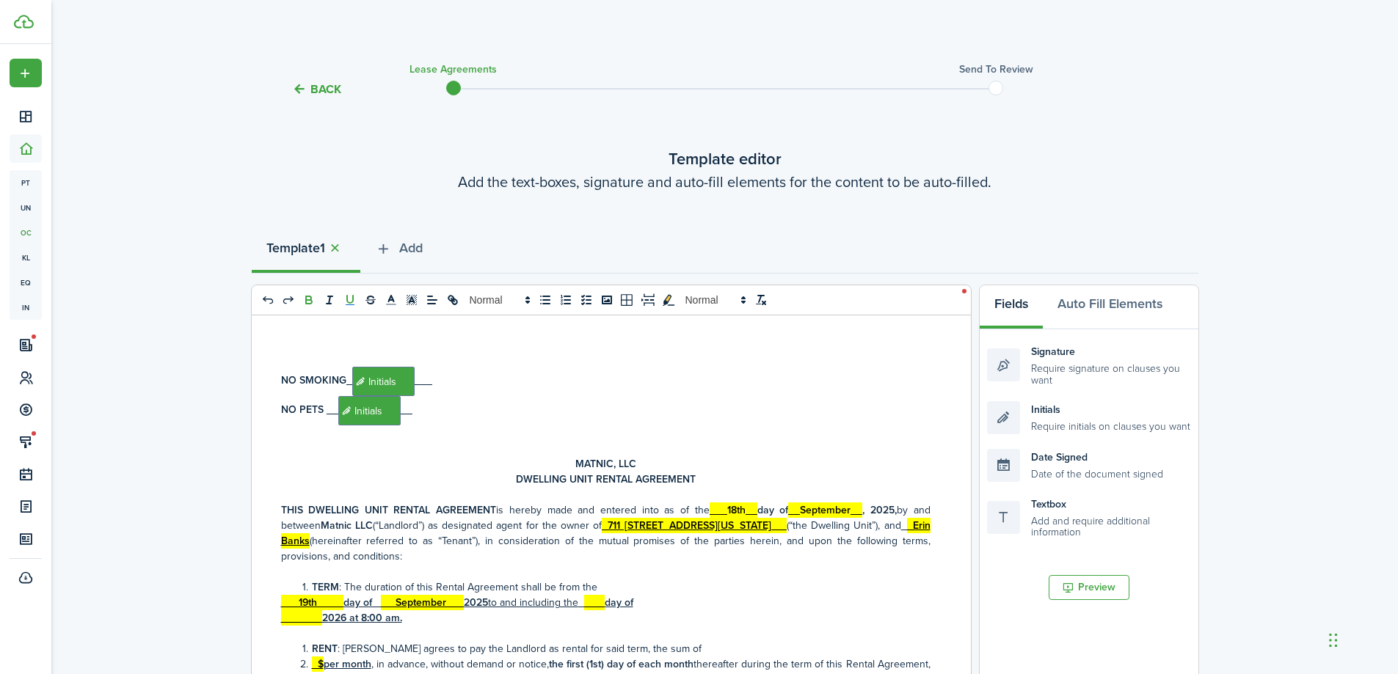
click at [600, 605] on u "_ __" at bounding box center [594, 602] width 21 height 15
click at [293, 619] on u "_______" at bounding box center [301, 618] width 41 height 15
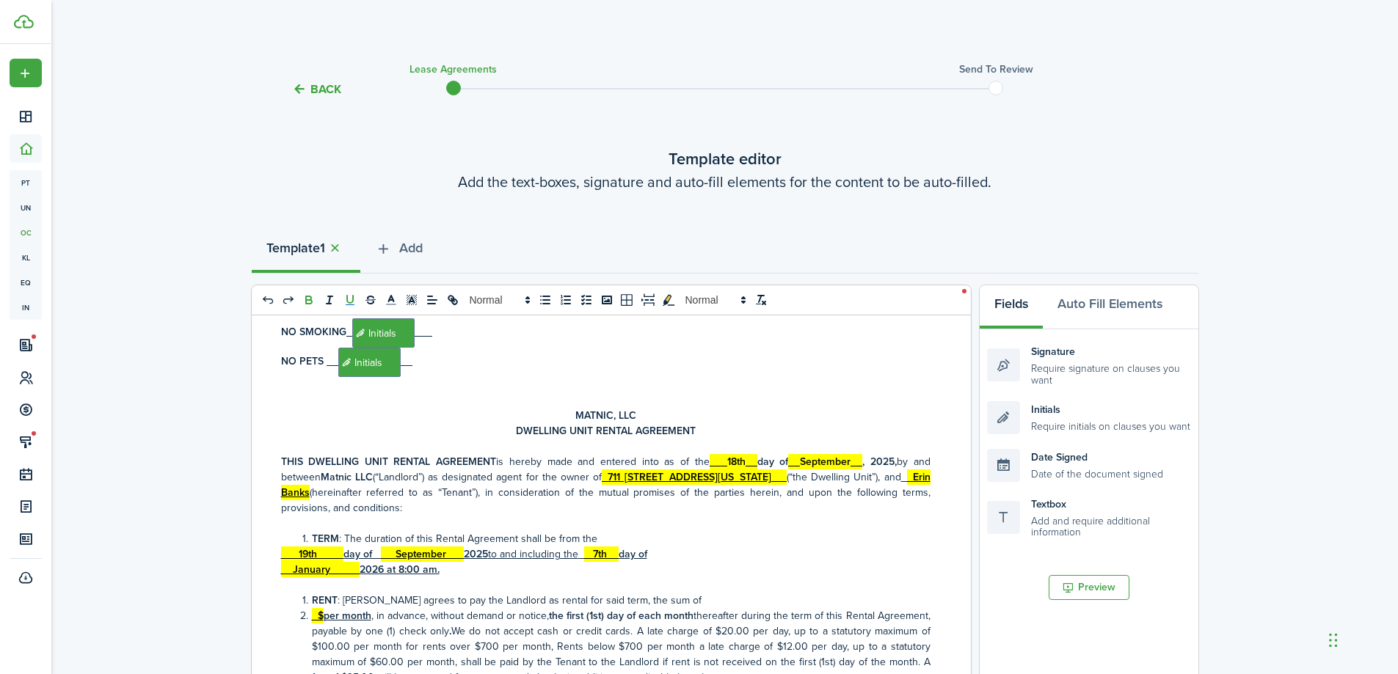
scroll to position [147, 0]
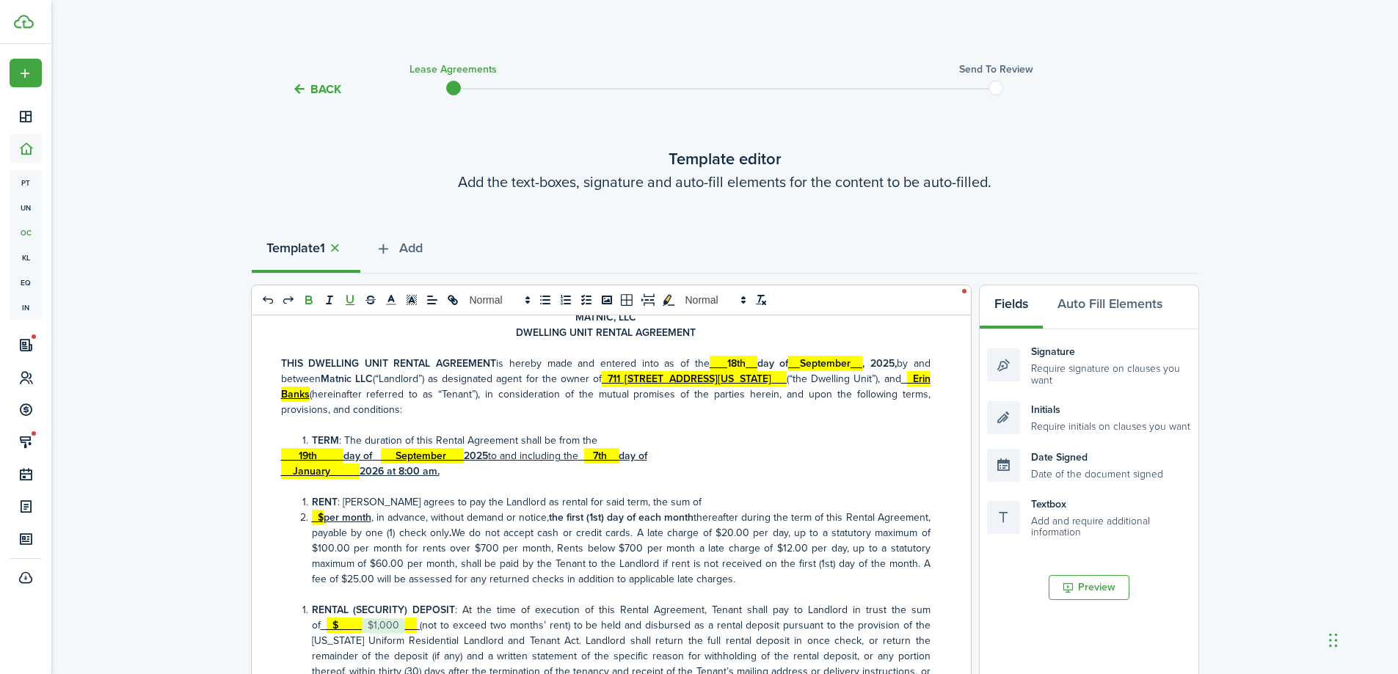
click at [322, 517] on u "_$" at bounding box center [318, 517] width 12 height 15
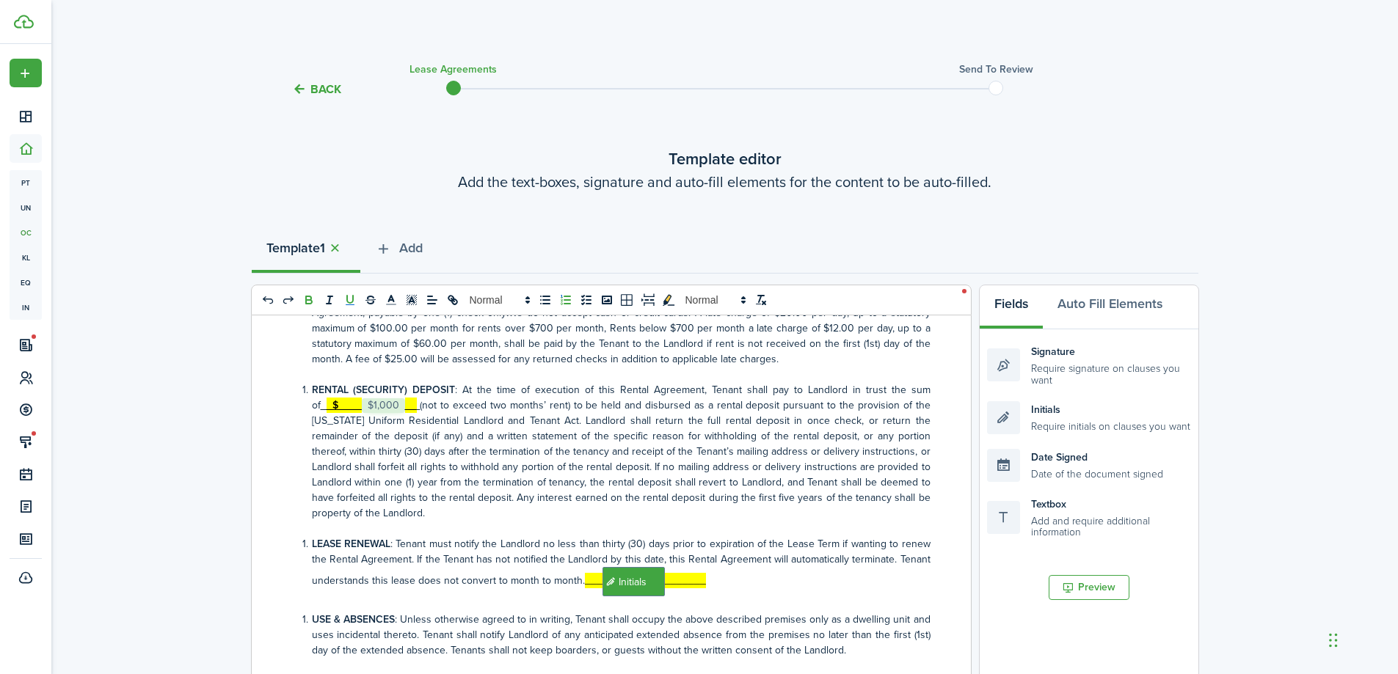
scroll to position [734, 0]
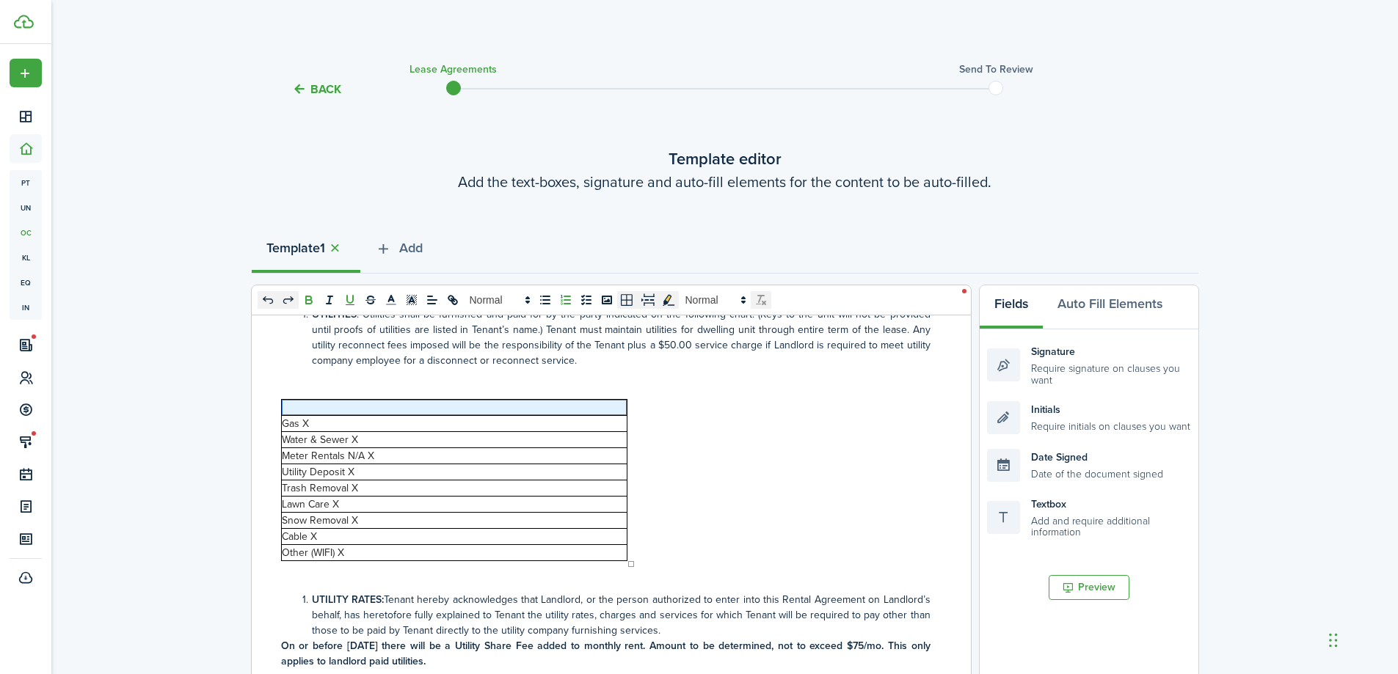
click at [337, 410] on p at bounding box center [454, 407] width 345 height 15
click at [763, 561] on p at bounding box center [606, 568] width 650 height 15
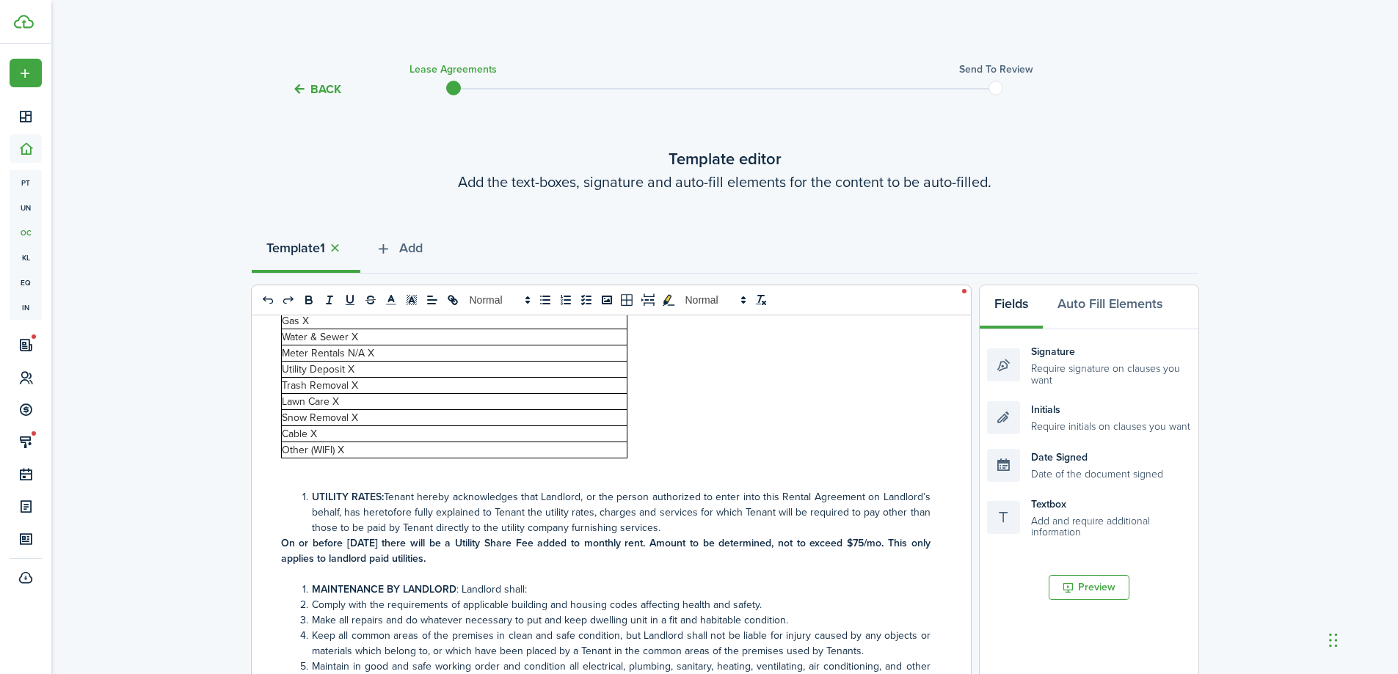
scroll to position [1027, 0]
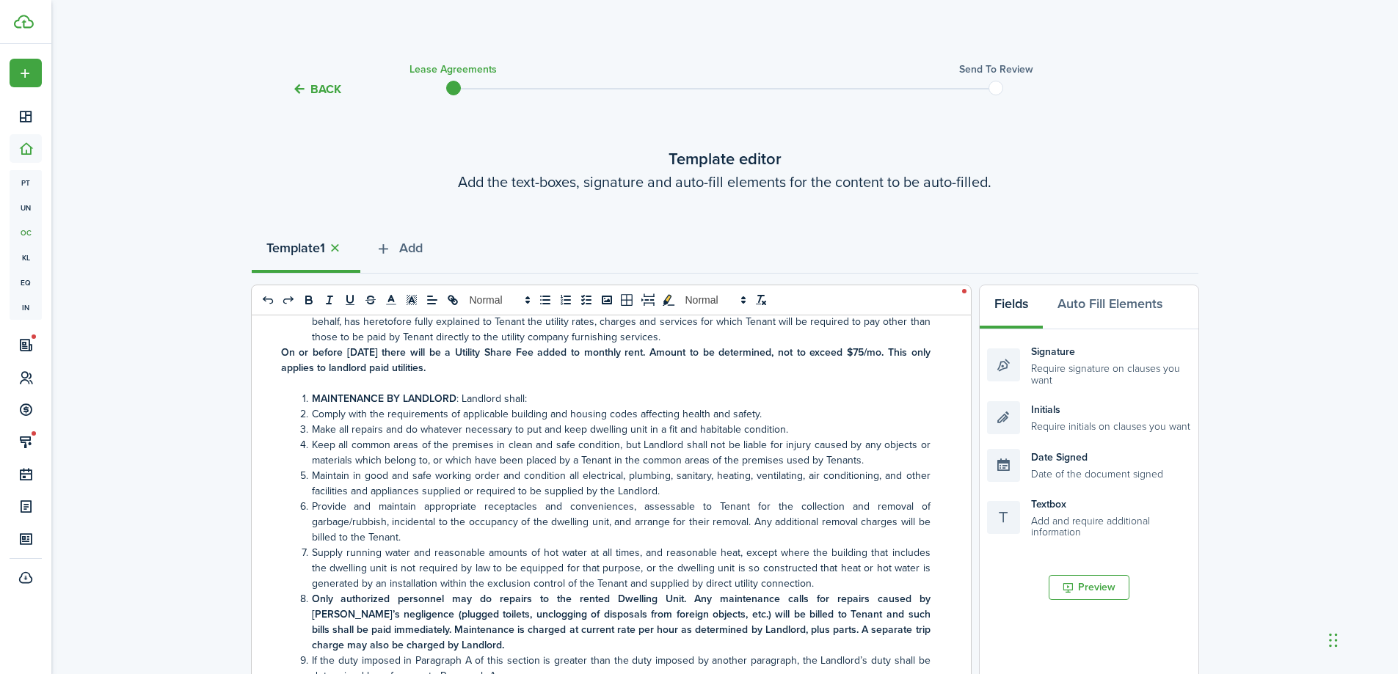
drag, startPoint x: 459, startPoint y: 374, endPoint x: 274, endPoint y: 350, distance: 186.5
click at [274, 350] on div "NO SMOKING_ ﻿ Initials ﻿ ___ NO PETS __ ﻿ Initials ﻿ __ MATNIC, LLC DWELLING UN…" at bounding box center [606, 604] width 708 height 576
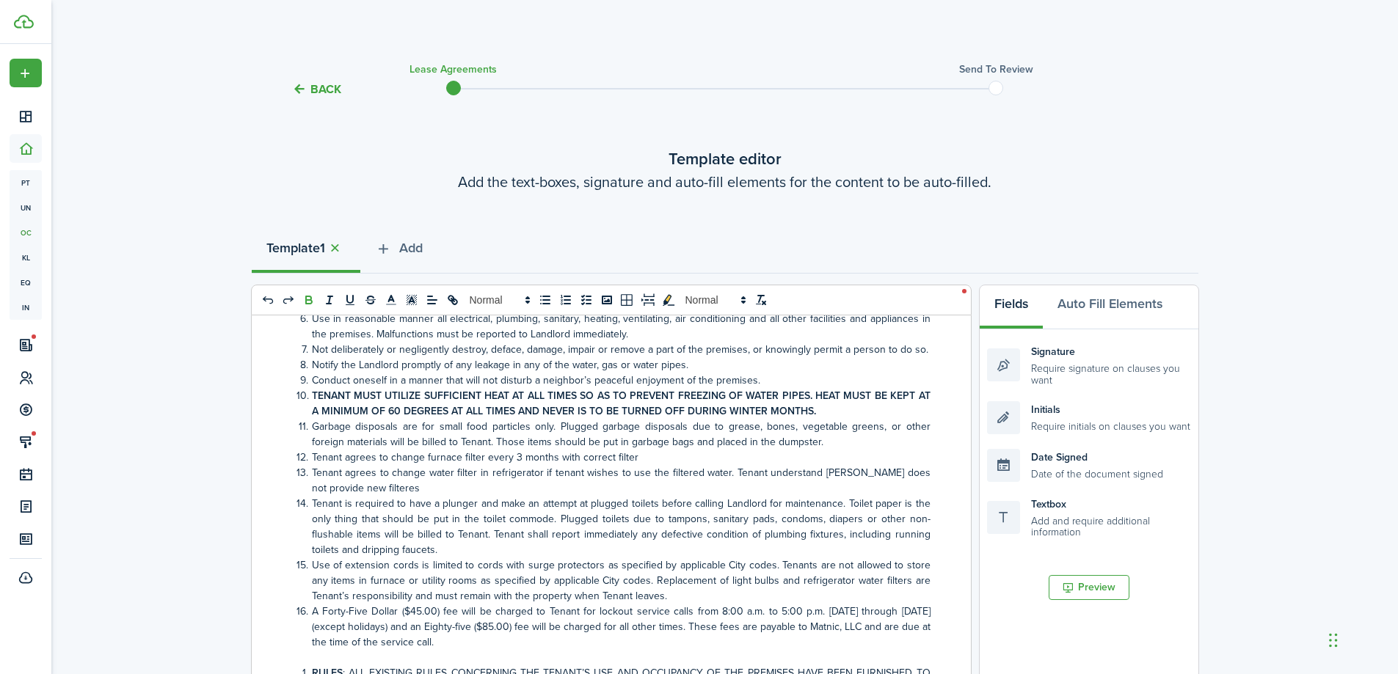
scroll to position [1519, 0]
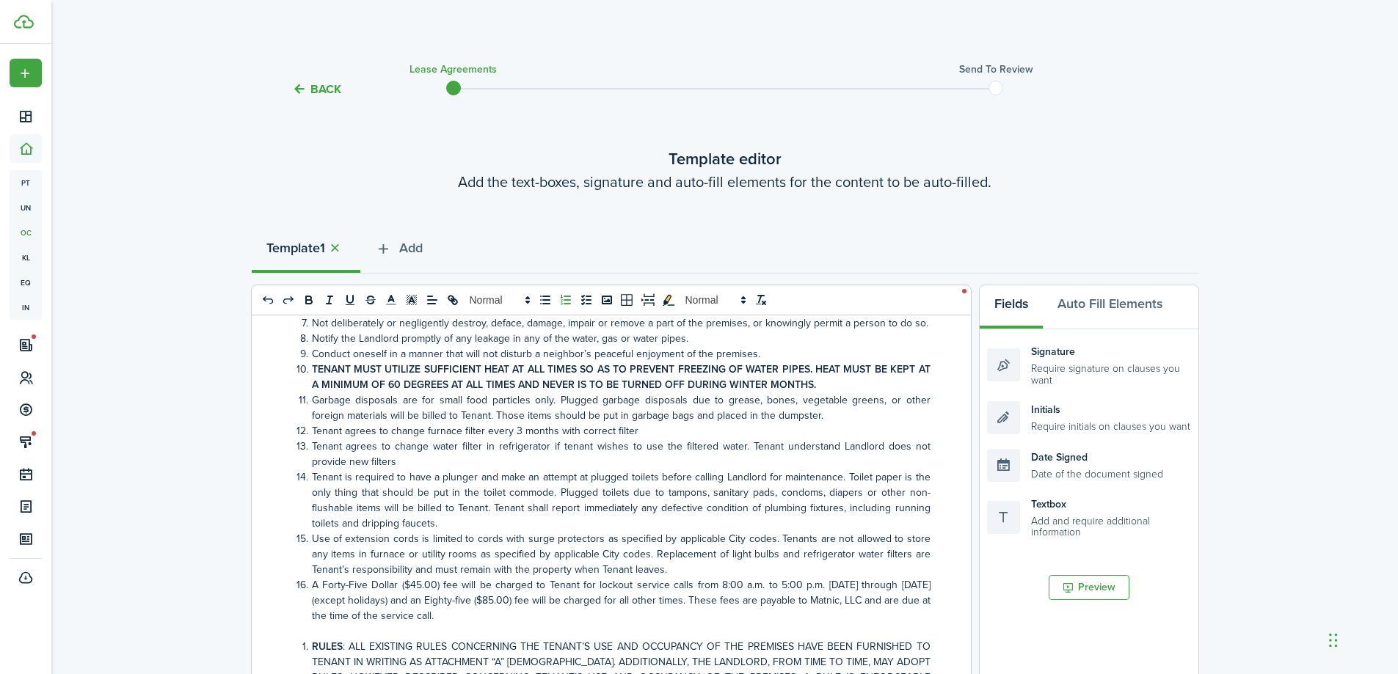
click at [612, 600] on li "A Forty-Five Dollar ($45.00) fee will be charged to Tenant for lockout service …" at bounding box center [614, 601] width 634 height 46
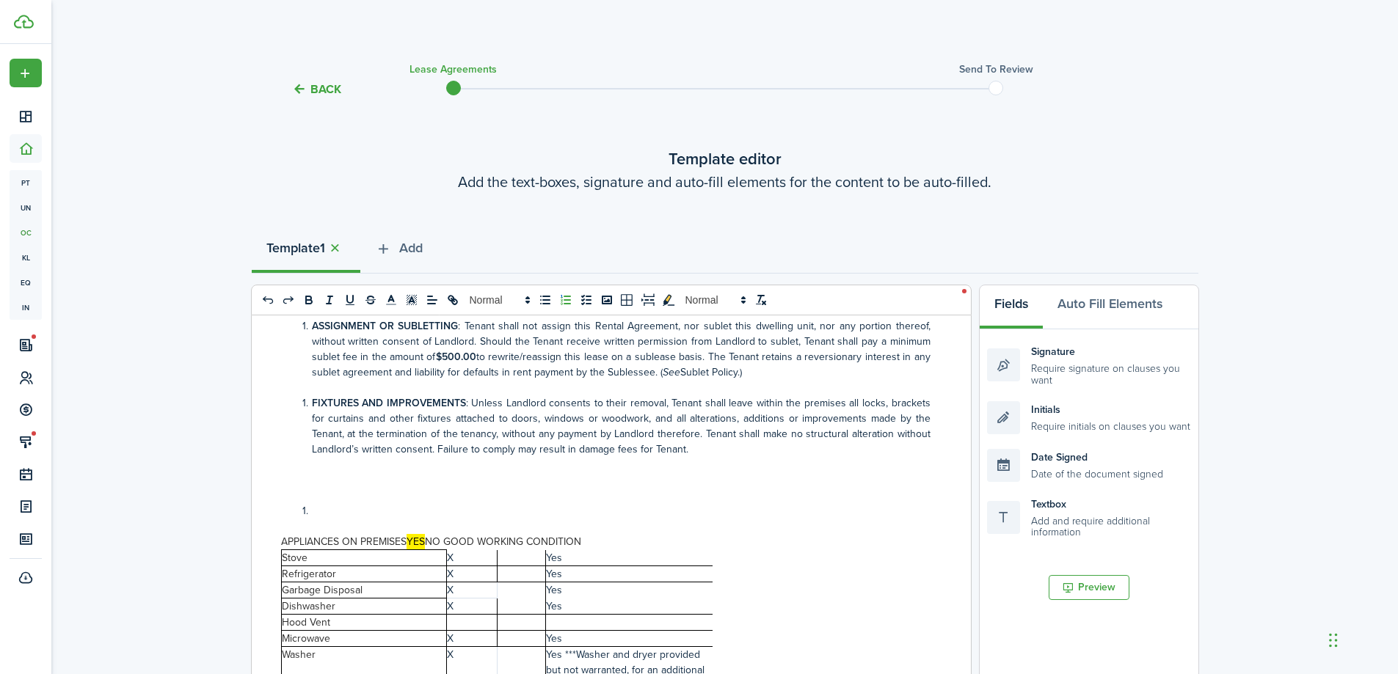
scroll to position [2327, 0]
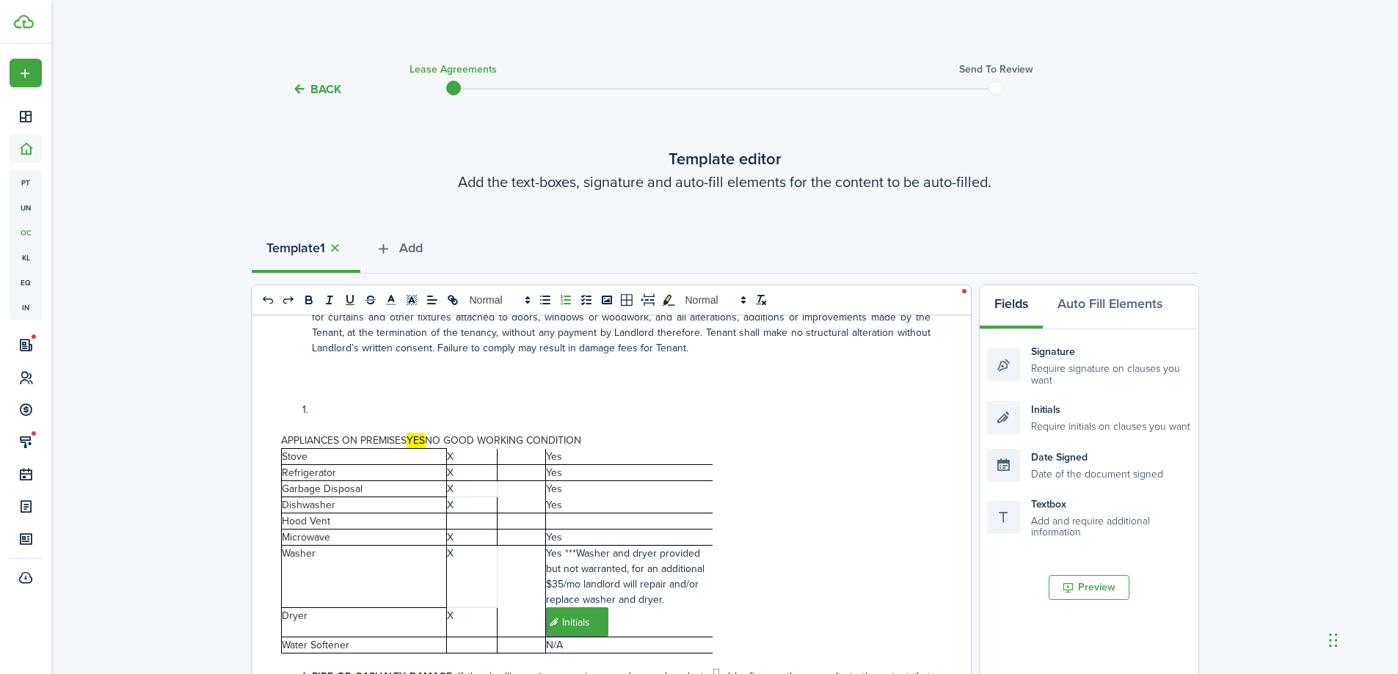
click at [635, 637] on p "﻿ Initials ﻿" at bounding box center [629, 622] width 167 height 29
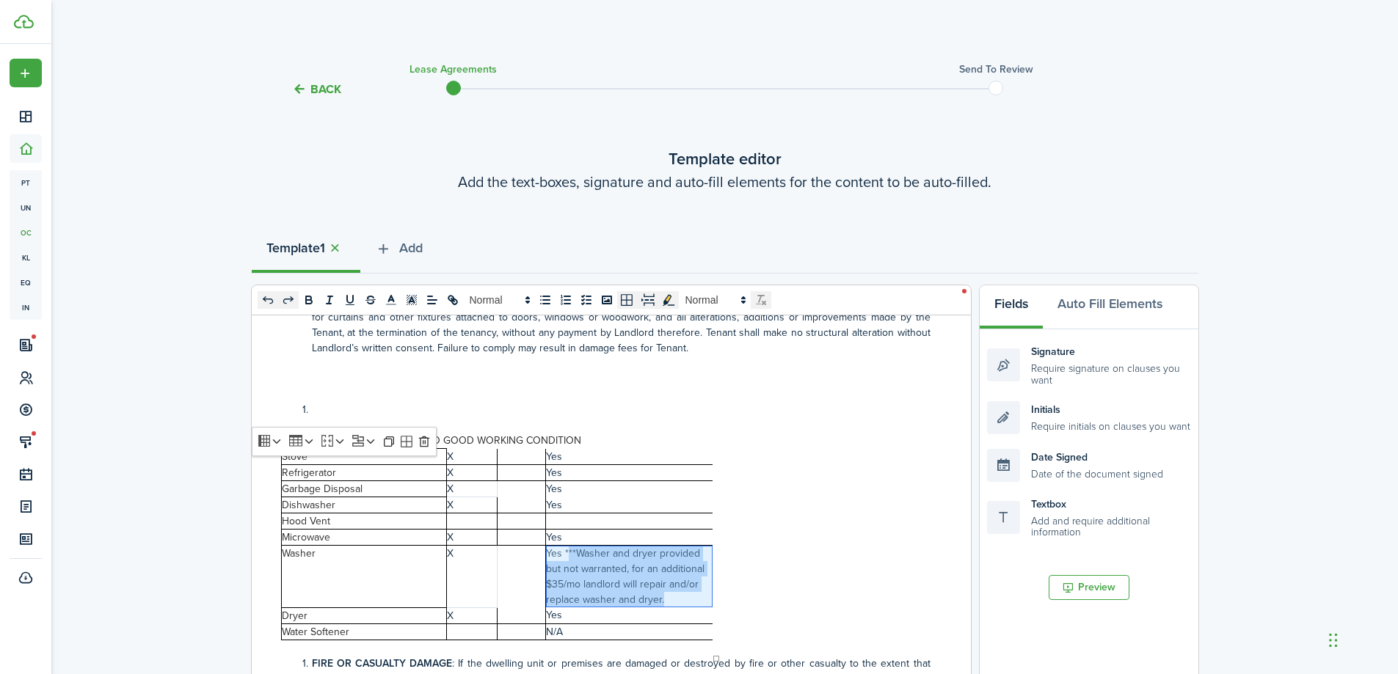
drag, startPoint x: 678, startPoint y: 618, endPoint x: 567, endPoint y: 573, distance: 120.2
click at [567, 573] on p "Yes ***Washer and dryer provided but not warranted, for an additional $35/mo la…" at bounding box center [629, 577] width 167 height 62
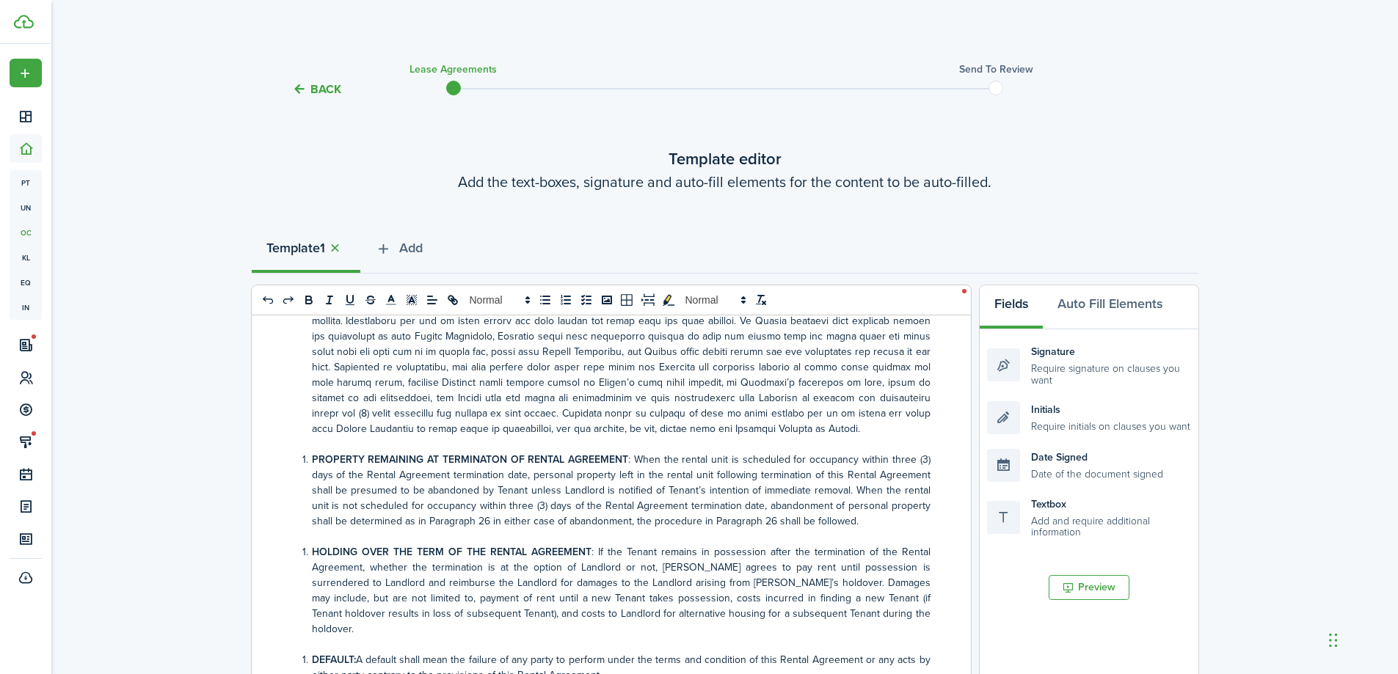
scroll to position [3574, 0]
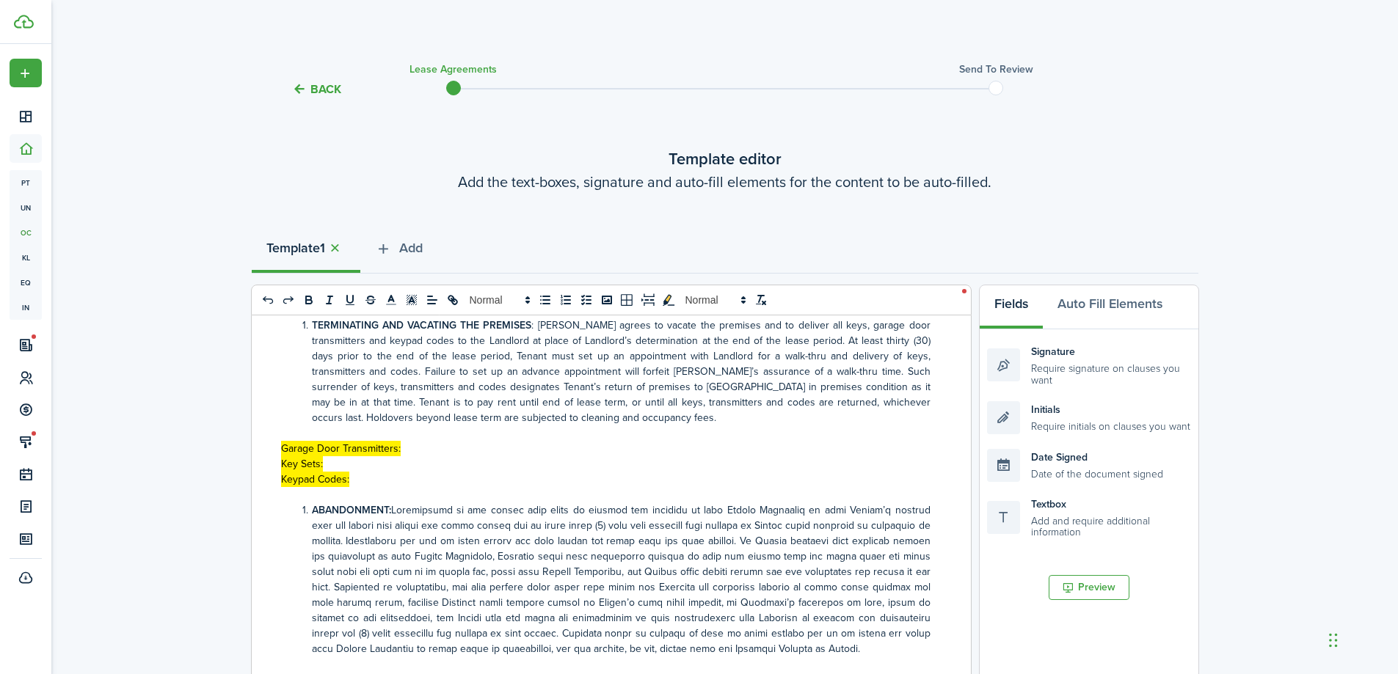
click at [457, 457] on p "Garage Door Transmitters:" at bounding box center [606, 448] width 650 height 15
click at [355, 472] on p "Key Sets:" at bounding box center [606, 464] width 650 height 15
click at [368, 487] on p "Keypad Codes:" at bounding box center [606, 479] width 650 height 15
click at [616, 487] on p "Keypad Codes: 7531" at bounding box center [606, 479] width 650 height 15
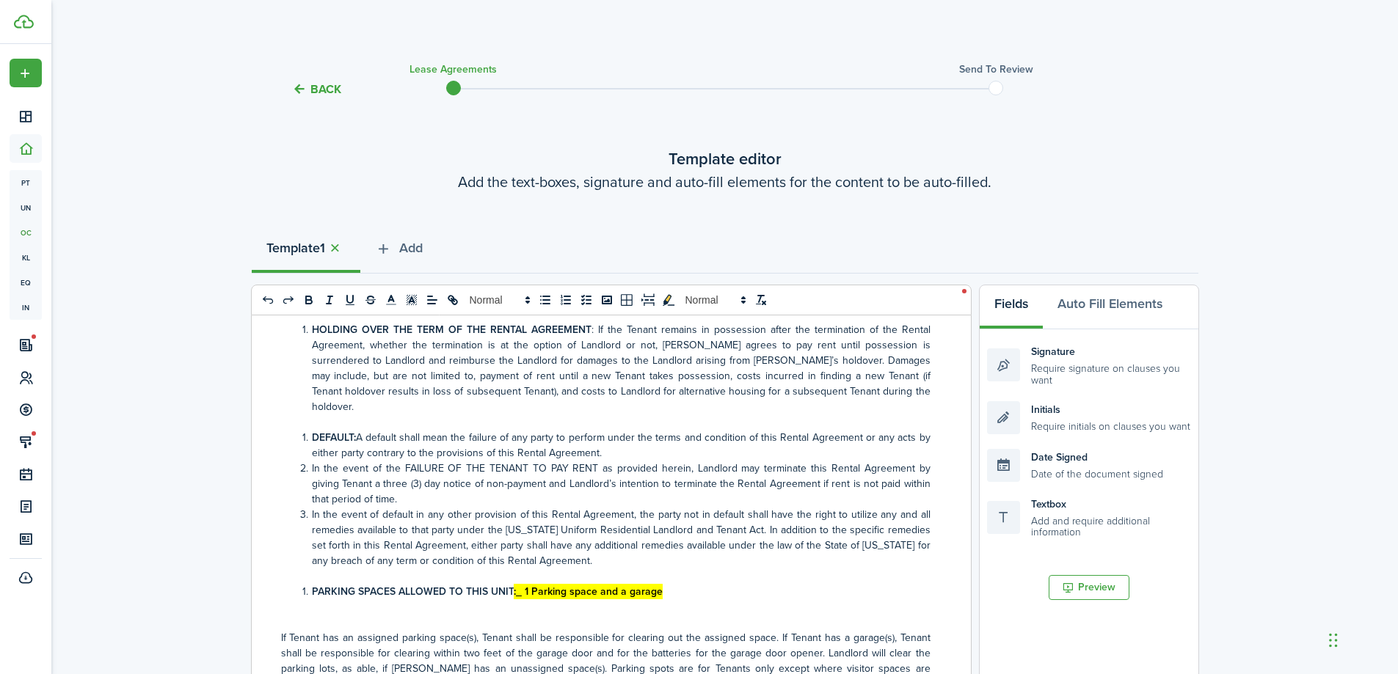
scroll to position [4161, 0]
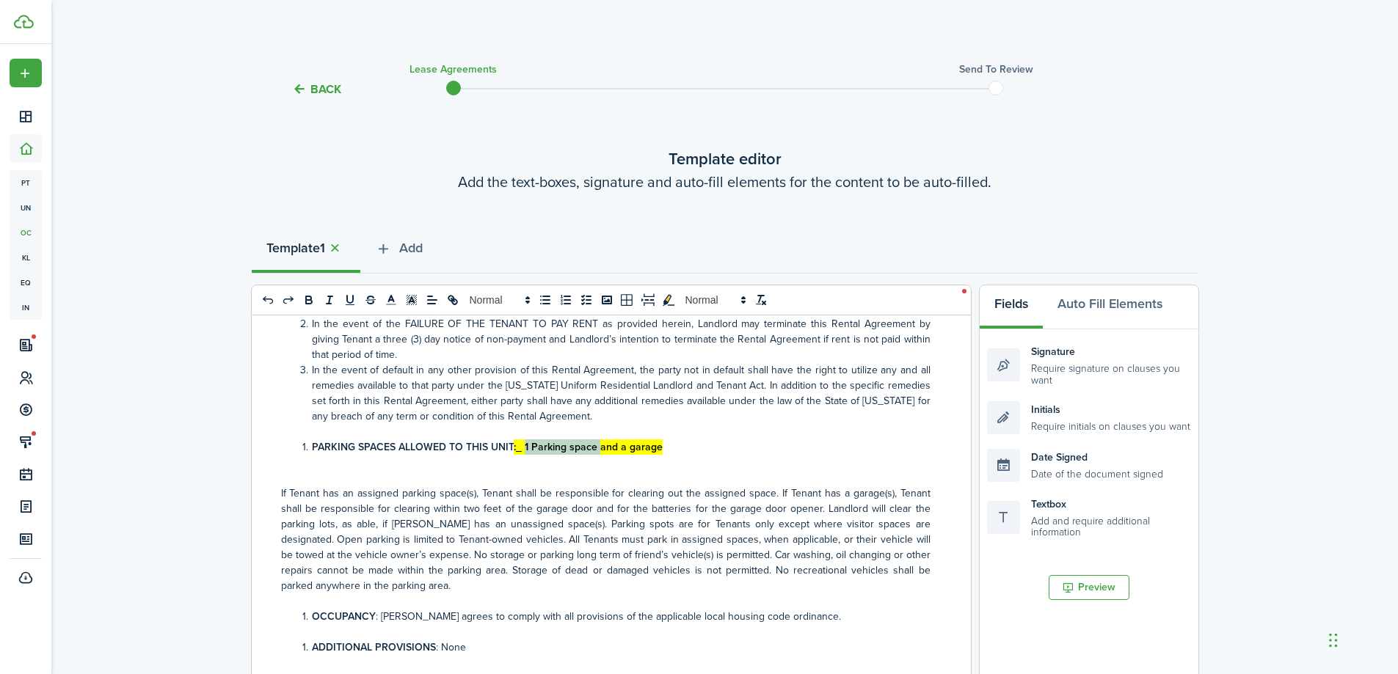
drag, startPoint x: 520, startPoint y: 462, endPoint x: 580, endPoint y: 455, distance: 59.9
click at [581, 455] on strong ":_ 1 Parking space and a garage" at bounding box center [588, 447] width 149 height 15
click at [605, 507] on p "If Tenant has an assigned parking space(s), Tenant shall be responsible for cle…" at bounding box center [606, 540] width 650 height 108
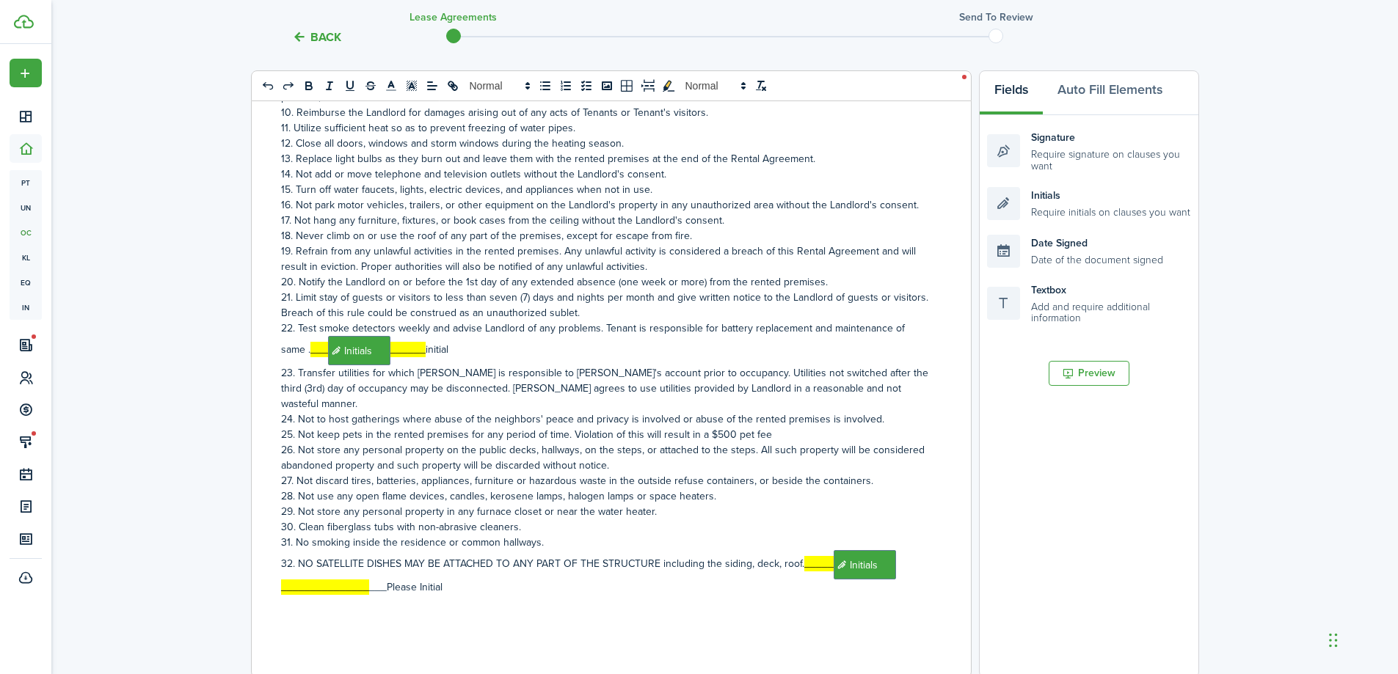
scroll to position [467, 0]
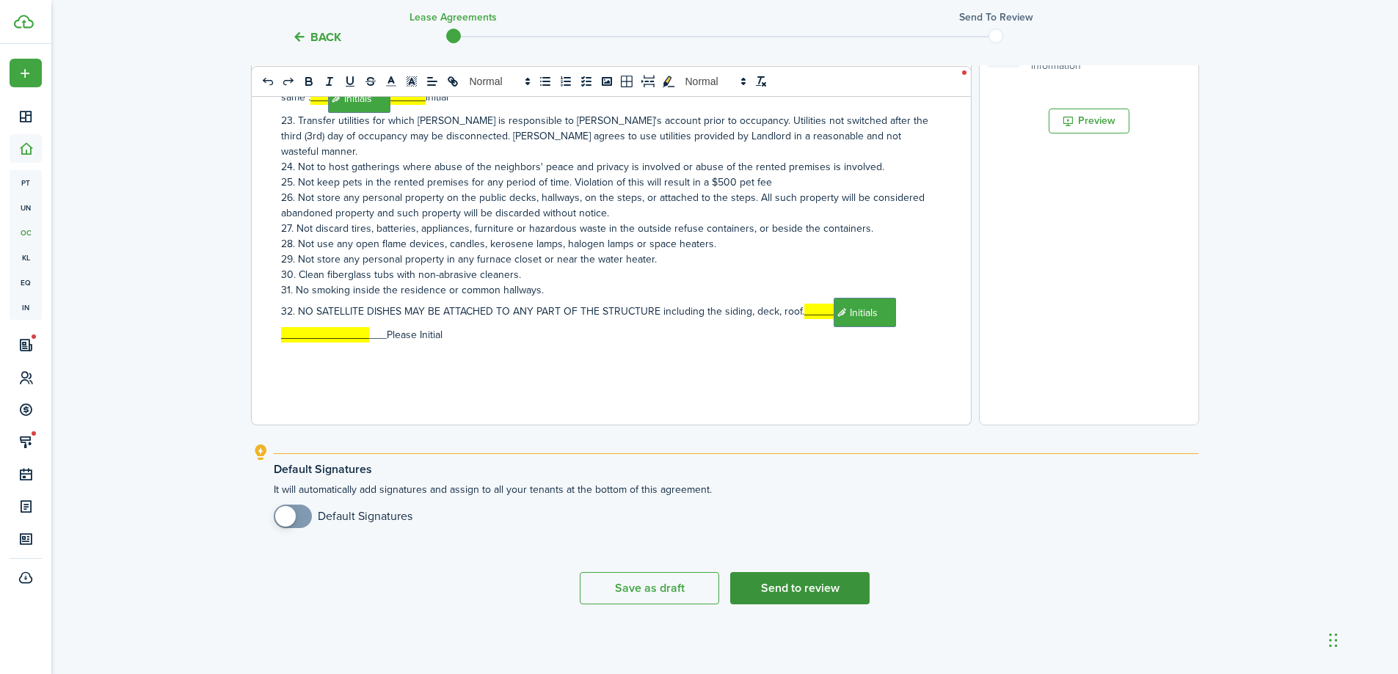
click at [822, 597] on button "Send to review" at bounding box center [799, 588] width 139 height 32
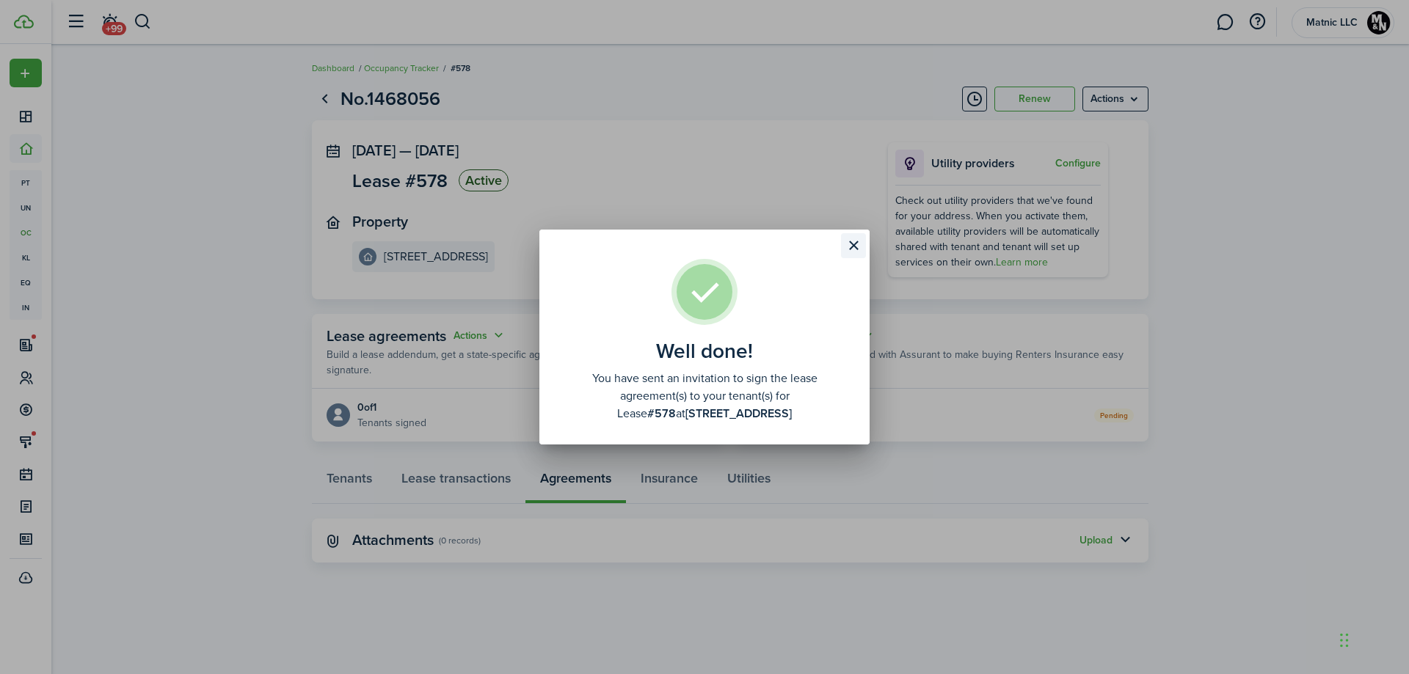
click at [851, 250] on button "Close modal" at bounding box center [853, 245] width 25 height 25
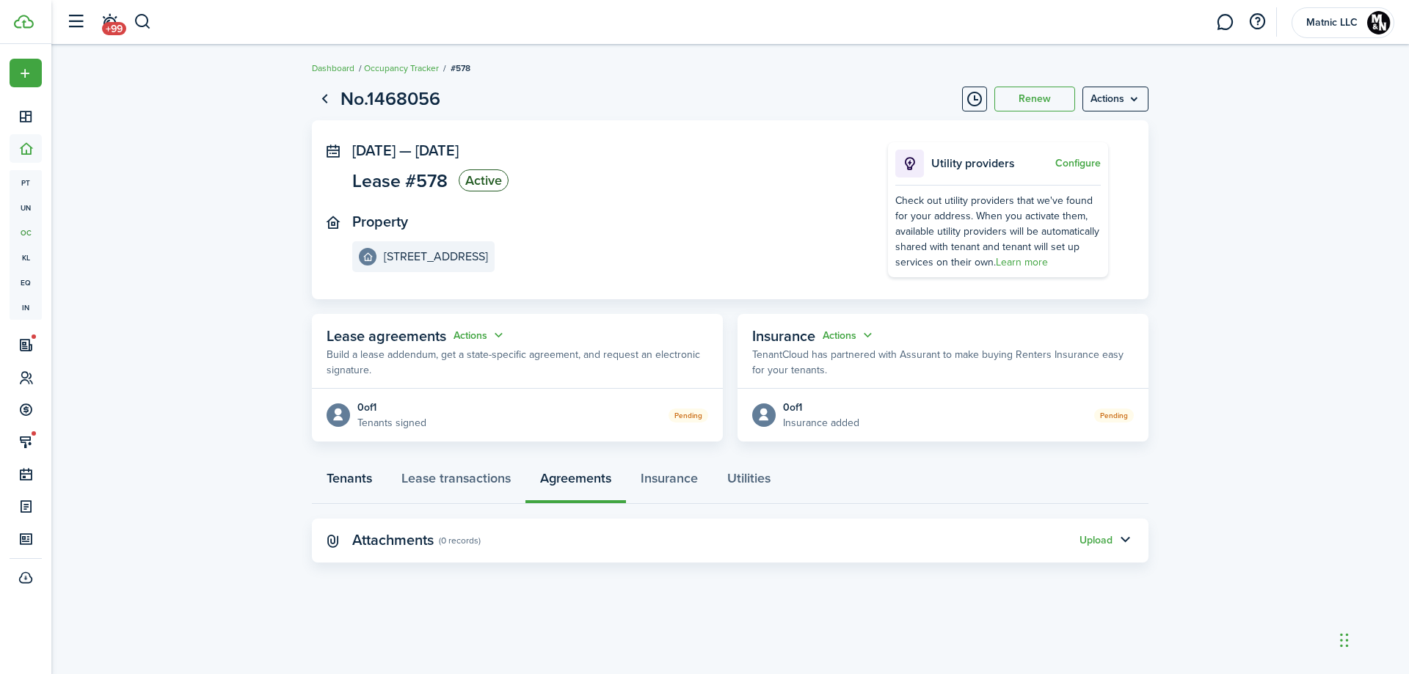
click at [349, 477] on link "Tenants" at bounding box center [349, 482] width 75 height 44
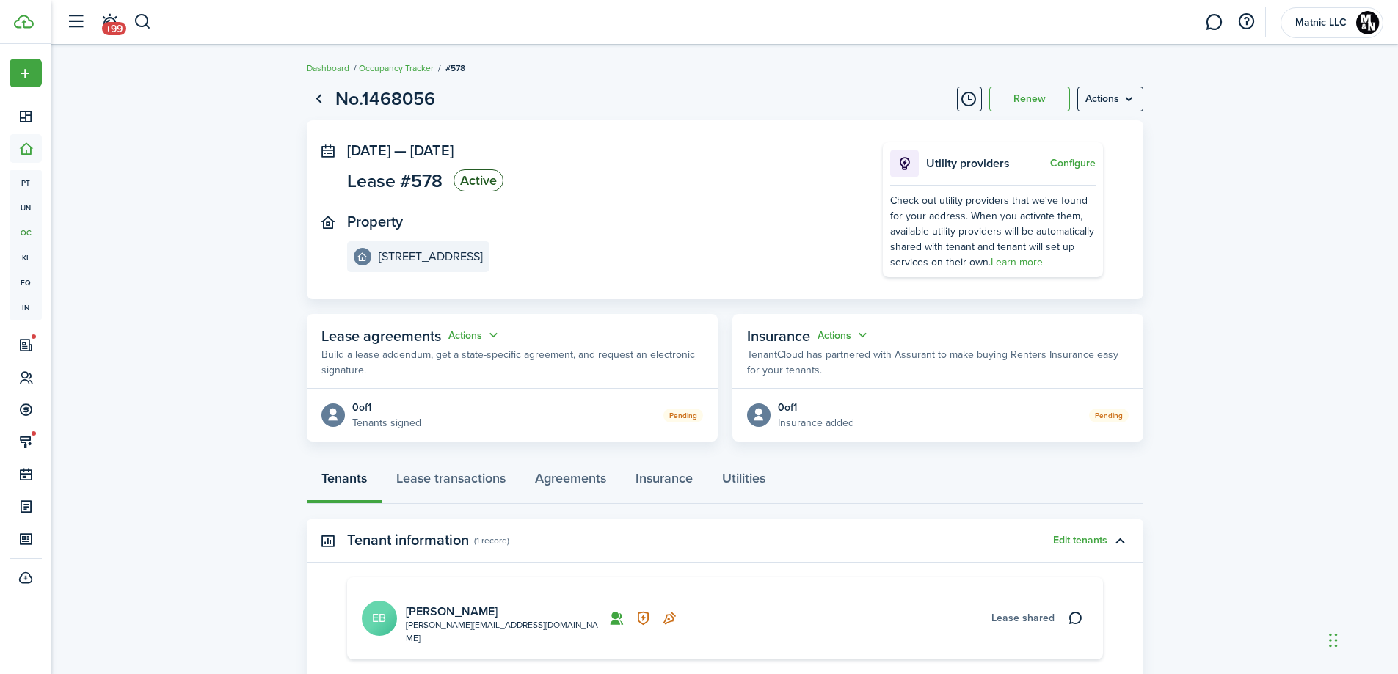
scroll to position [139, 0]
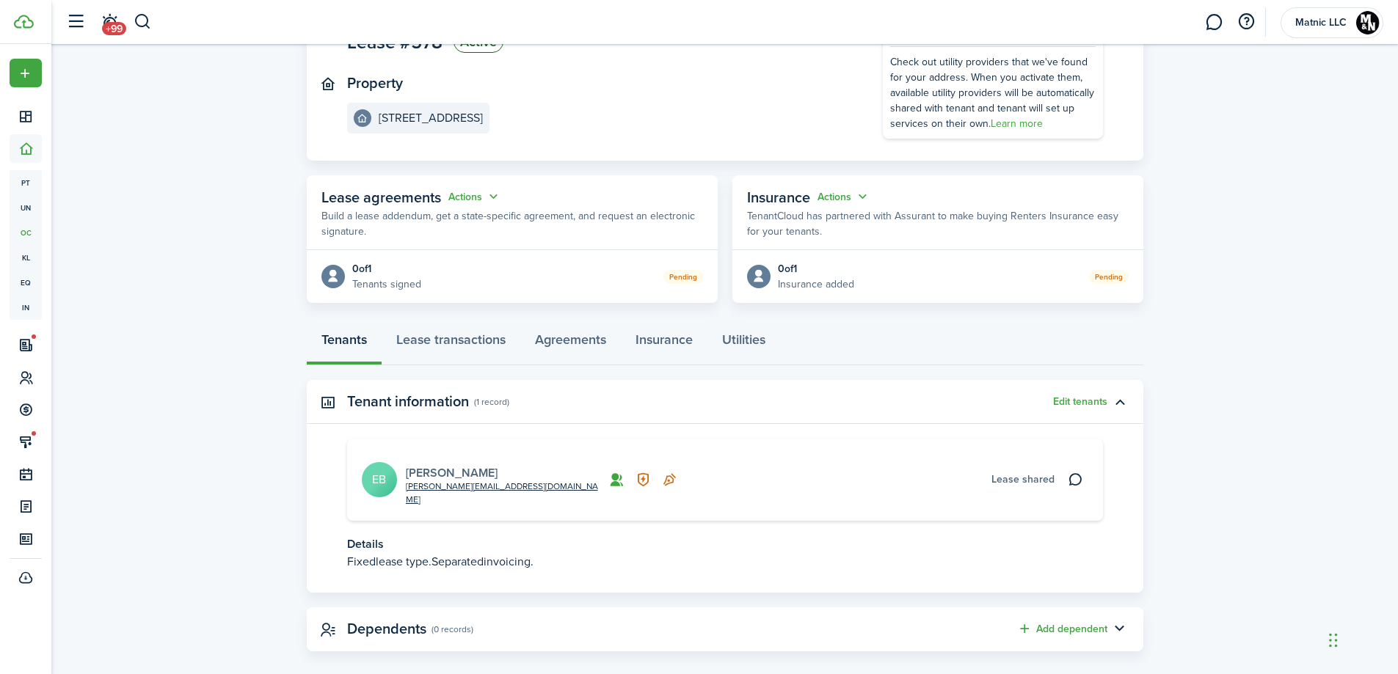
click at [424, 465] on link "[PERSON_NAME]" at bounding box center [452, 473] width 92 height 17
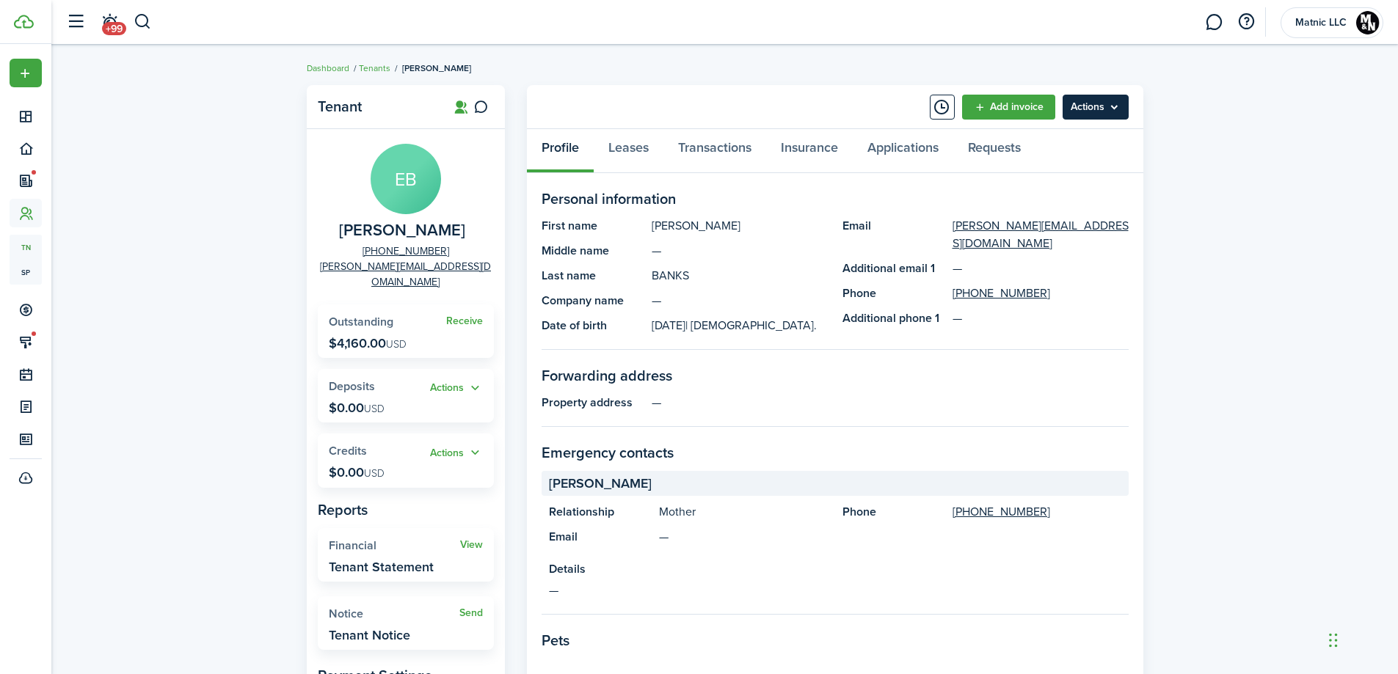
click at [1075, 114] on menu-btn "Actions" at bounding box center [1096, 107] width 66 height 25
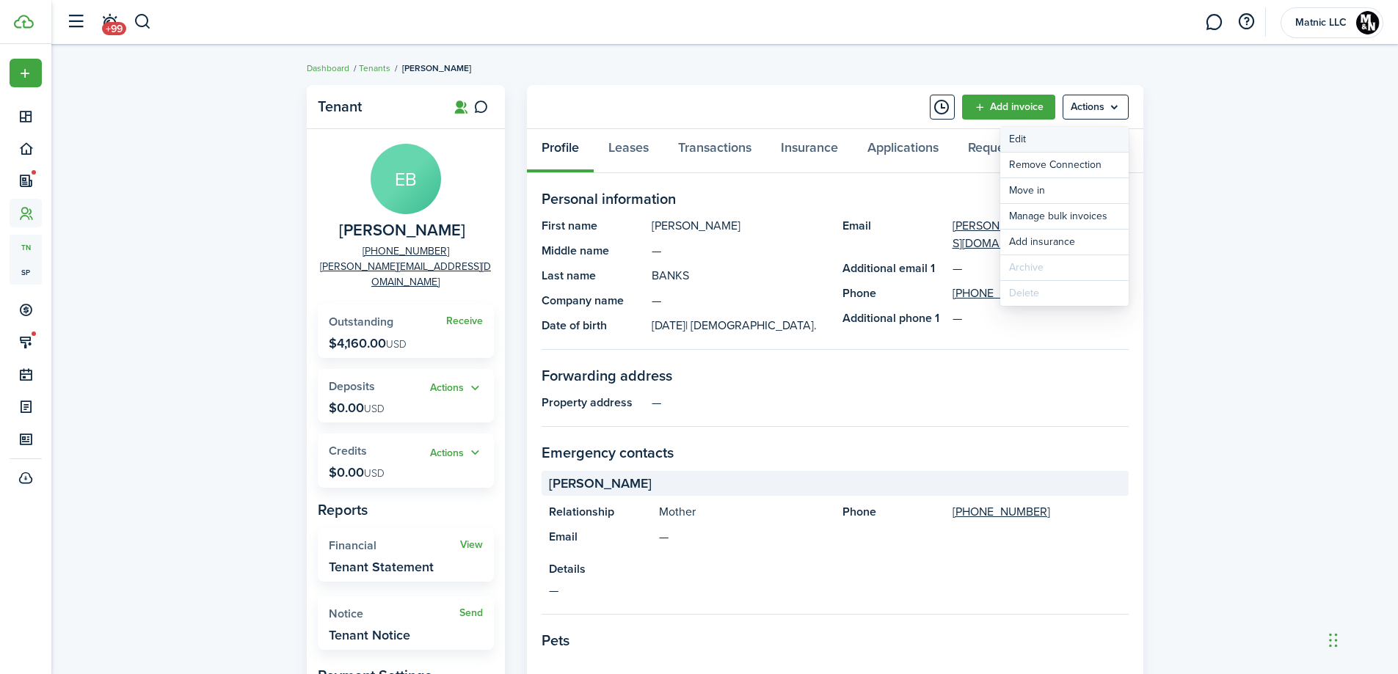
click at [1077, 139] on link "Edit" at bounding box center [1064, 139] width 128 height 25
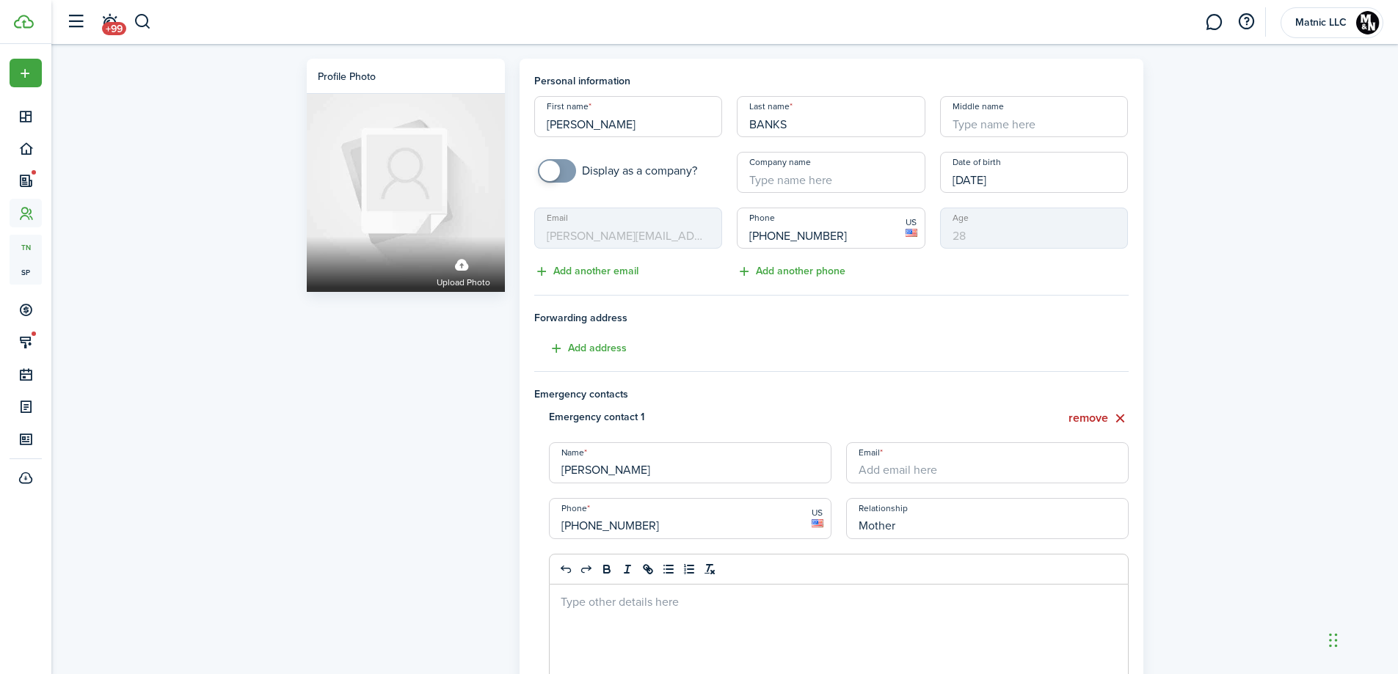
drag, startPoint x: 601, startPoint y: 126, endPoint x: 556, endPoint y: 123, distance: 44.9
click at [553, 124] on input "[PERSON_NAME]" at bounding box center [628, 116] width 189 height 41
type input "[PERSON_NAME]"
drag, startPoint x: 806, startPoint y: 119, endPoint x: 562, endPoint y: 109, distance: 243.9
click at [562, 109] on div "First name [PERSON_NAME] Last name [PERSON_NAME] Middle name Display as a compa…" at bounding box center [831, 188] width 609 height 184
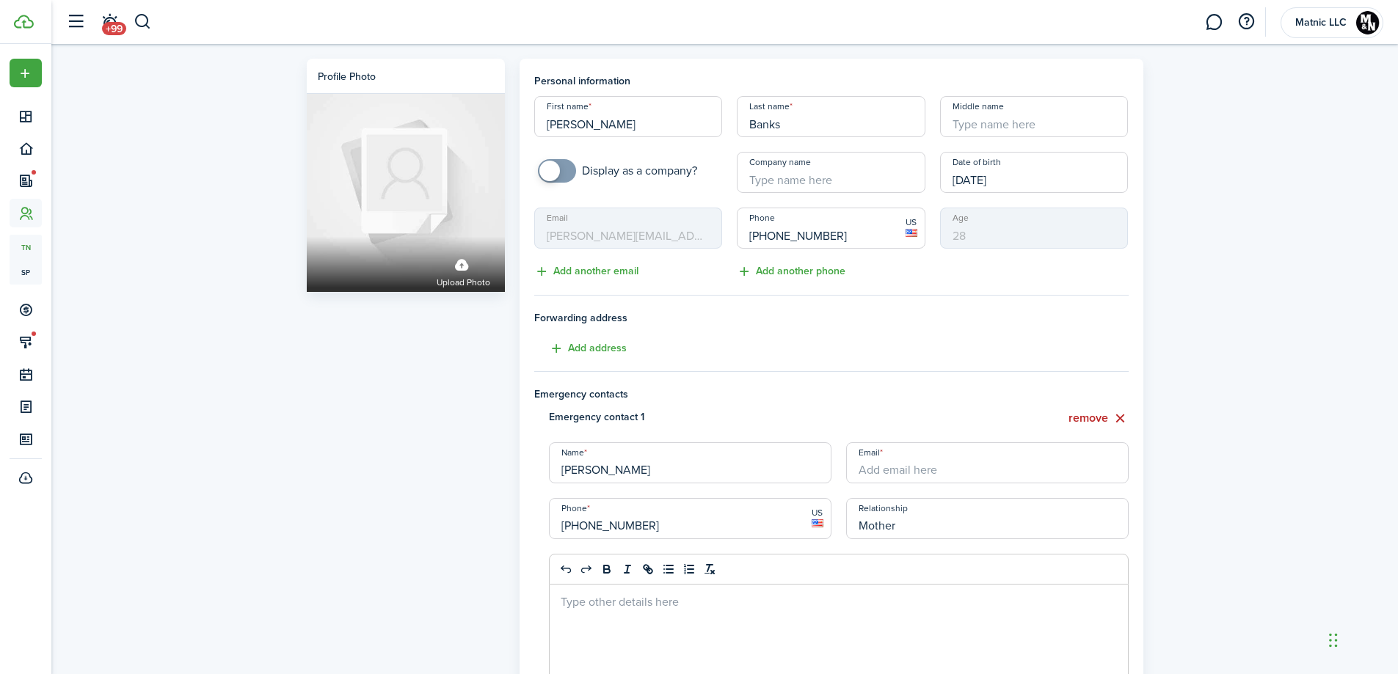
type input "Banks"
click at [945, 300] on tenant-form "Personal information First name [PERSON_NAME] Last name [PERSON_NAME] Middle na…" at bounding box center [831, 563] width 594 height 980
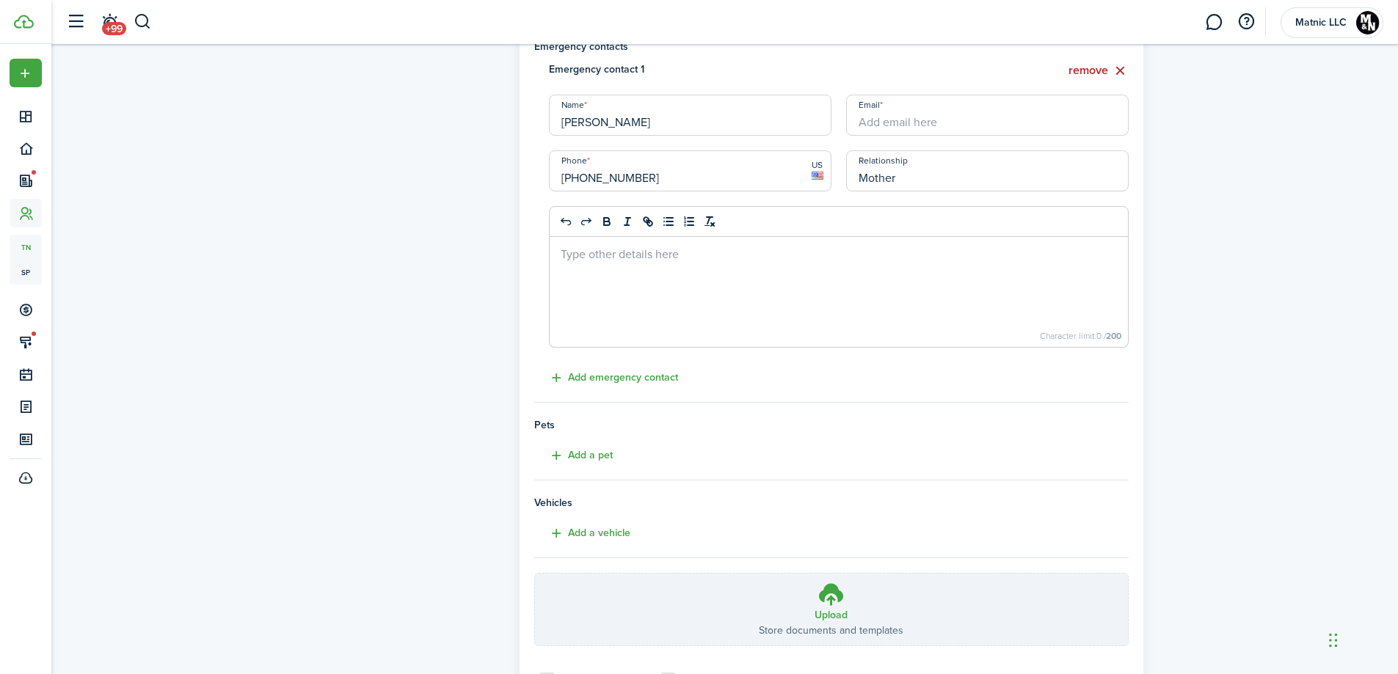
scroll to position [489, 0]
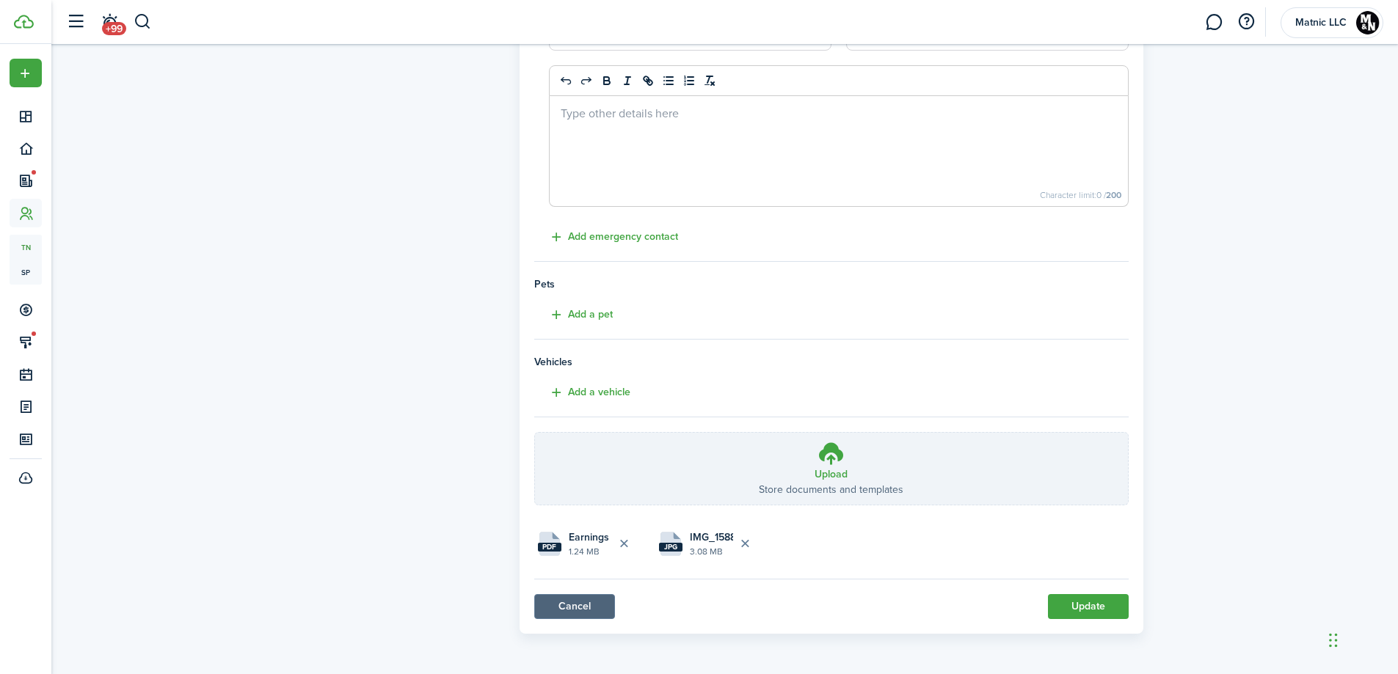
click at [546, 603] on link "Cancel" at bounding box center [574, 606] width 81 height 25
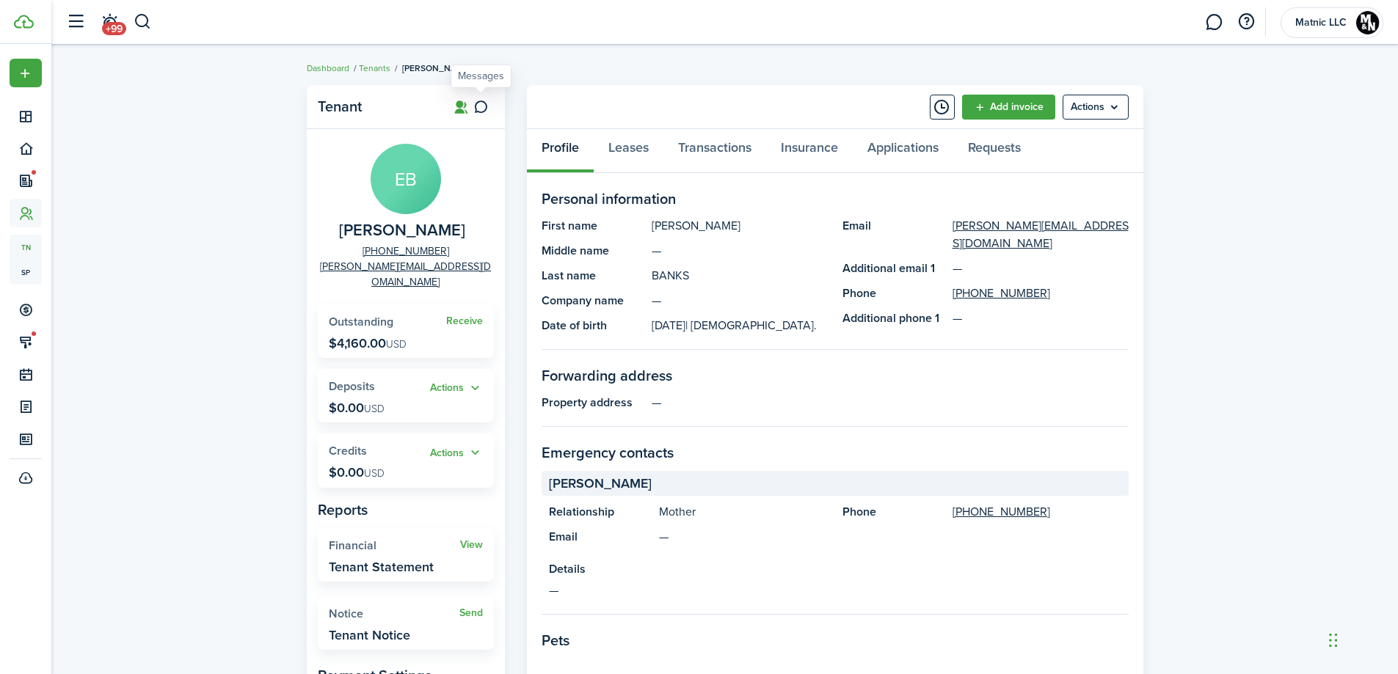
click at [483, 106] on icon at bounding box center [480, 107] width 15 height 15
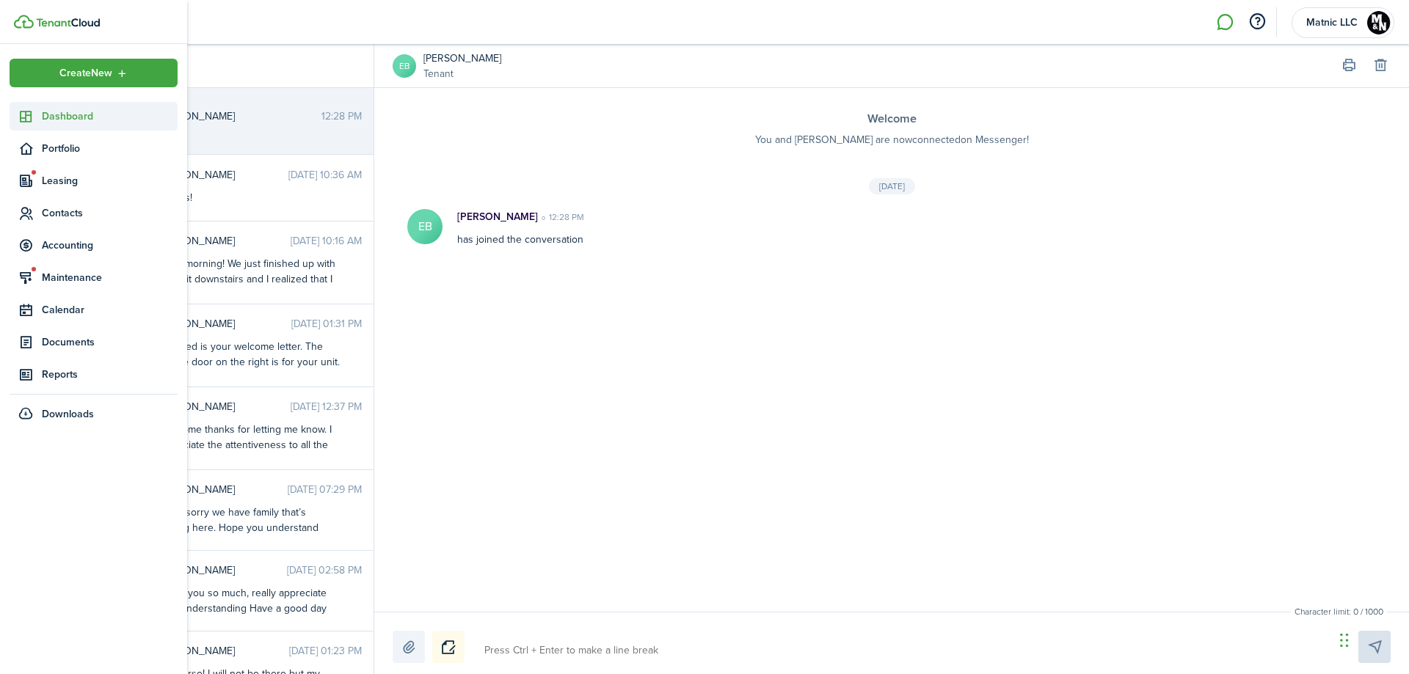
click at [45, 110] on span "Dashboard" at bounding box center [110, 116] width 136 height 15
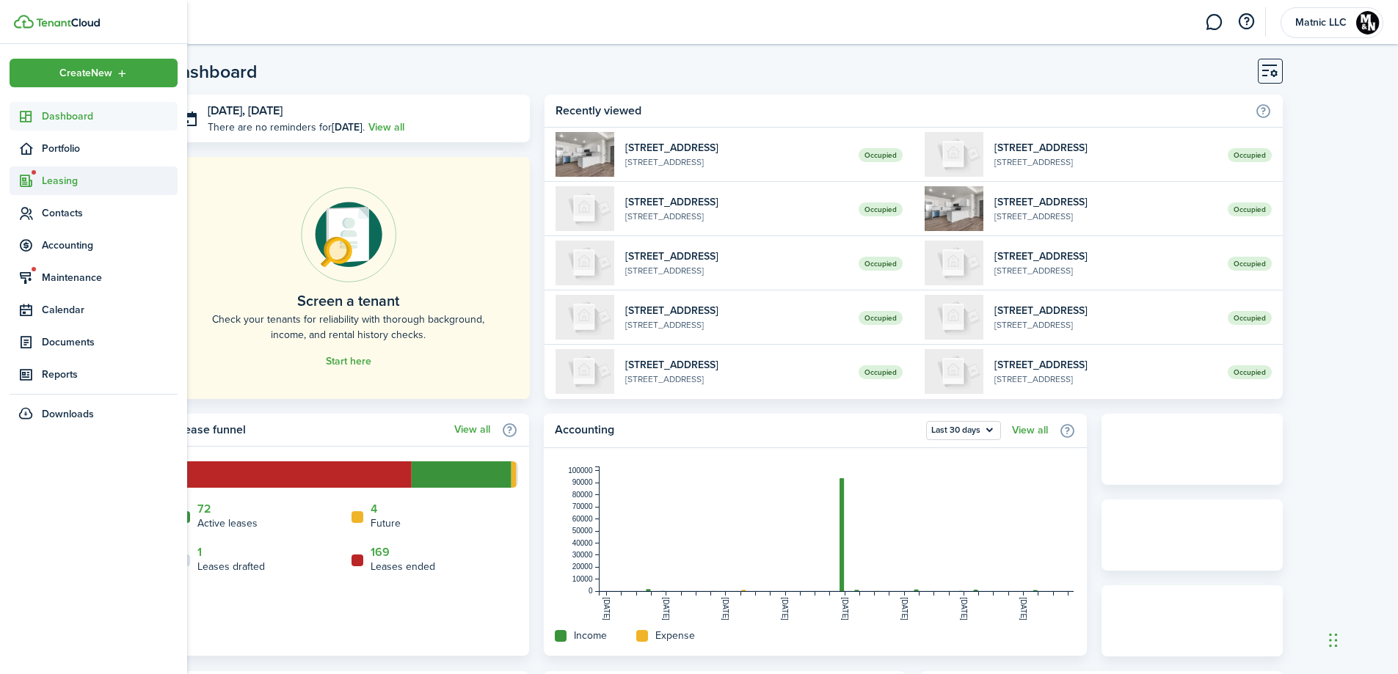
click at [61, 184] on span "Leasing" at bounding box center [110, 180] width 136 height 15
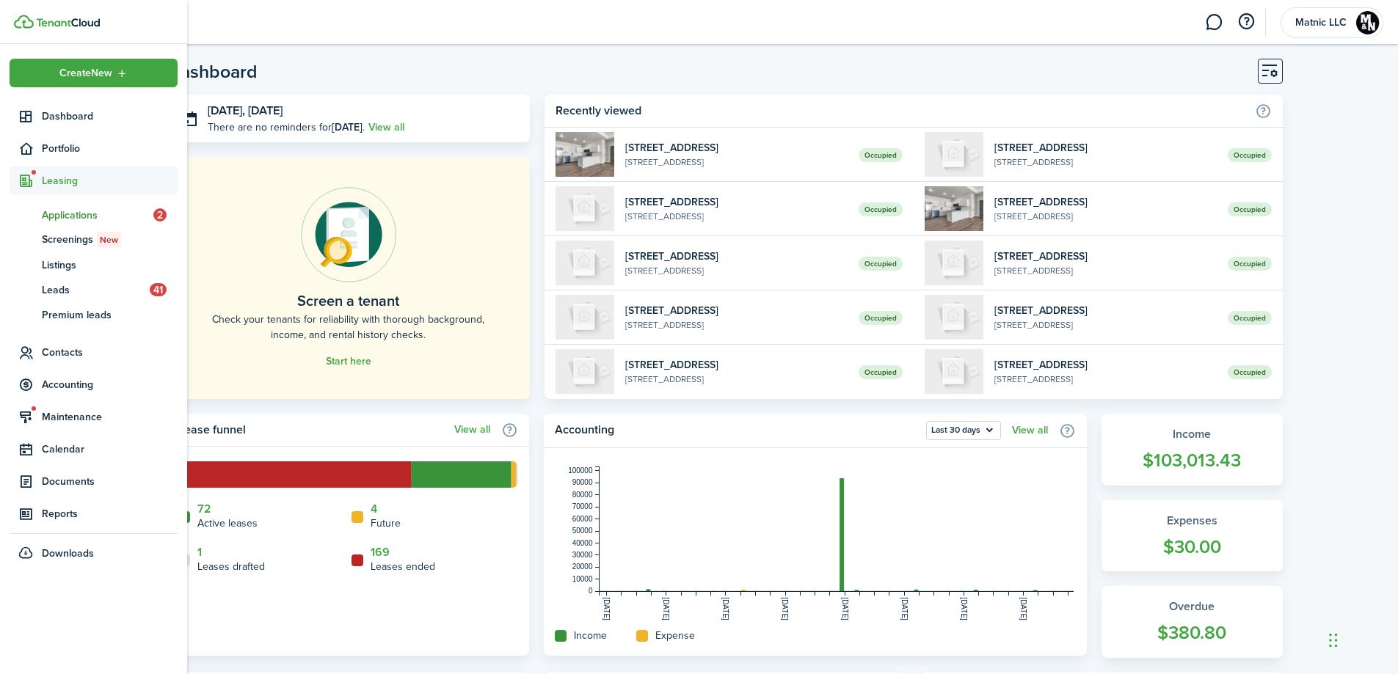
click at [66, 208] on span "Applications" at bounding box center [98, 215] width 112 height 15
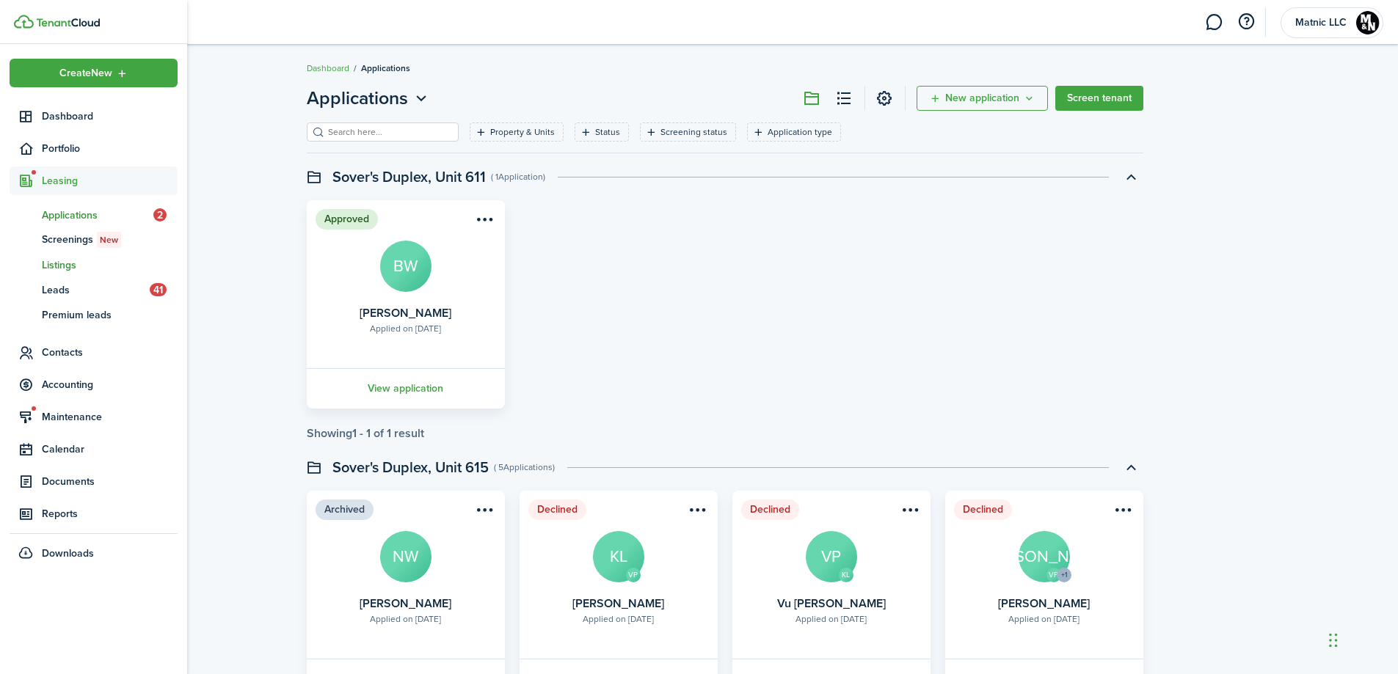
click at [87, 266] on span "Listings" at bounding box center [110, 265] width 136 height 15
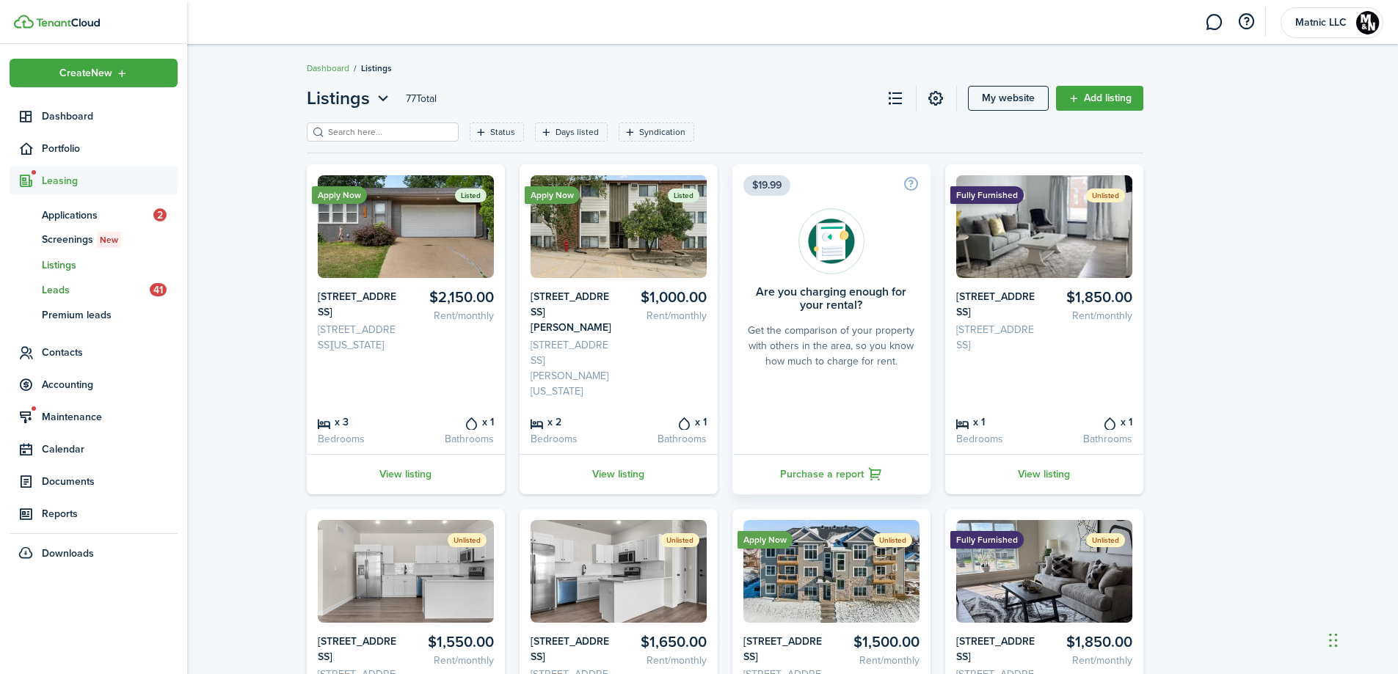
click at [72, 287] on span "Leads" at bounding box center [96, 290] width 108 height 15
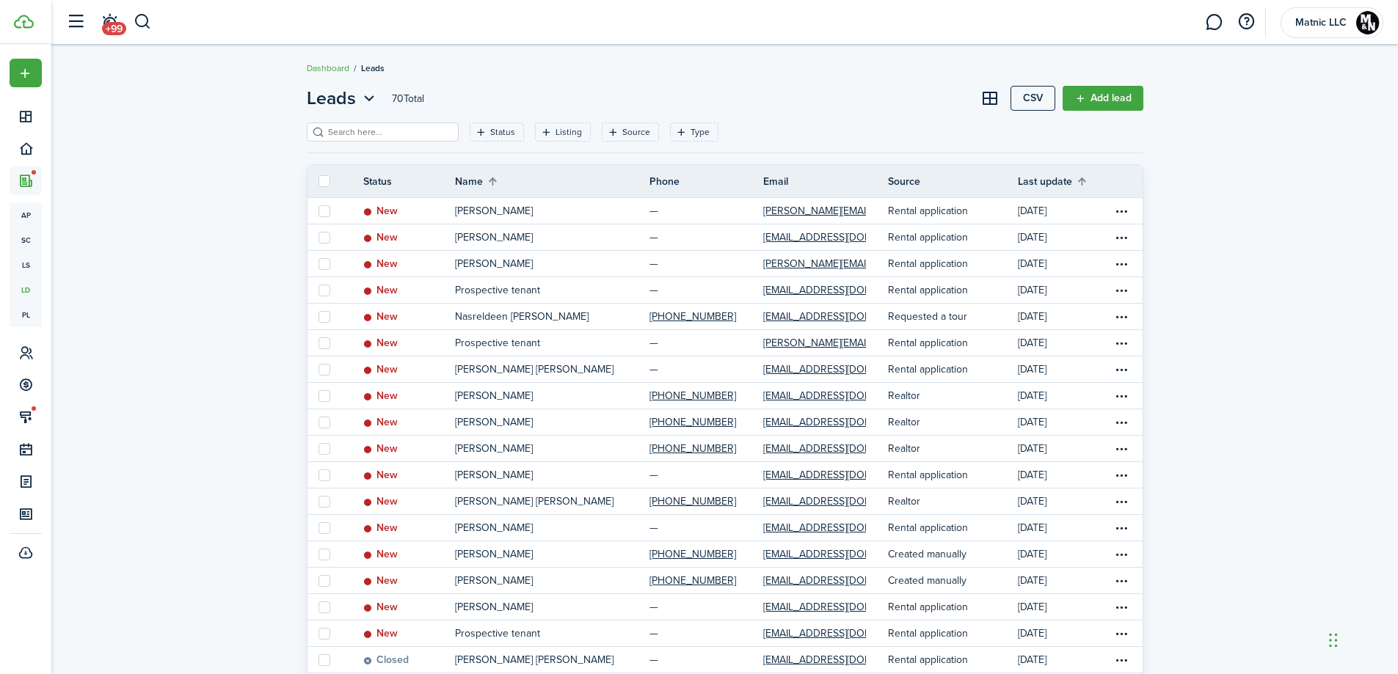
click at [340, 134] on input "search" at bounding box center [388, 133] width 129 height 14
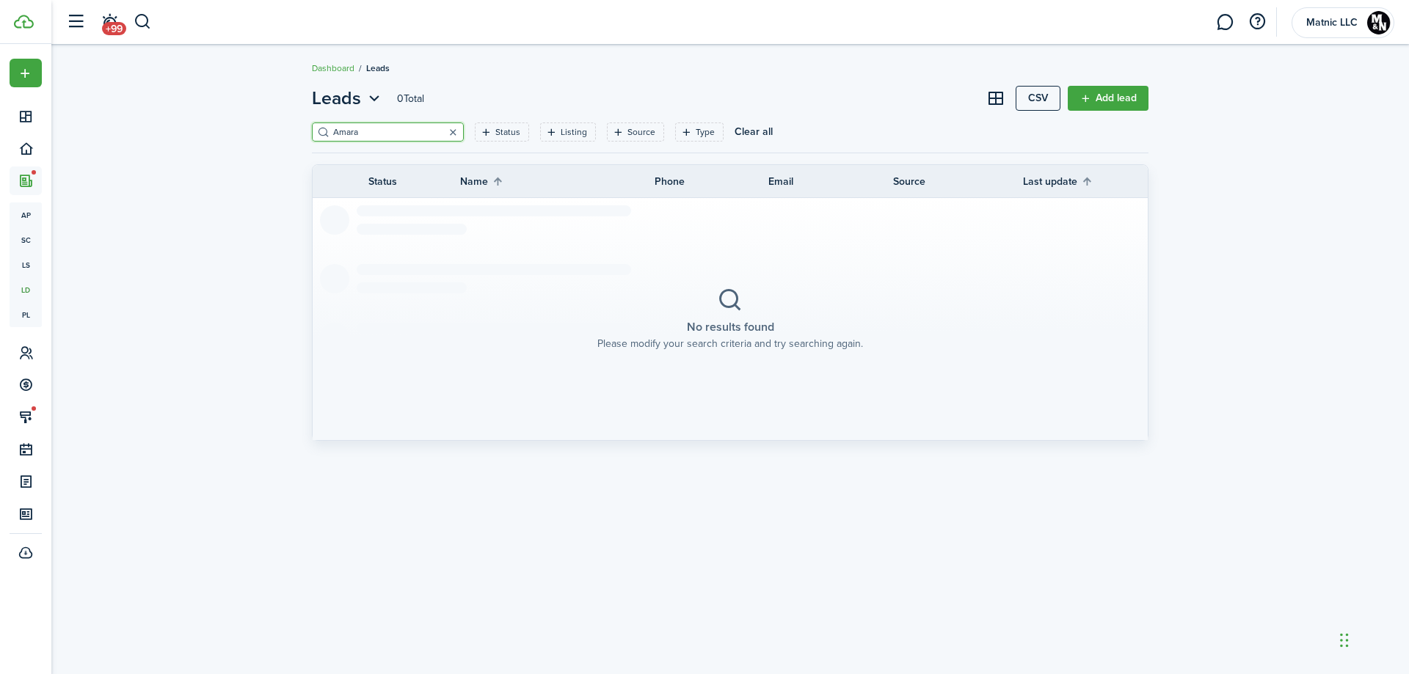
type input "Amara"
click at [443, 128] on button "button" at bounding box center [453, 132] width 21 height 21
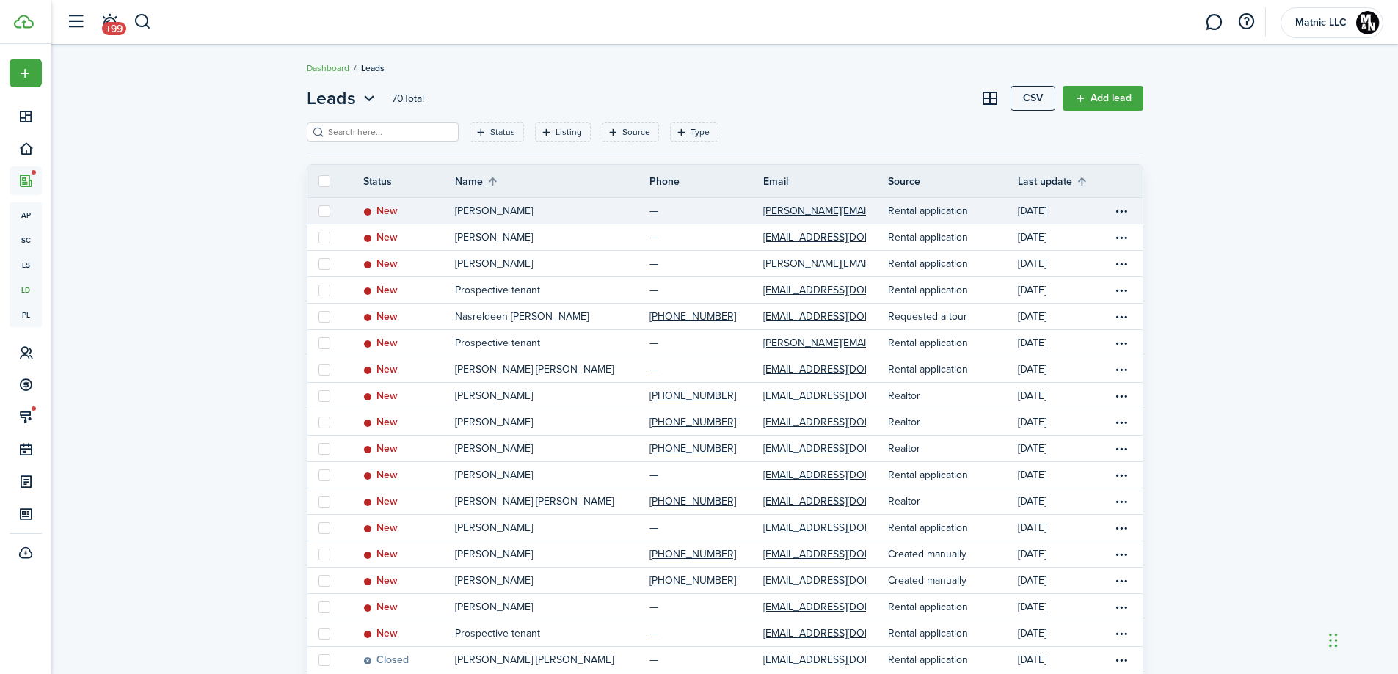
click at [498, 210] on p "[PERSON_NAME]" at bounding box center [494, 210] width 78 height 15
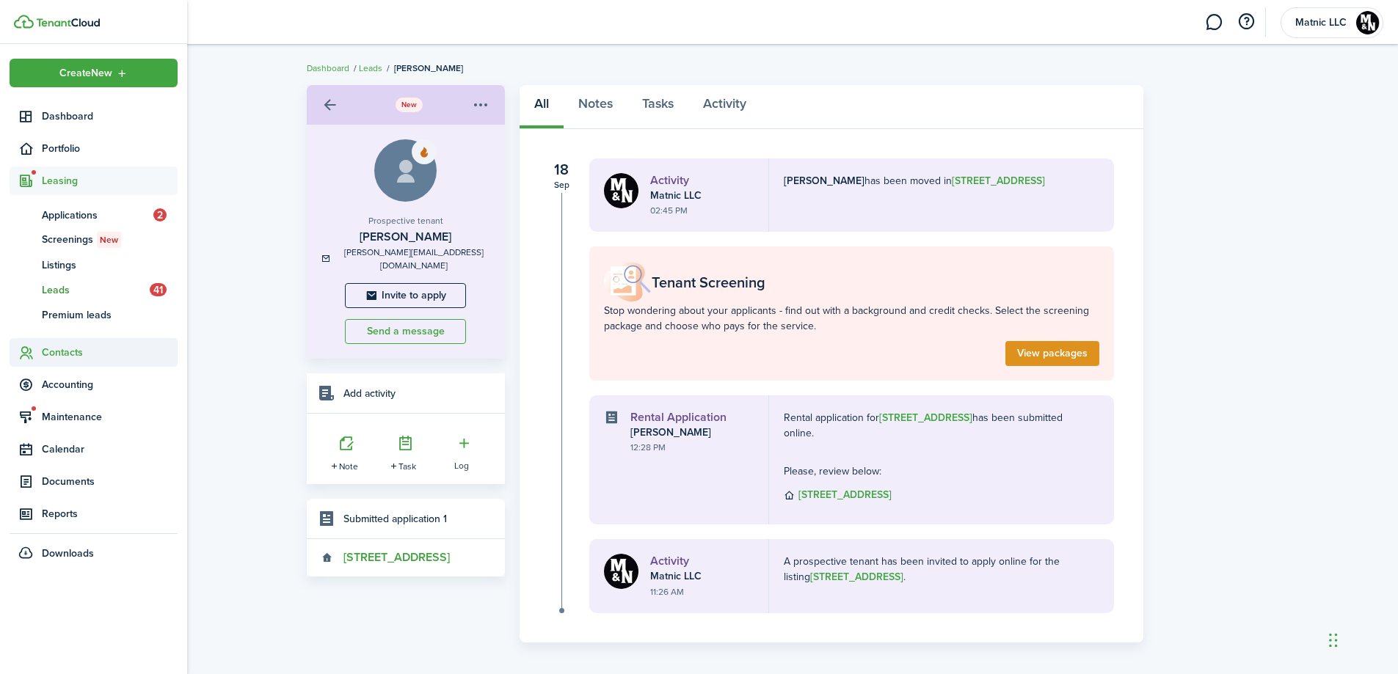
click at [74, 353] on span "Contacts" at bounding box center [110, 352] width 136 height 15
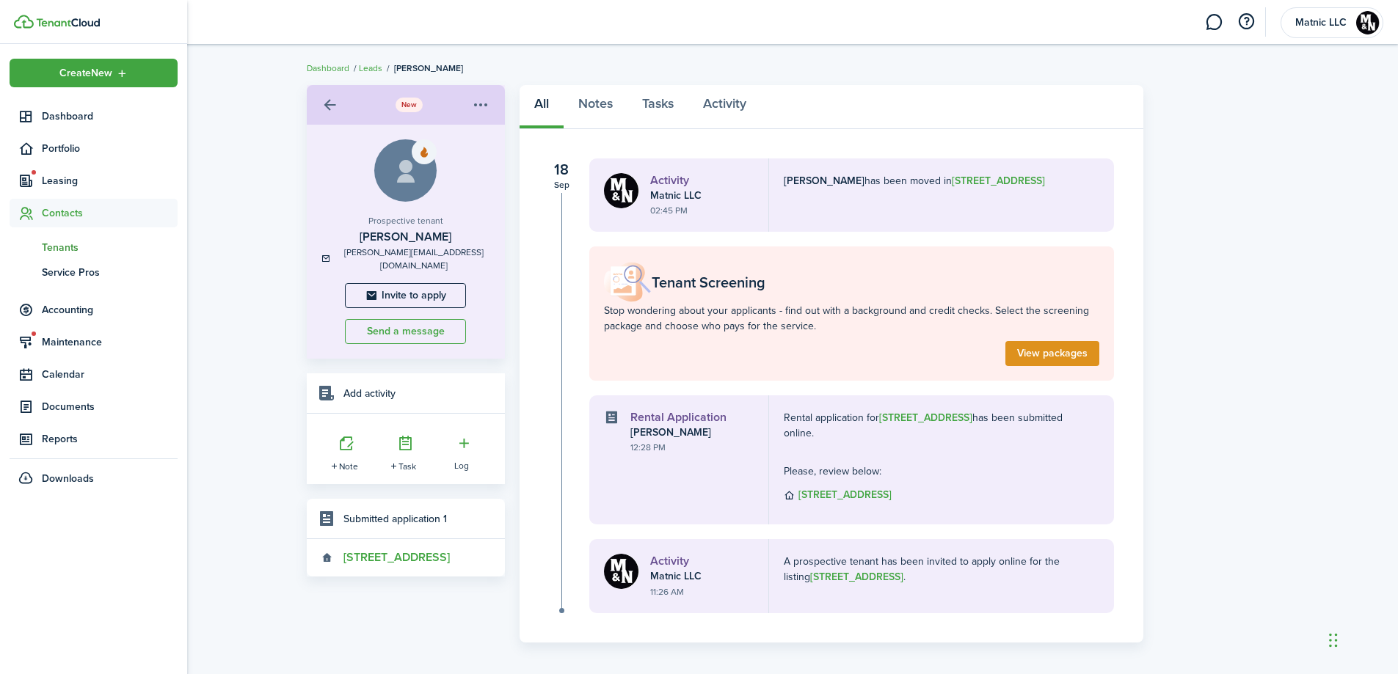
click at [55, 250] on span "Tenants" at bounding box center [110, 247] width 136 height 15
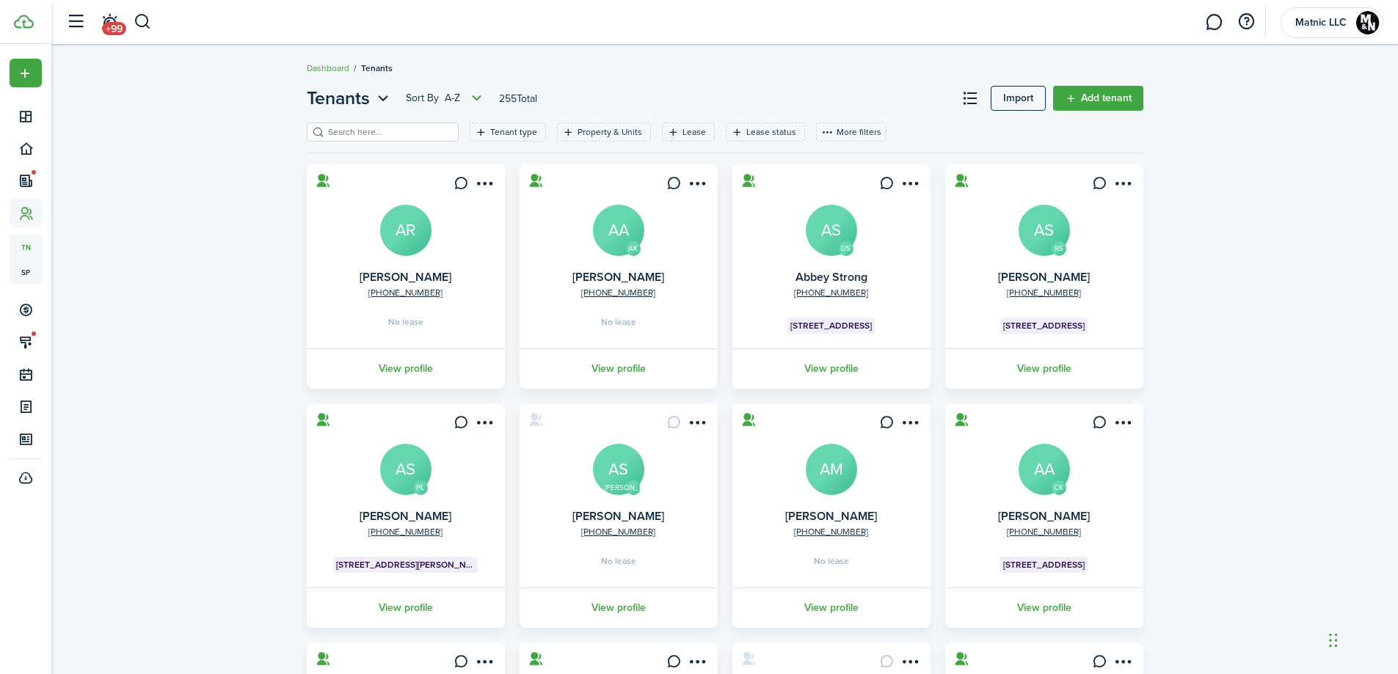
click at [374, 126] on input "search" at bounding box center [388, 133] width 129 height 14
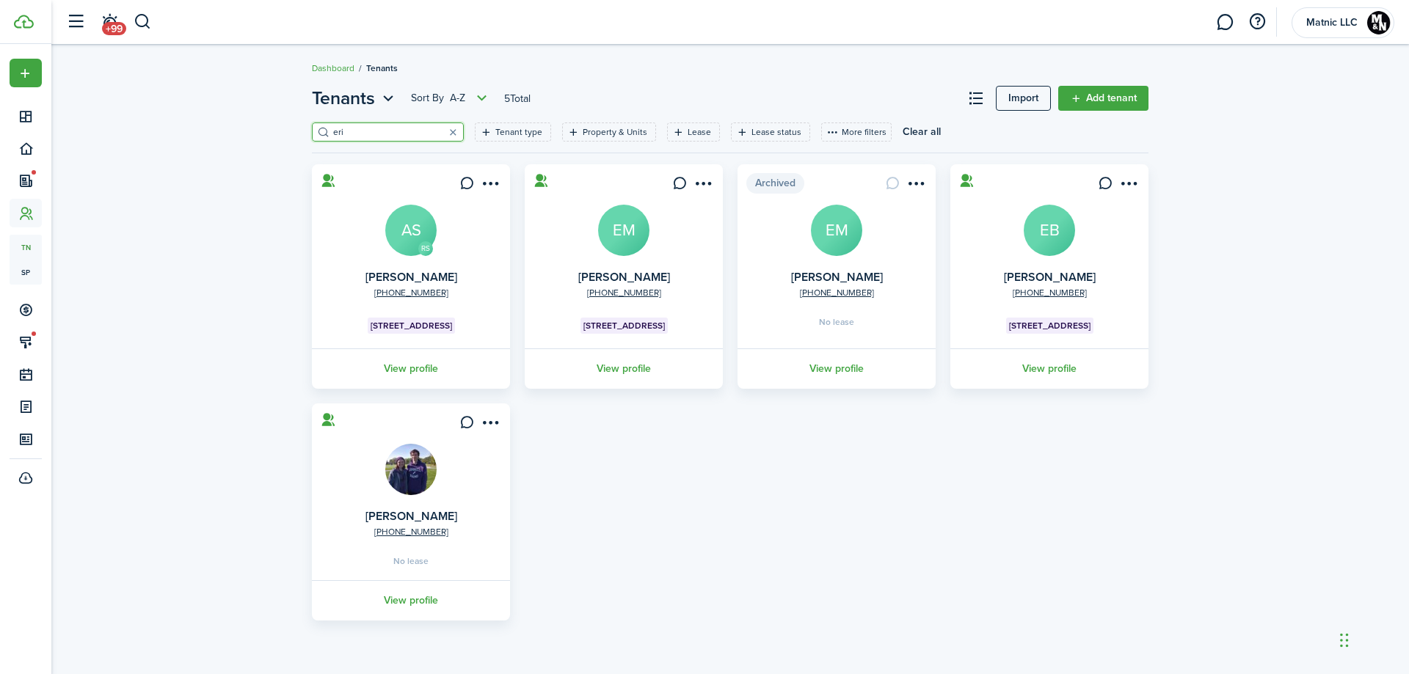
type input "eri"
click at [1052, 230] on avatar-text "EB" at bounding box center [1049, 230] width 51 height 51
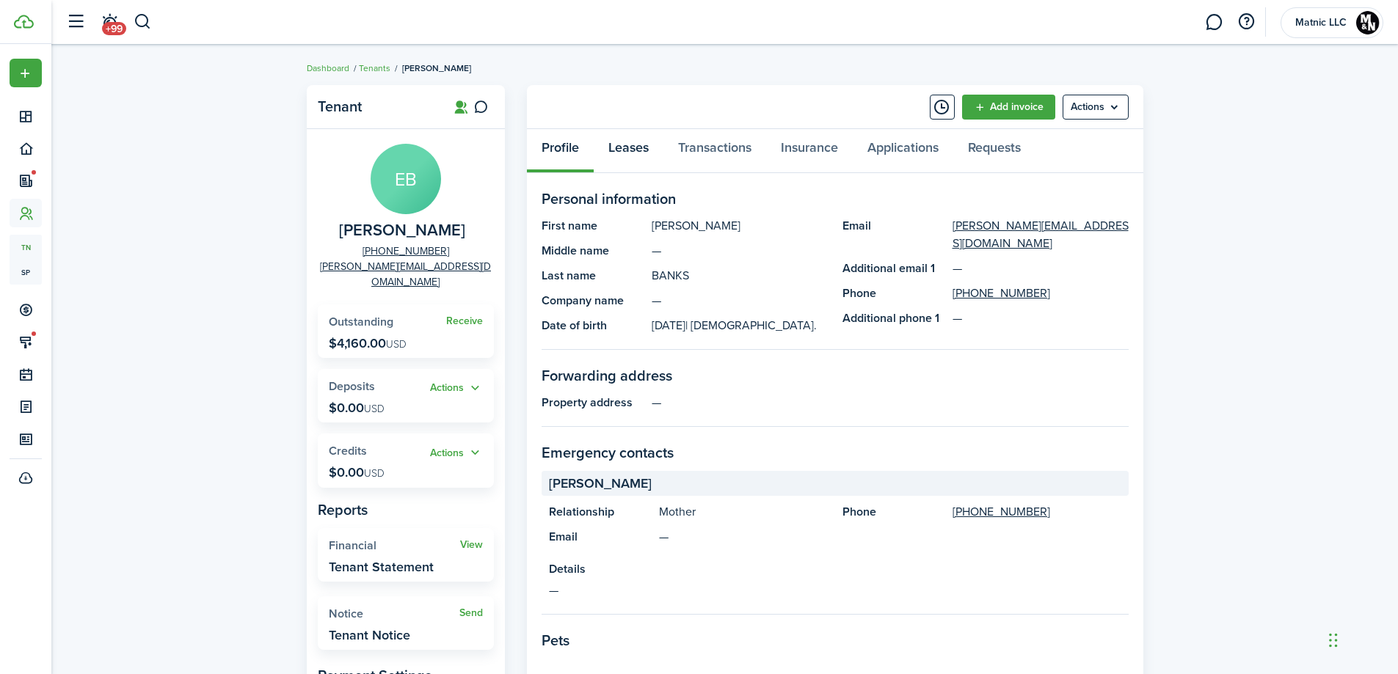
click at [628, 144] on link "Leases" at bounding box center [629, 151] width 70 height 44
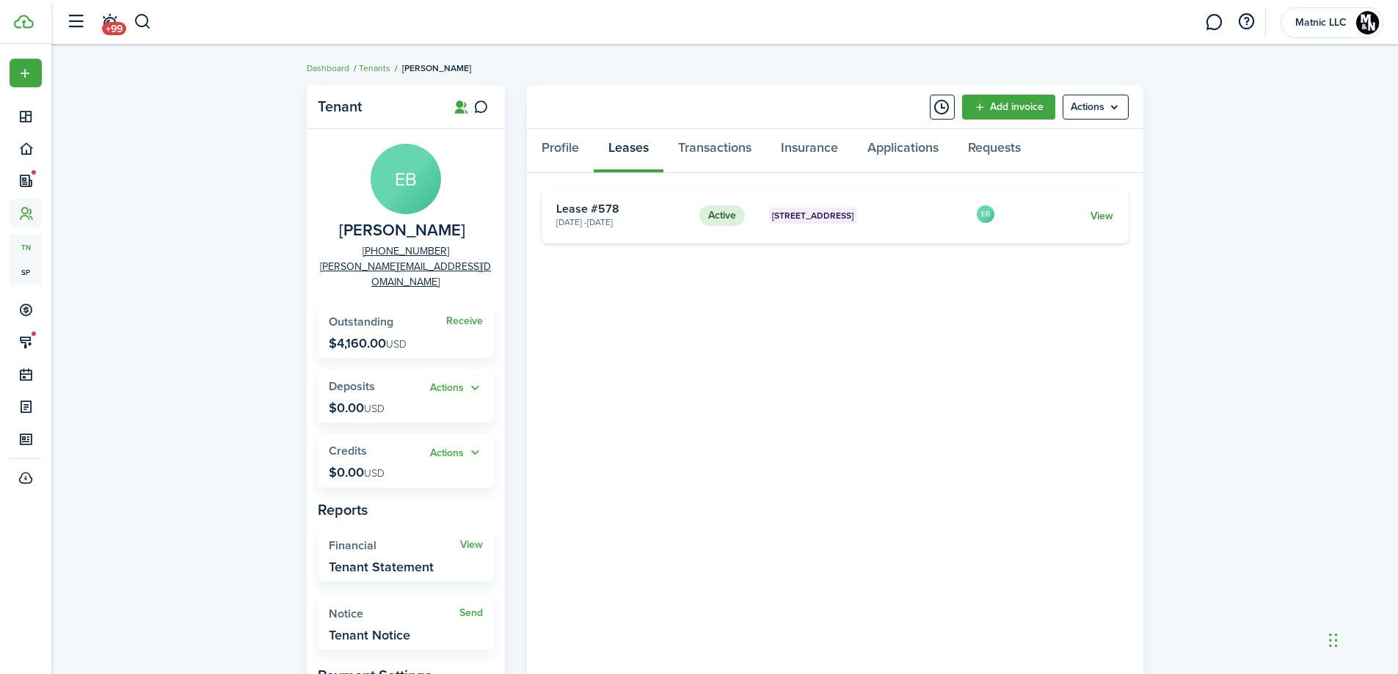
click at [1107, 219] on link "View" at bounding box center [1102, 215] width 23 height 15
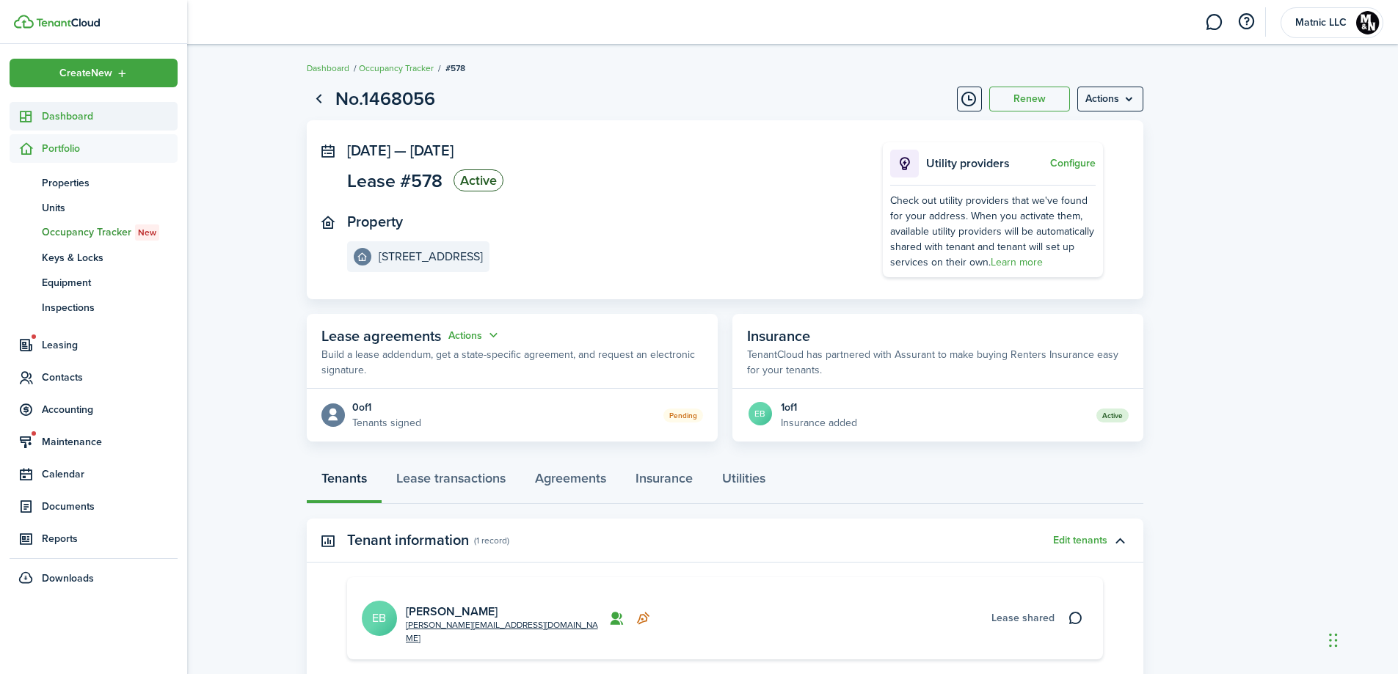
click at [51, 113] on span "Dashboard" at bounding box center [110, 116] width 136 height 15
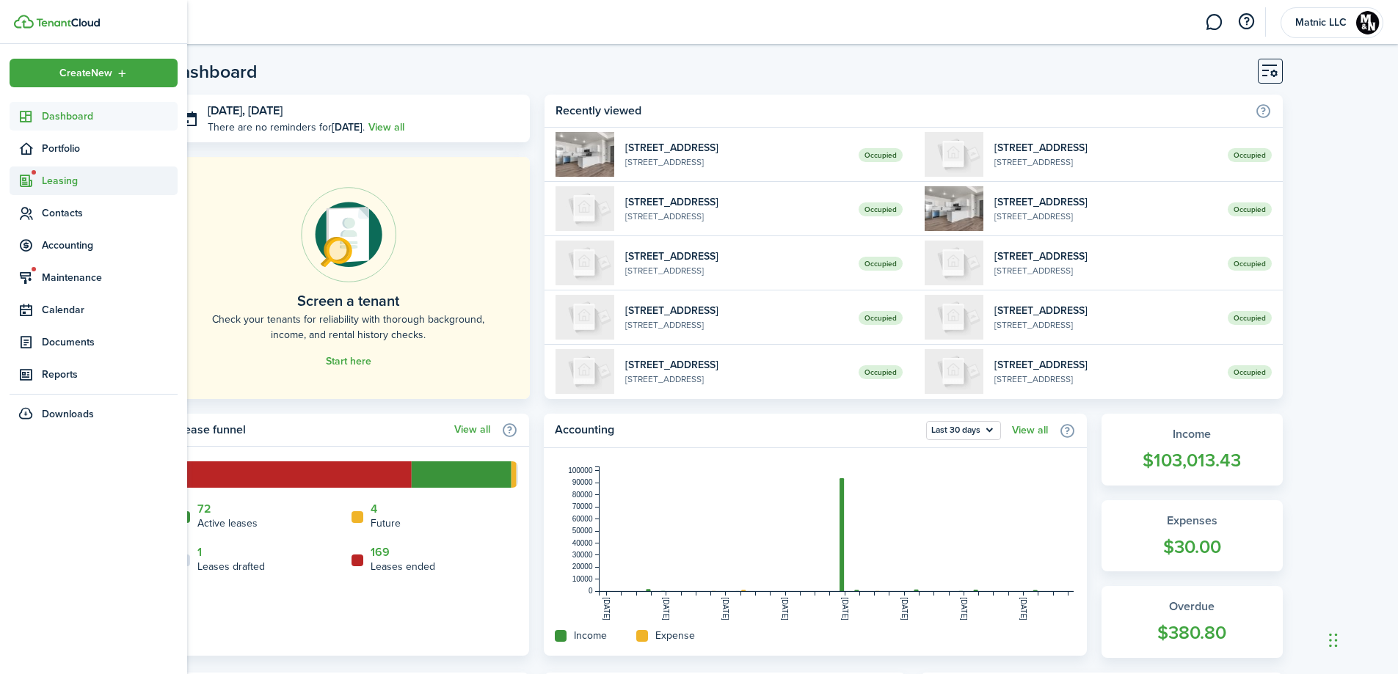
click at [69, 181] on span "Leasing" at bounding box center [110, 180] width 136 height 15
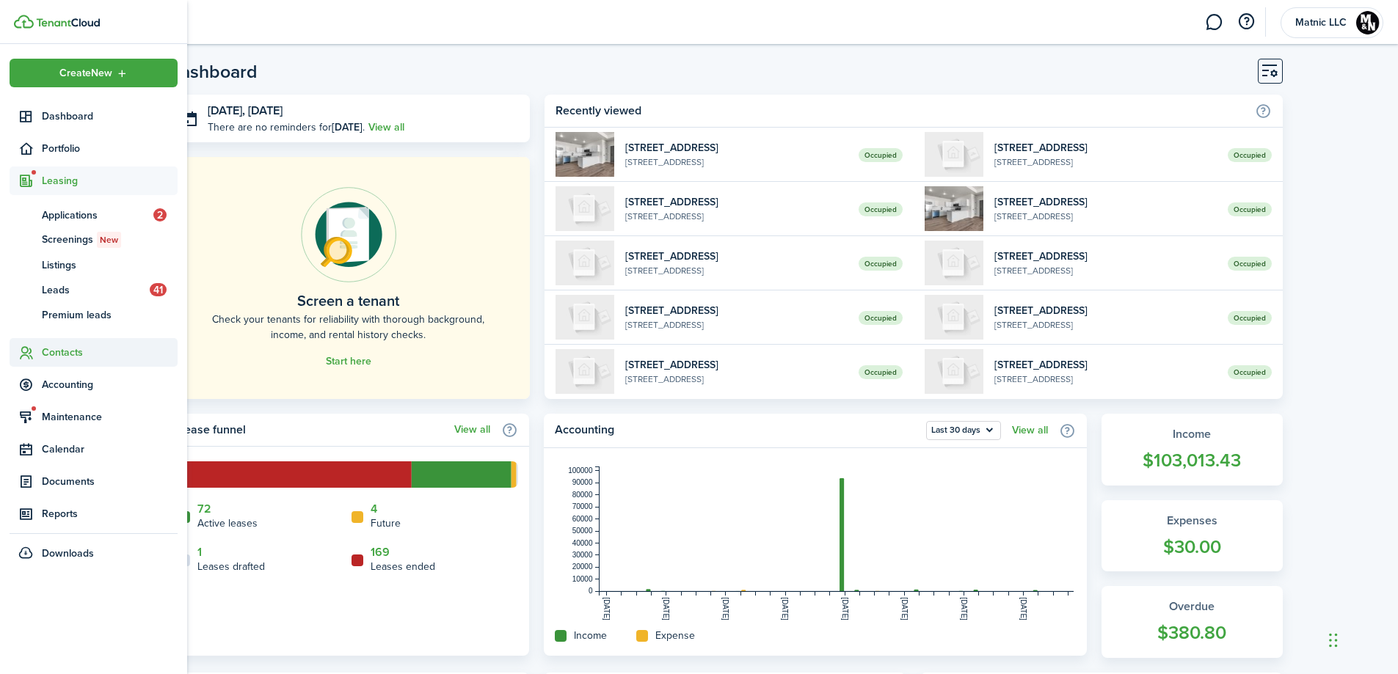
click at [70, 351] on span "Contacts" at bounding box center [110, 352] width 136 height 15
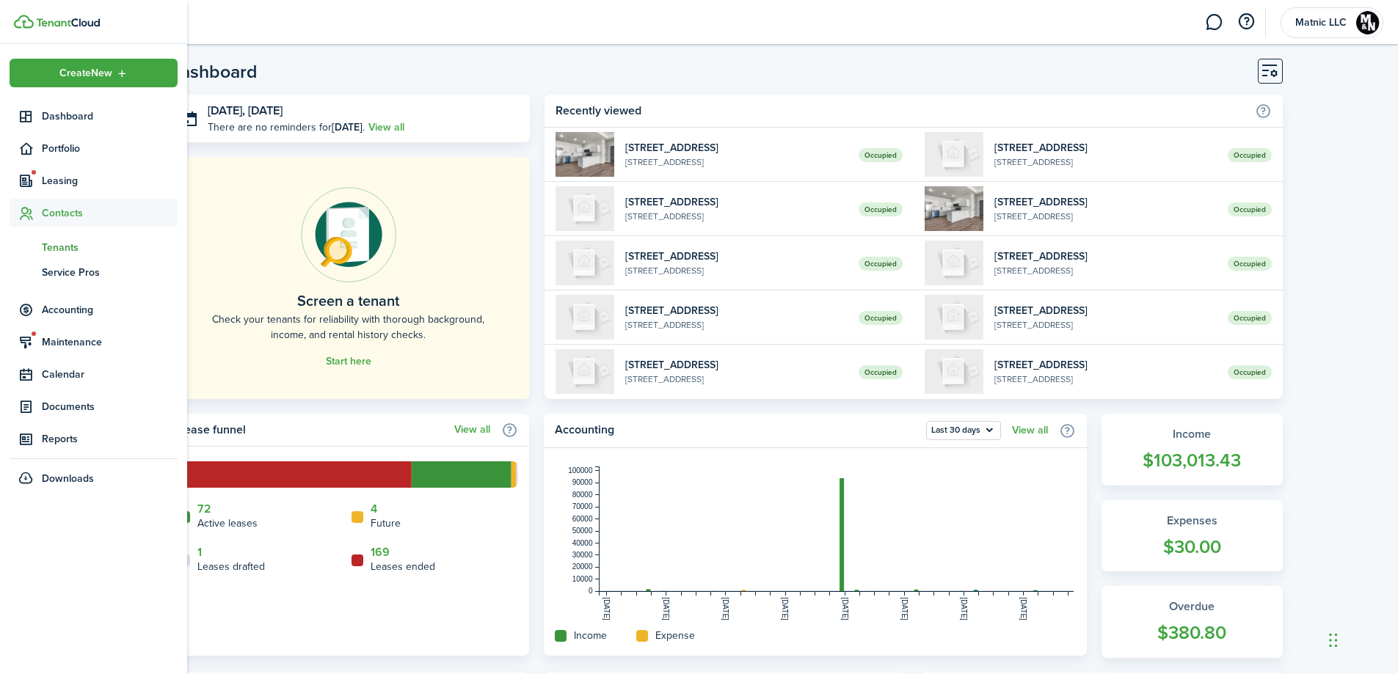
click at [76, 247] on span "Tenants" at bounding box center [110, 247] width 136 height 15
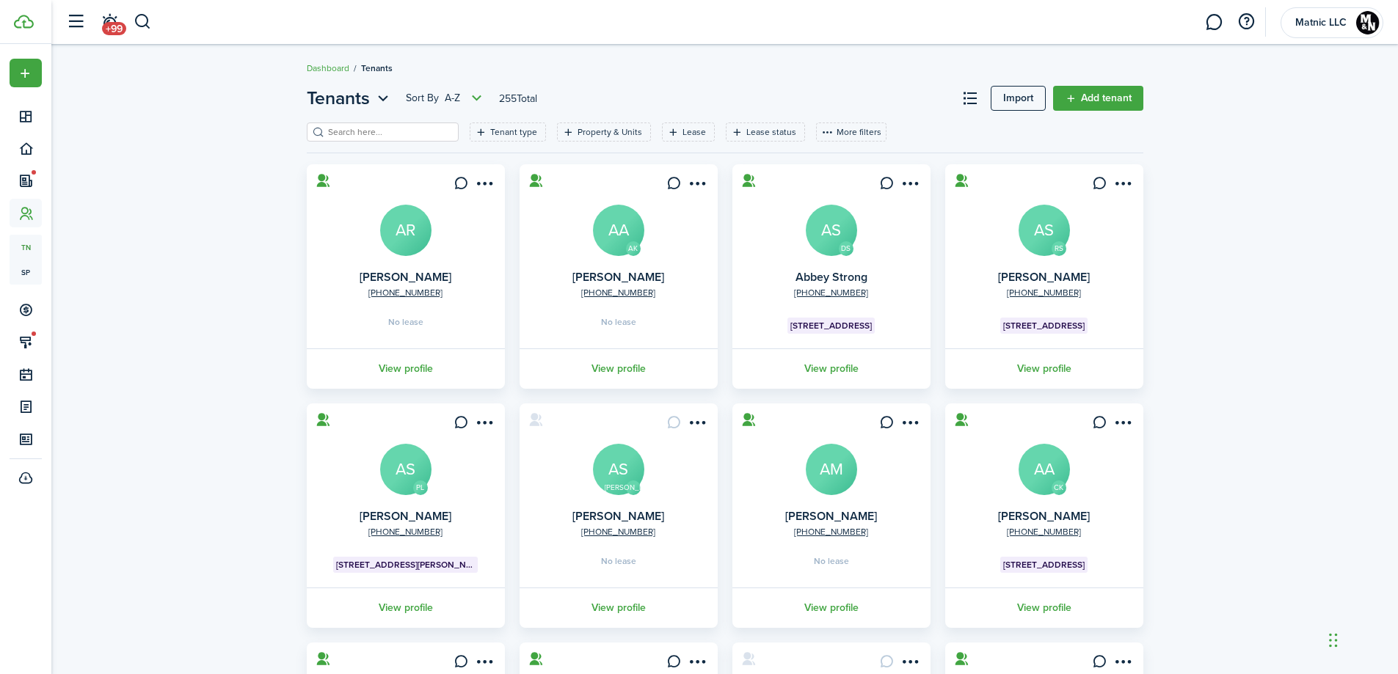
click at [379, 137] on input "search" at bounding box center [388, 133] width 129 height 14
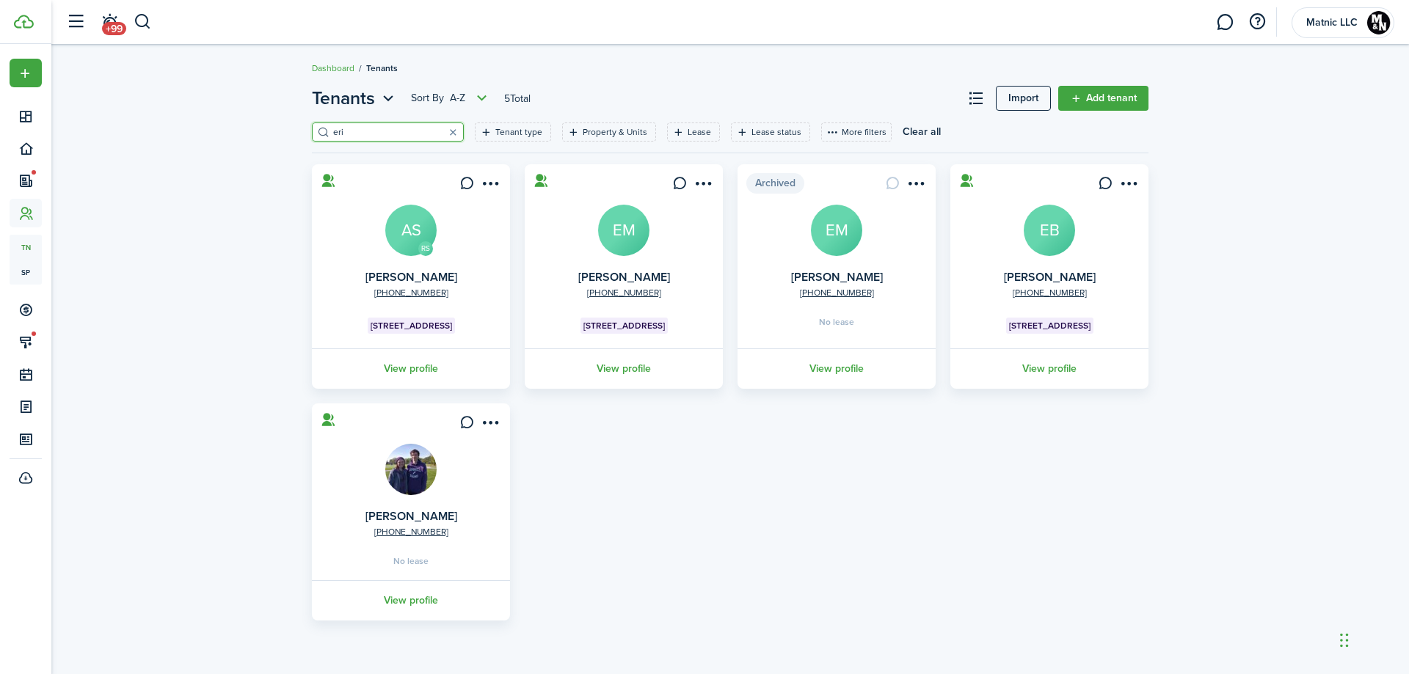
type input "eri"
click at [1044, 233] on avatar-text "EB" at bounding box center [1049, 230] width 51 height 51
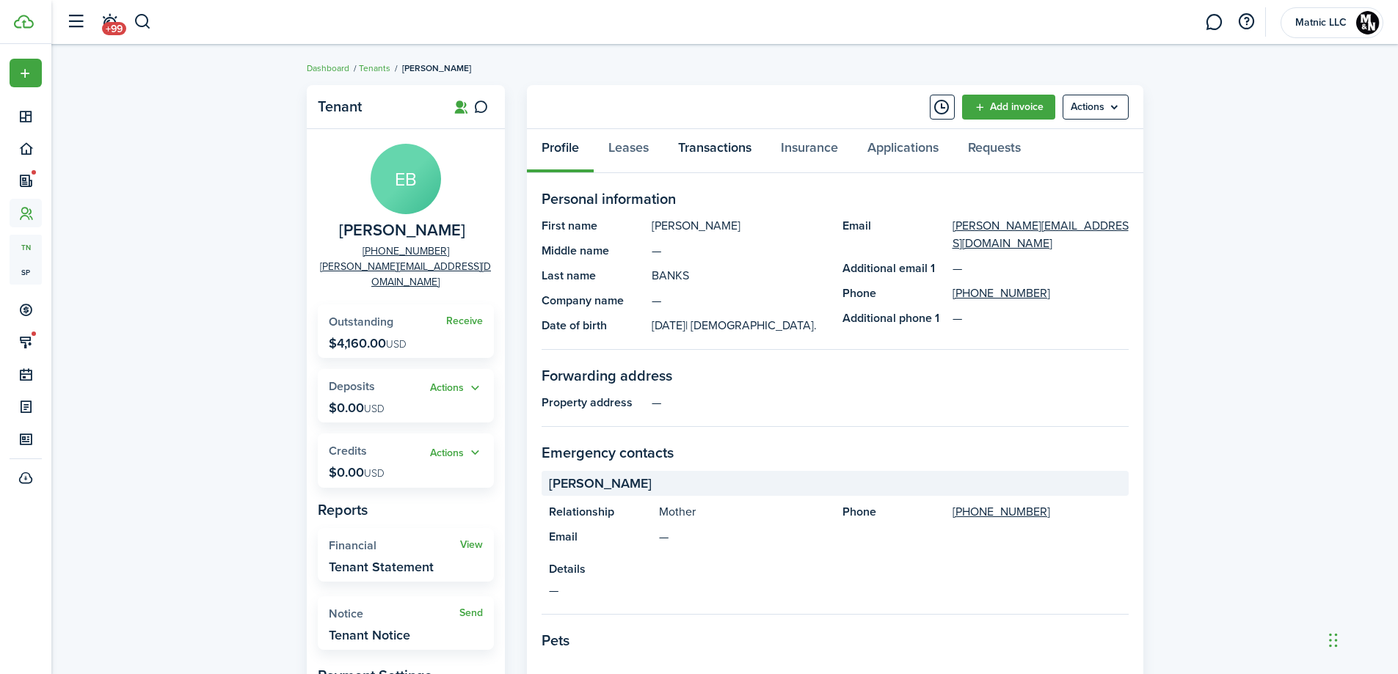
click at [694, 137] on link "Transactions" at bounding box center [714, 151] width 103 height 44
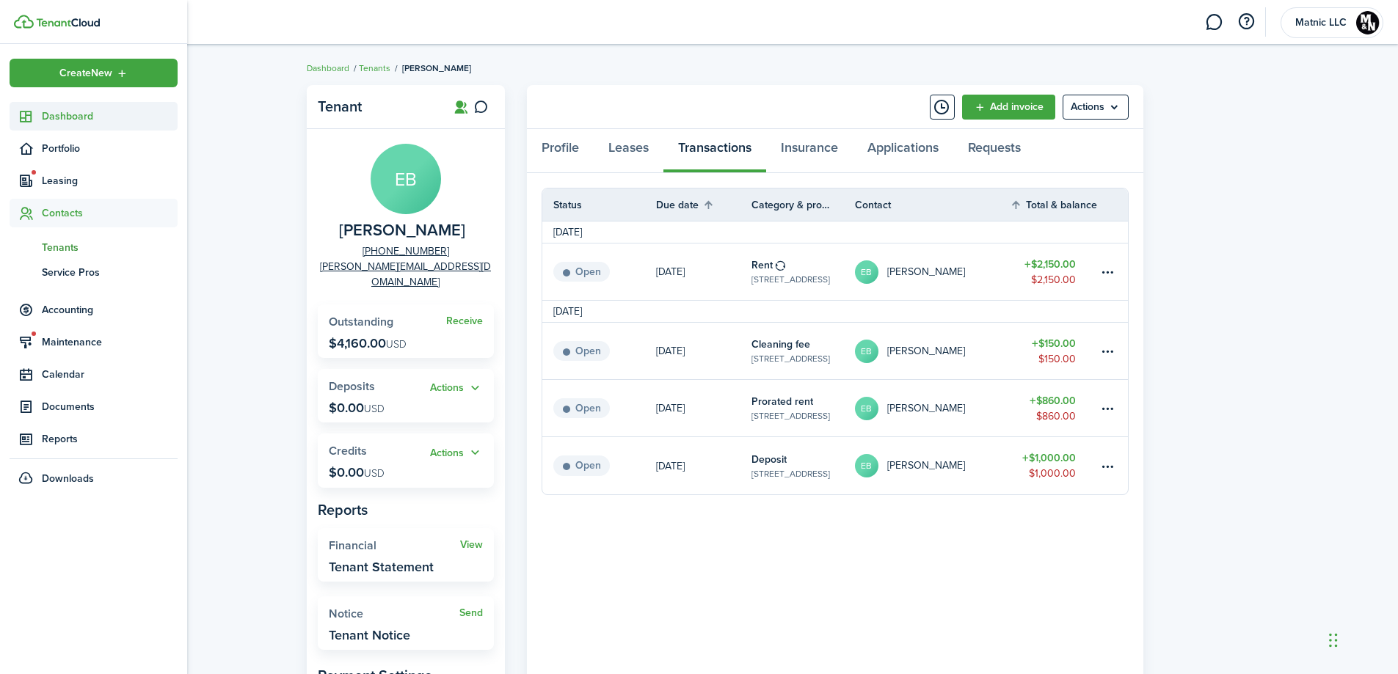
click at [33, 120] on icon at bounding box center [25, 116] width 15 height 15
